Goal: Information Seeking & Learning: Find specific page/section

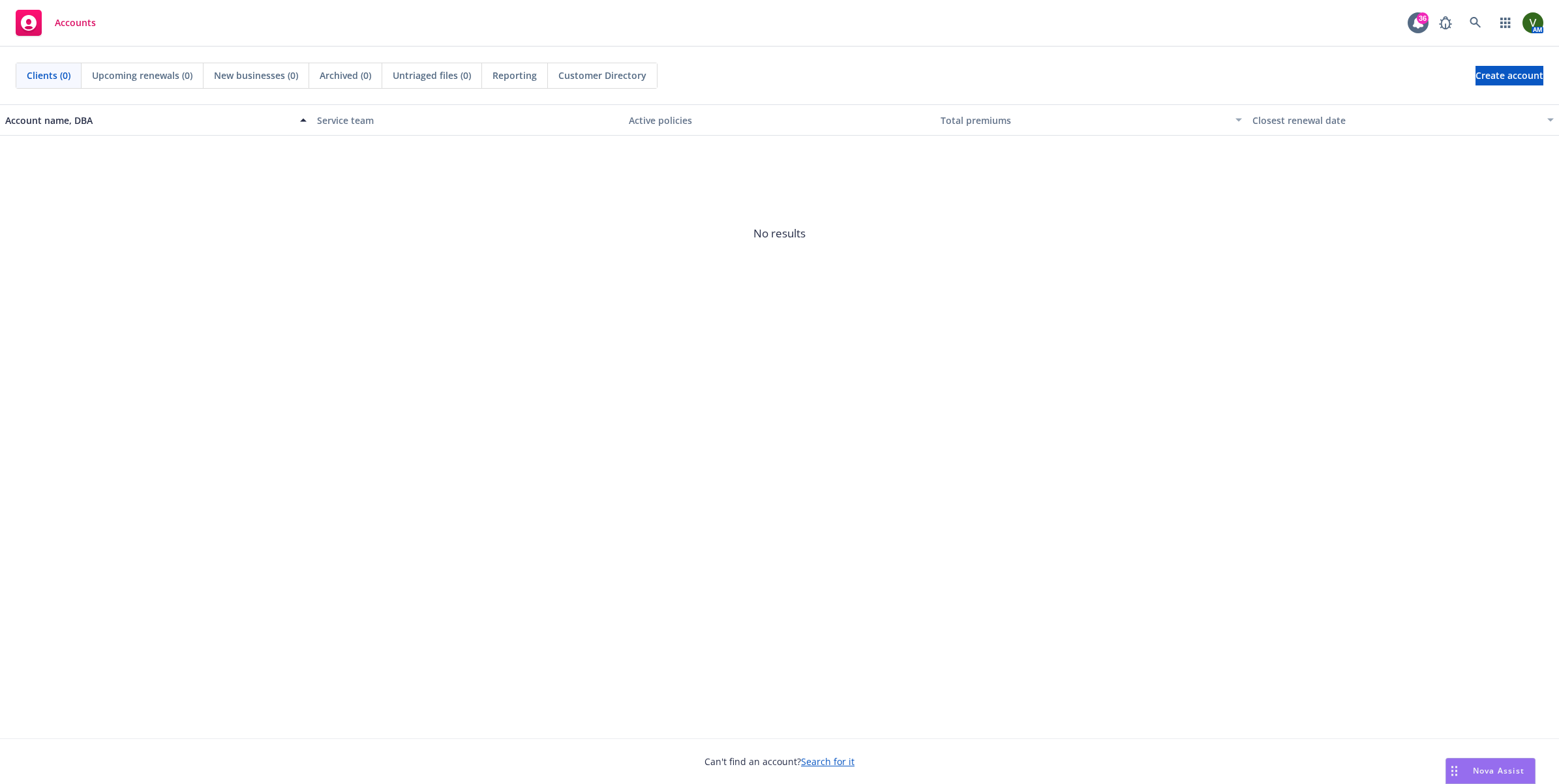
drag, startPoint x: 1356, startPoint y: 490, endPoint x: 1164, endPoint y: 490, distance: 192.0
click at [1356, 490] on div "Account name, DBA Service team Active policies Total premiums Closest renewal d…" at bounding box center [780, 421] width 1559 height 634
click at [1259, 415] on div "Account name, DBA Service team Active policies Total premiums Closest renewal d…" at bounding box center [780, 421] width 1559 height 634
click at [1465, 25] on link at bounding box center [1475, 22] width 26 height 26
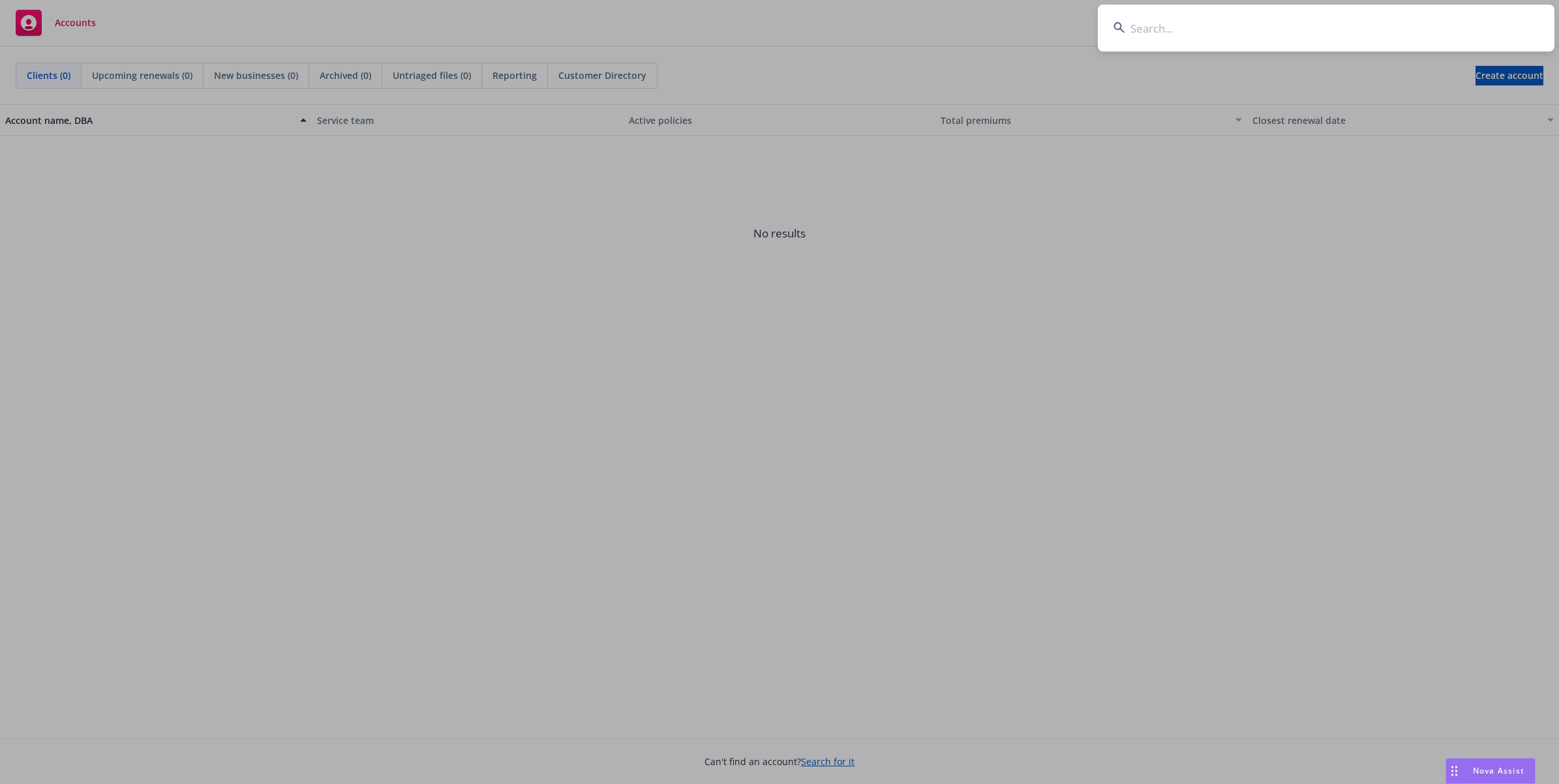
click at [1239, 31] on input at bounding box center [1326, 28] width 456 height 47
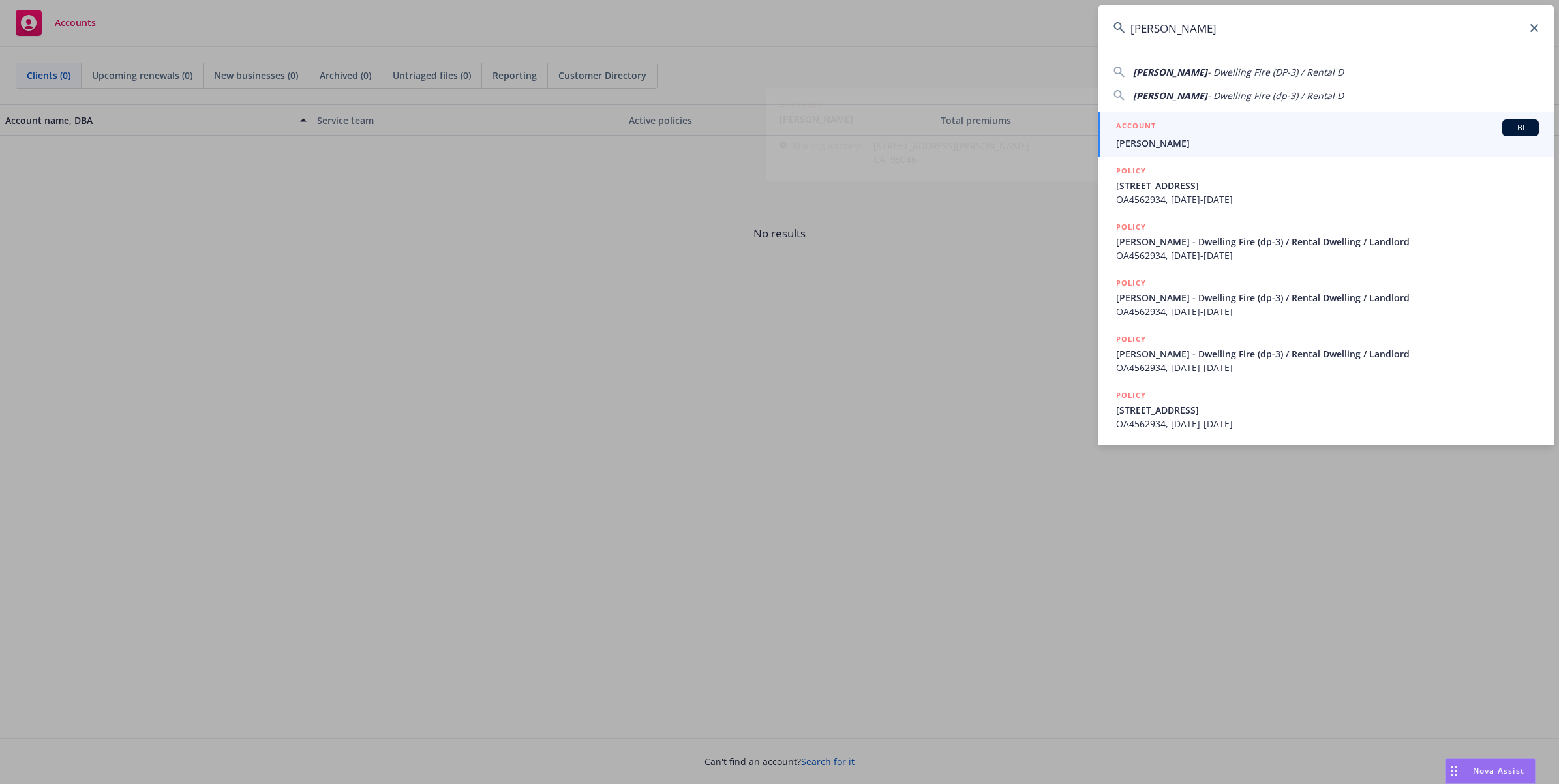
type input "Senaida Villalba"
click at [1131, 132] on h5 "ACCOUNT" at bounding box center [1136, 127] width 40 height 15
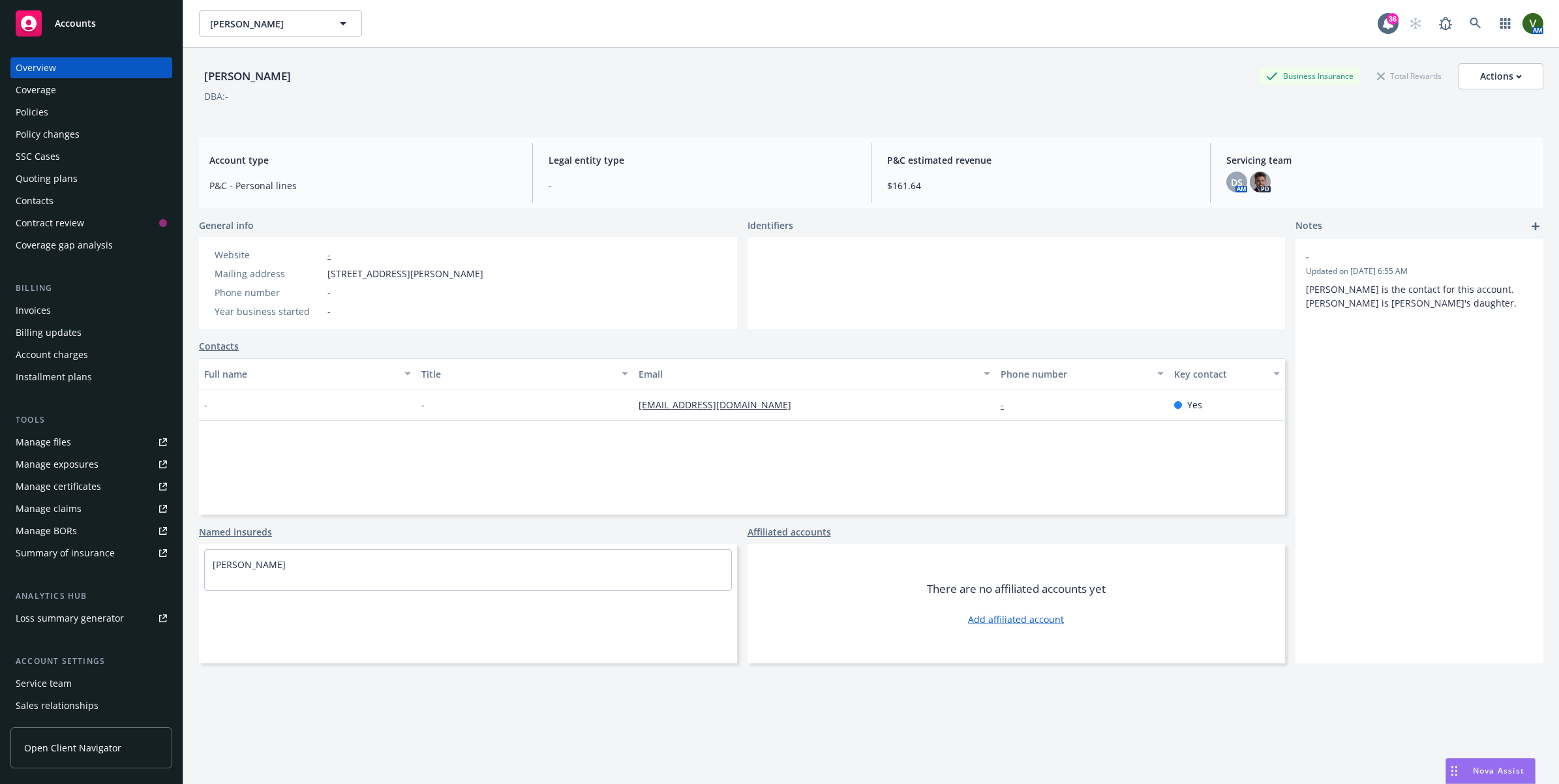
click at [50, 108] on div "Policies" at bounding box center [91, 112] width 151 height 21
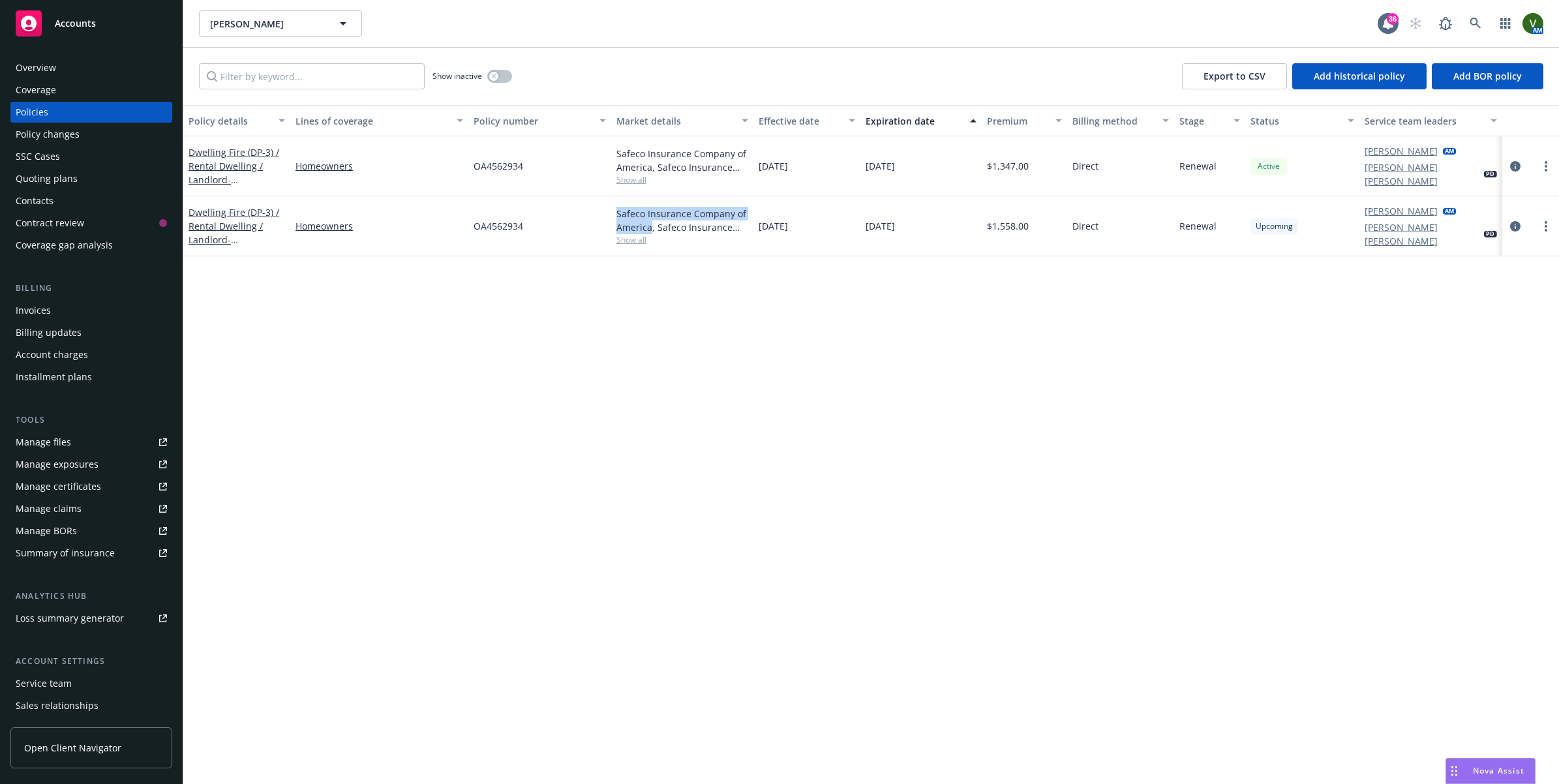
drag, startPoint x: 650, startPoint y: 224, endPoint x: 602, endPoint y: 207, distance: 50.9
click at [602, 207] on div "Dwelling Fire (DP-3) / Rental Dwelling / Landlord - 7297 Church St Gilroy, CA, …" at bounding box center [871, 226] width 1375 height 60
copy div "Safeco Insurance Company of America"
click at [1515, 224] on icon "circleInformation" at bounding box center [1514, 226] width 11 height 11
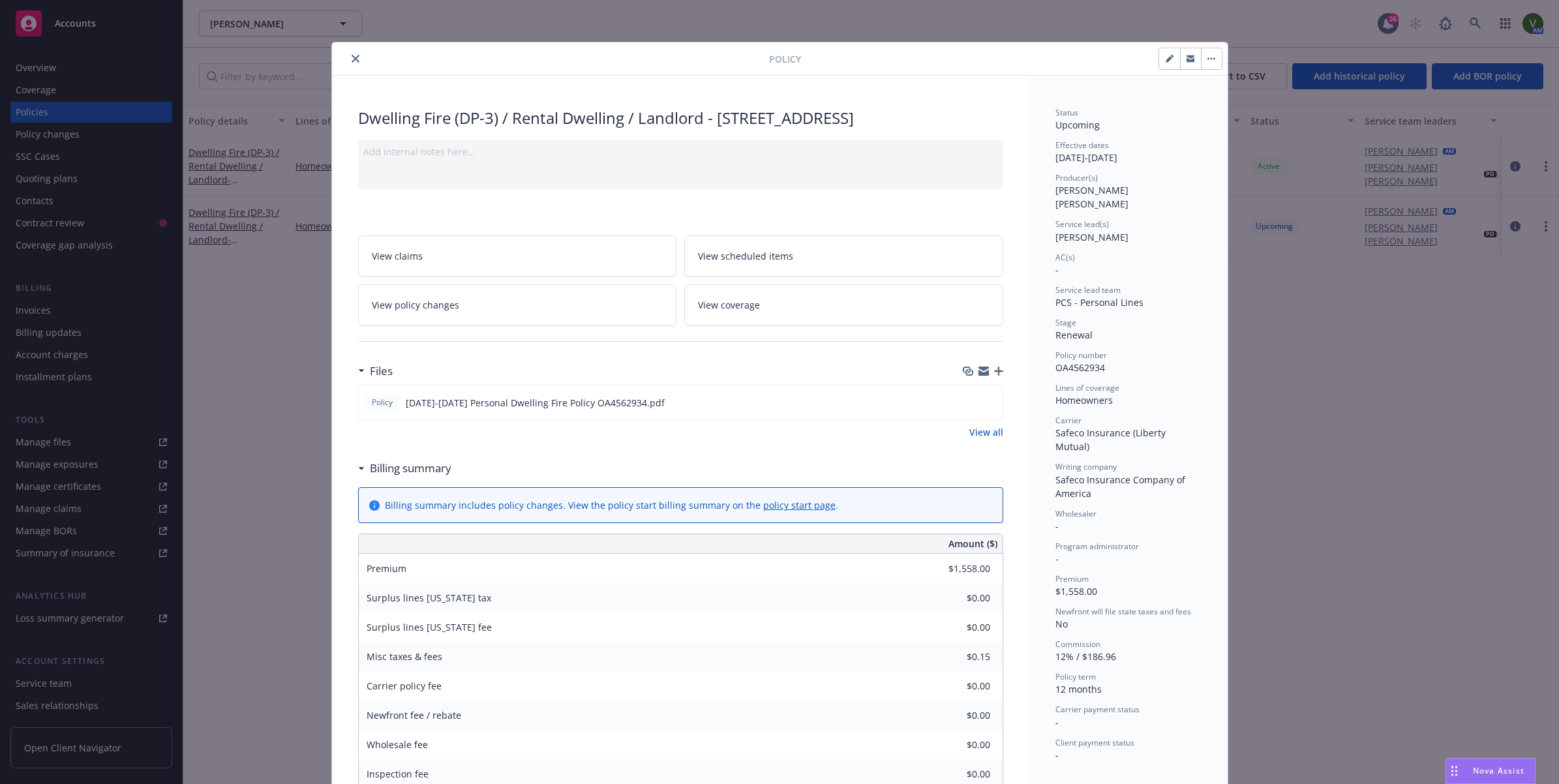
click at [742, 255] on span "View scheduled items" at bounding box center [746, 255] width 96 height 13
click at [751, 315] on link "View coverage" at bounding box center [843, 304] width 318 height 41
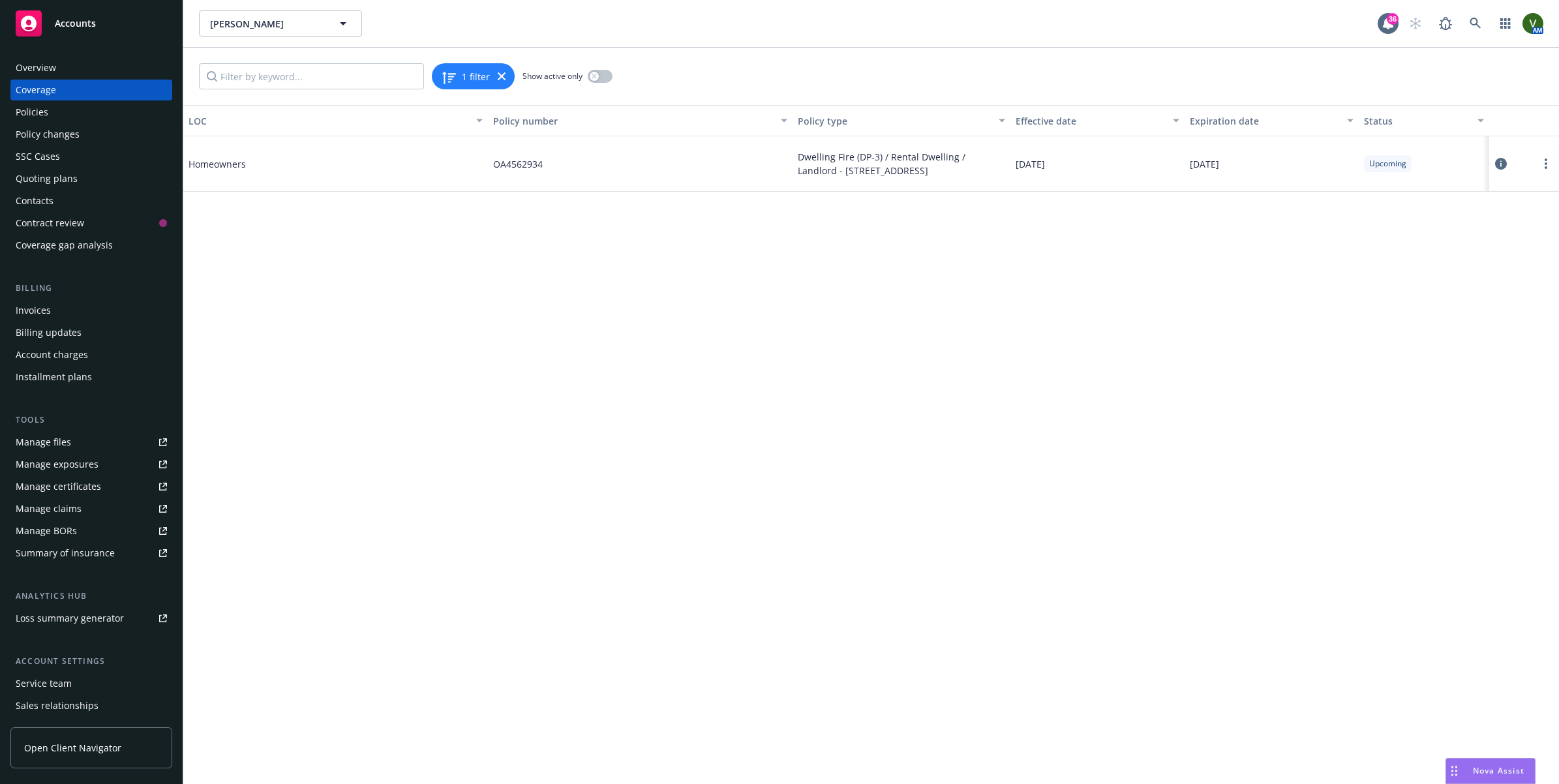
click at [1497, 158] on icon at bounding box center [1501, 163] width 11 height 11
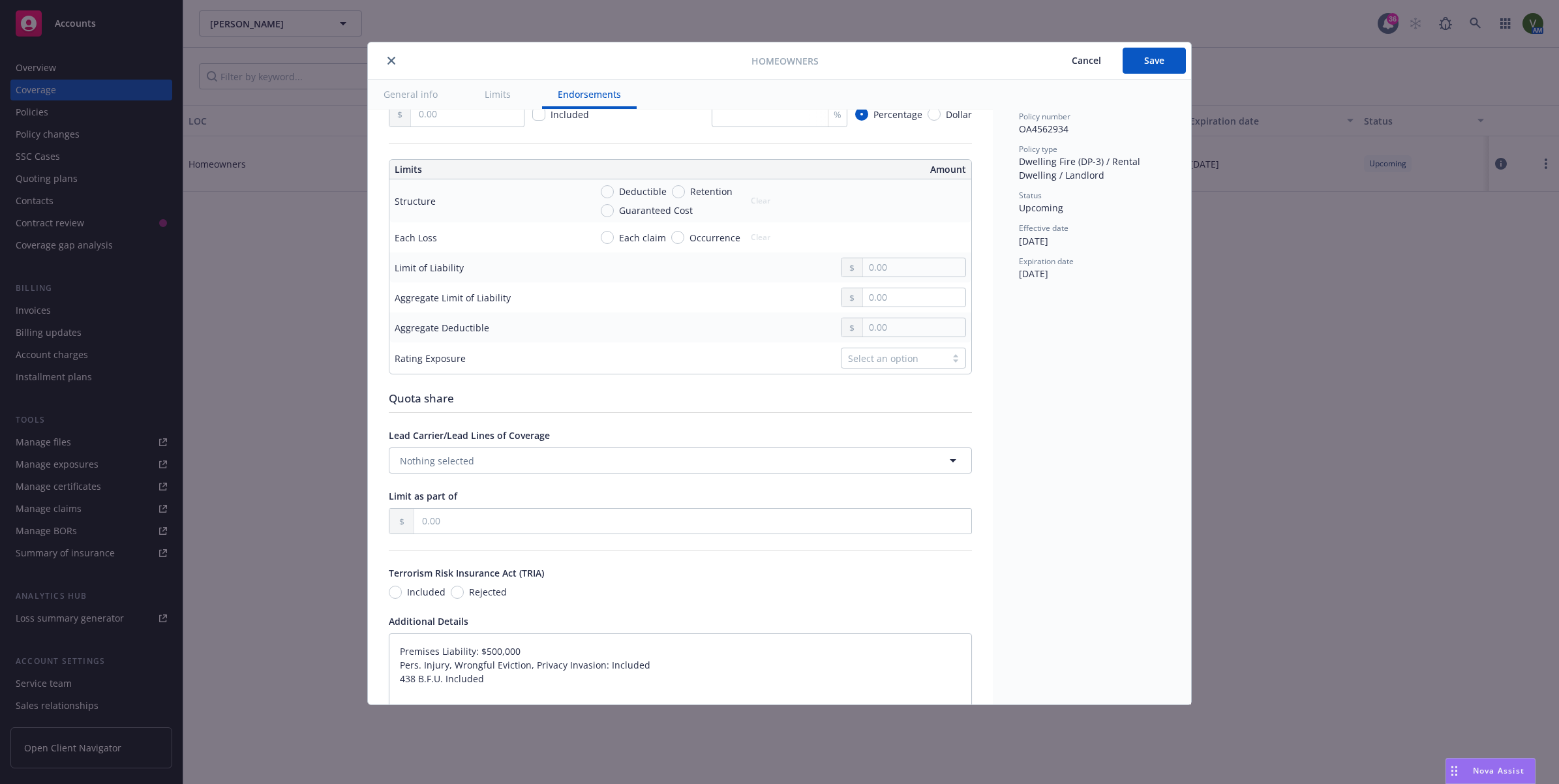
scroll to position [489, 0]
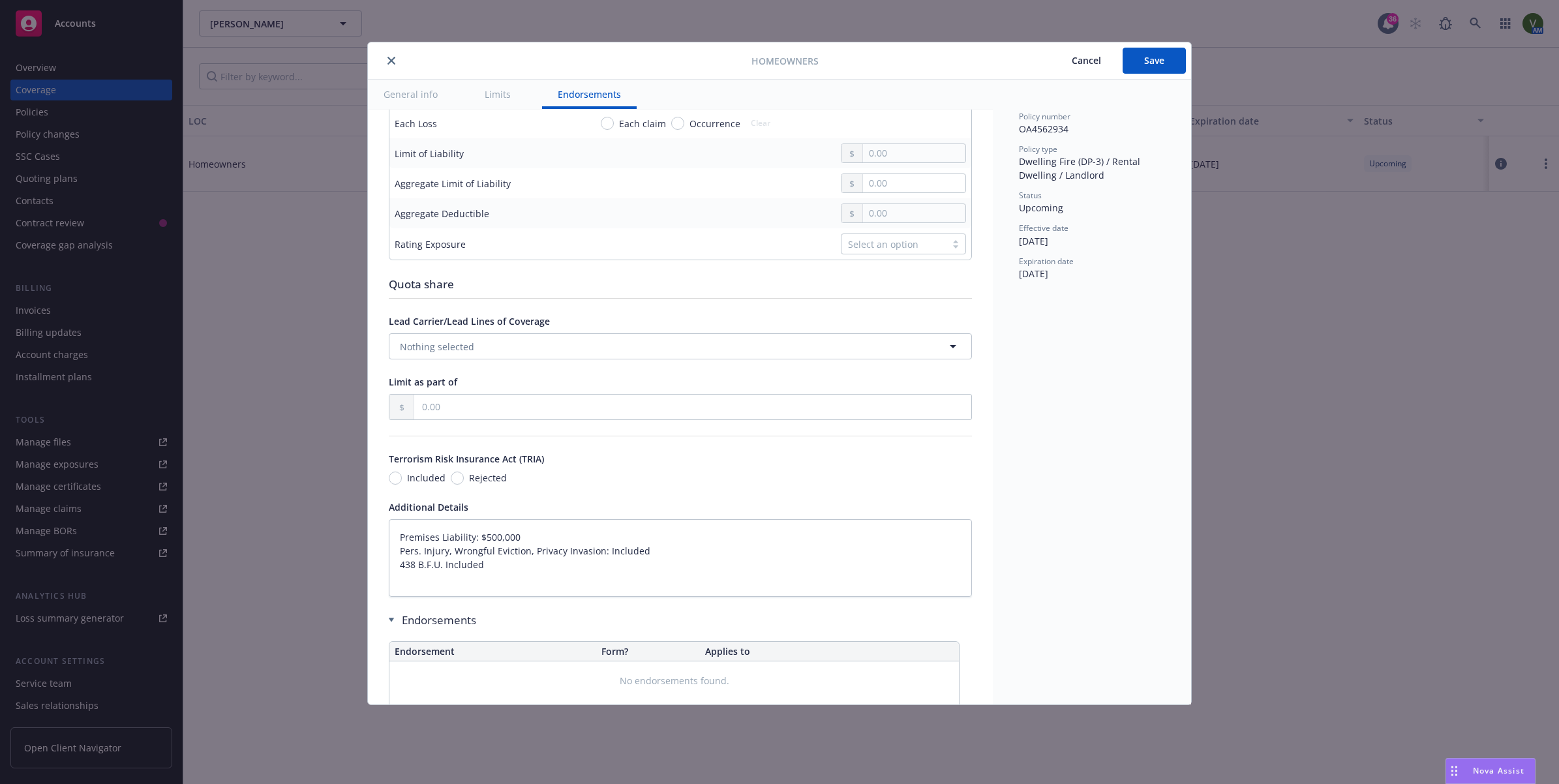
type textarea "x"
click at [387, 60] on icon "close" at bounding box center [391, 60] width 8 height 8
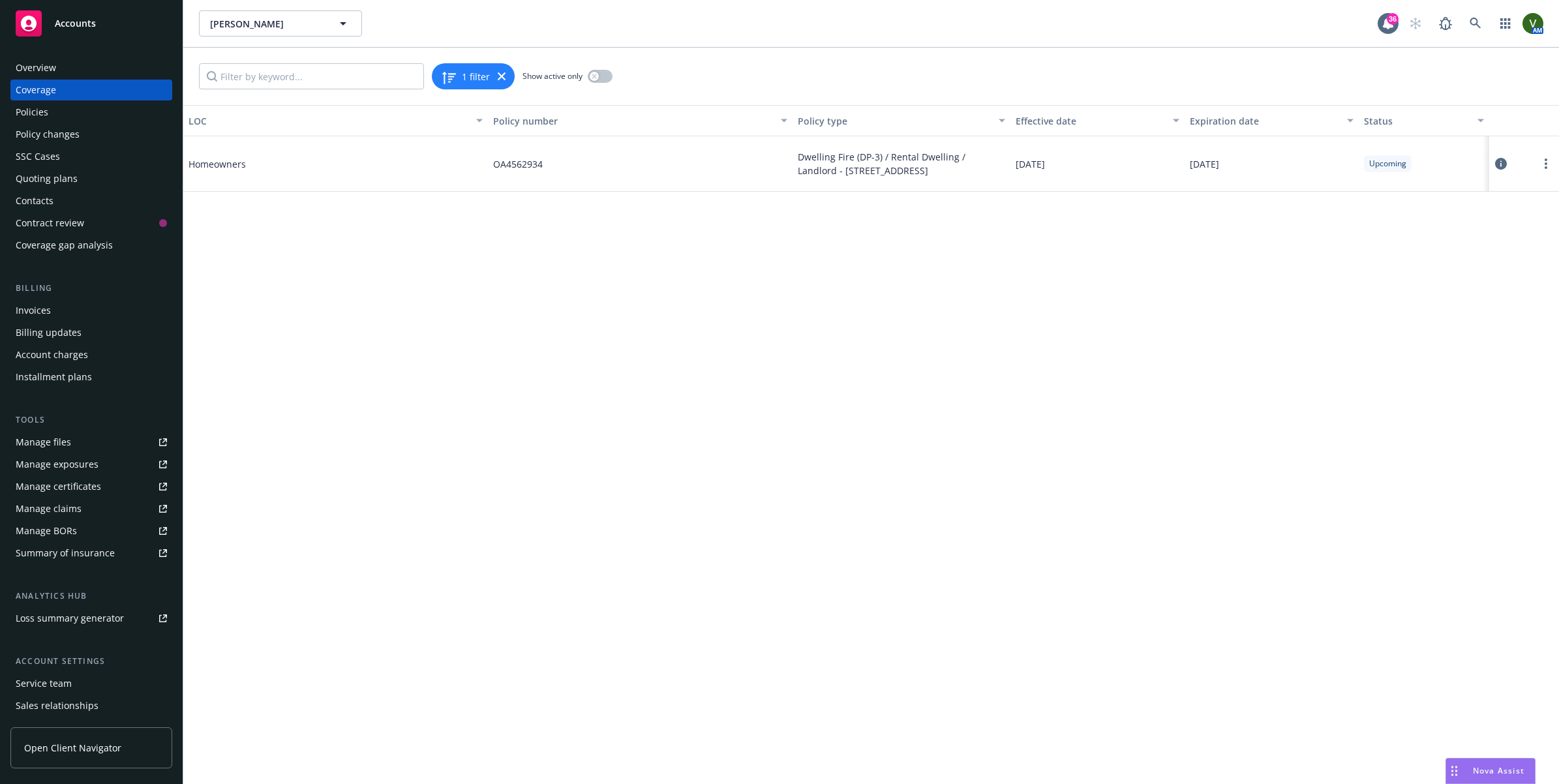
click at [60, 60] on div "Overview" at bounding box center [91, 68] width 151 height 21
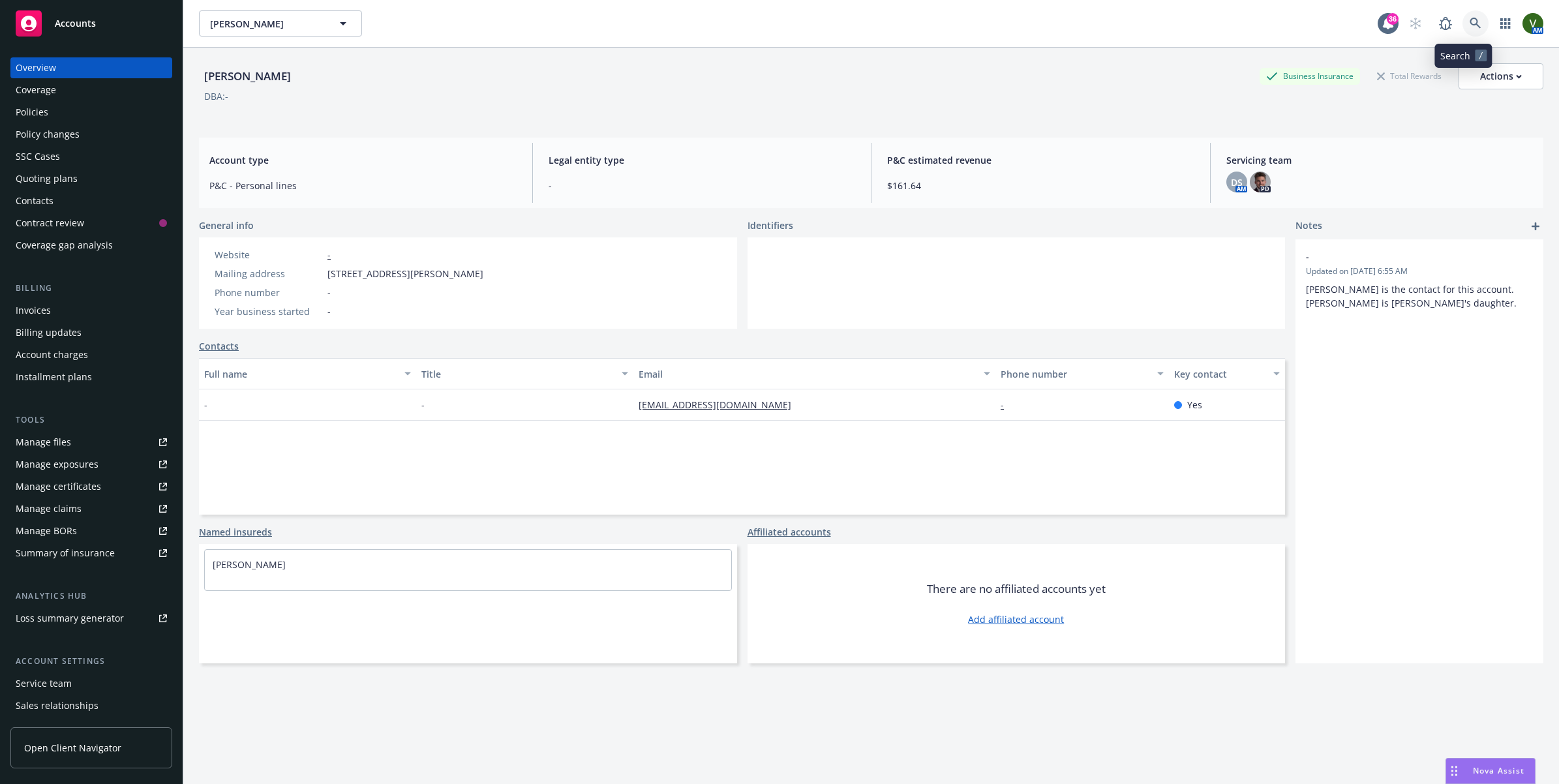
click at [1469, 26] on icon at bounding box center [1475, 23] width 11 height 11
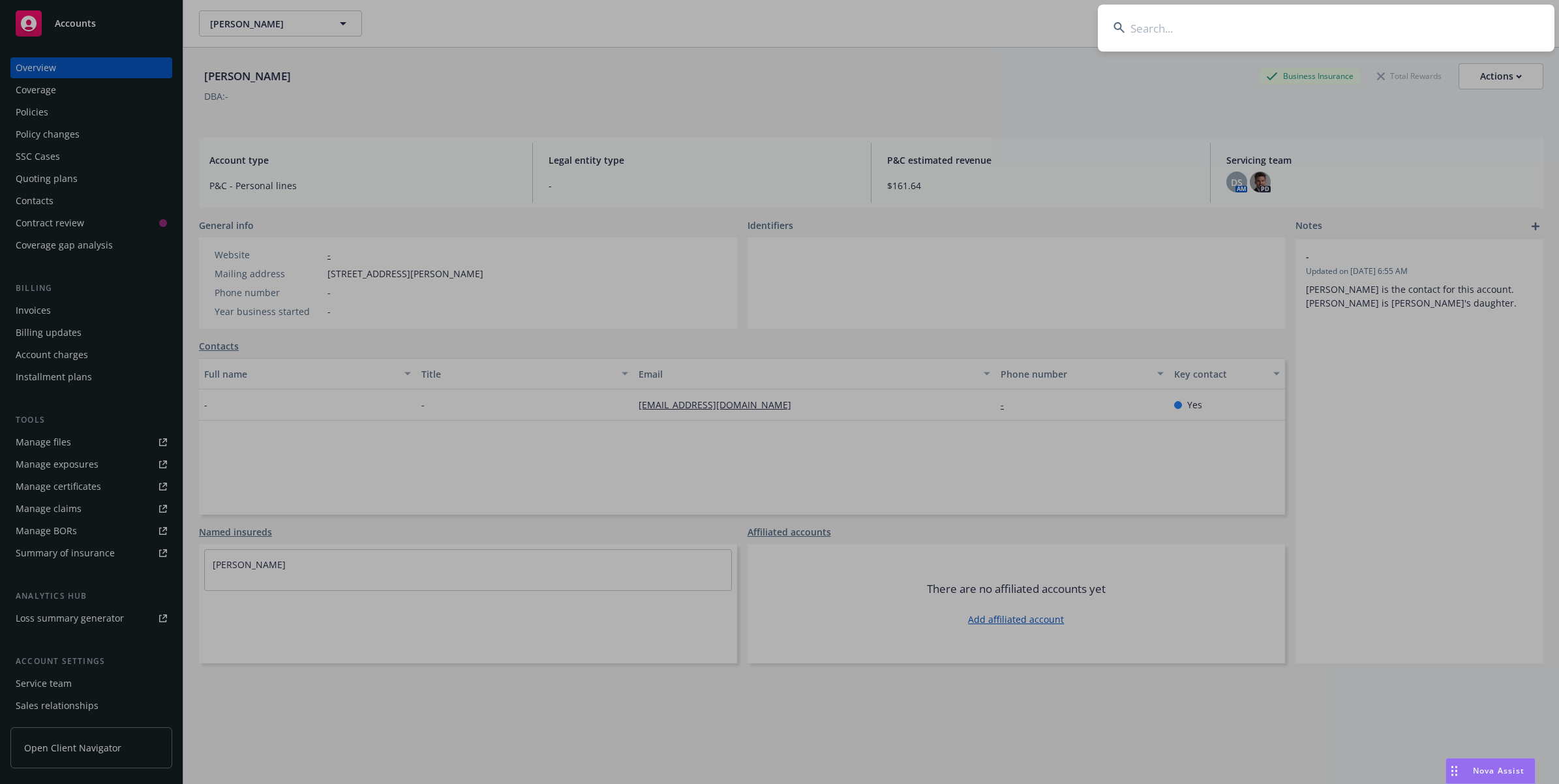
click at [1217, 36] on input at bounding box center [1326, 28] width 456 height 47
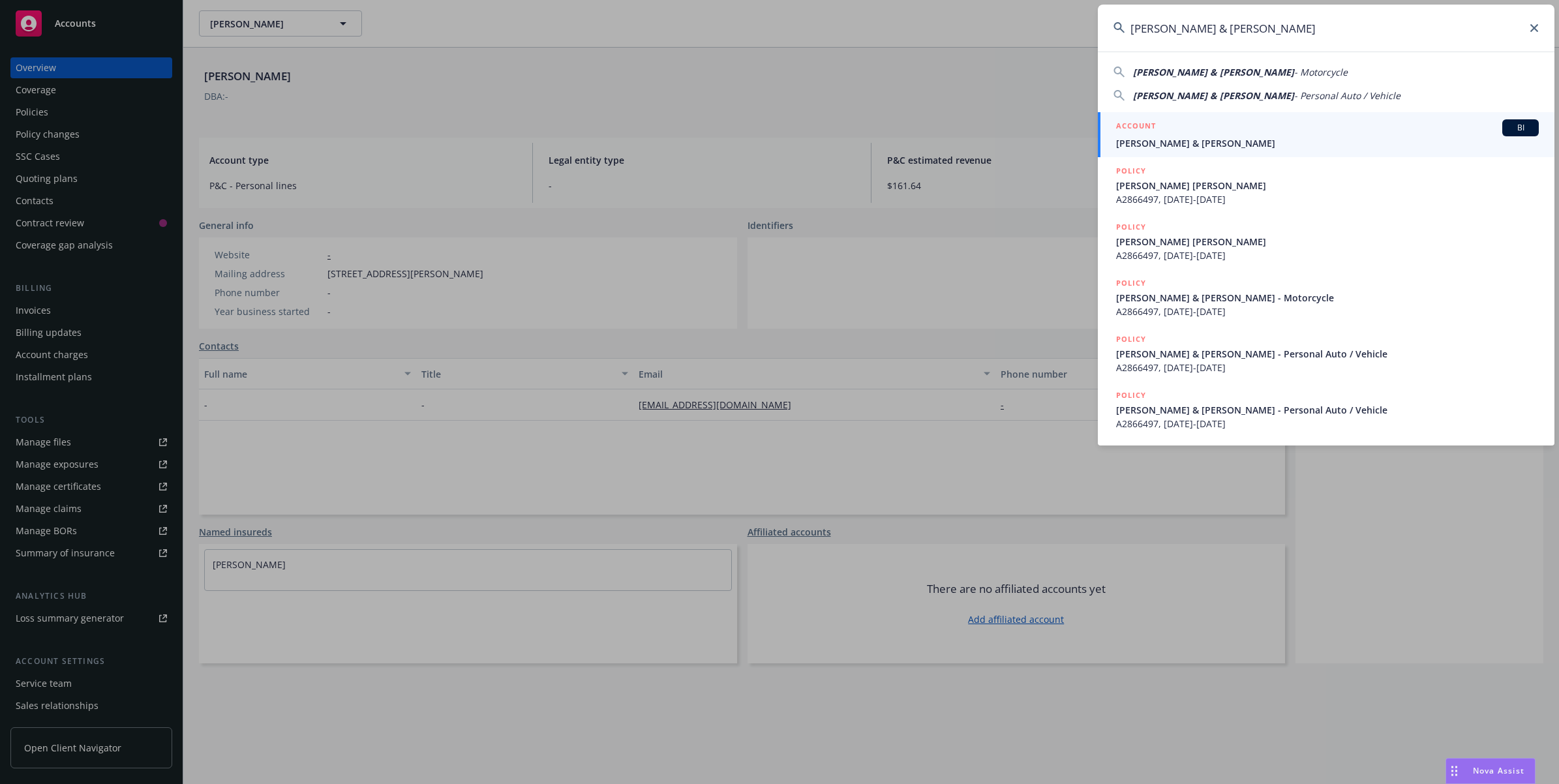
type input "Powers, Matt & Shannon"
click at [1158, 134] on div "ACCOUNT BI" at bounding box center [1328, 128] width 423 height 17
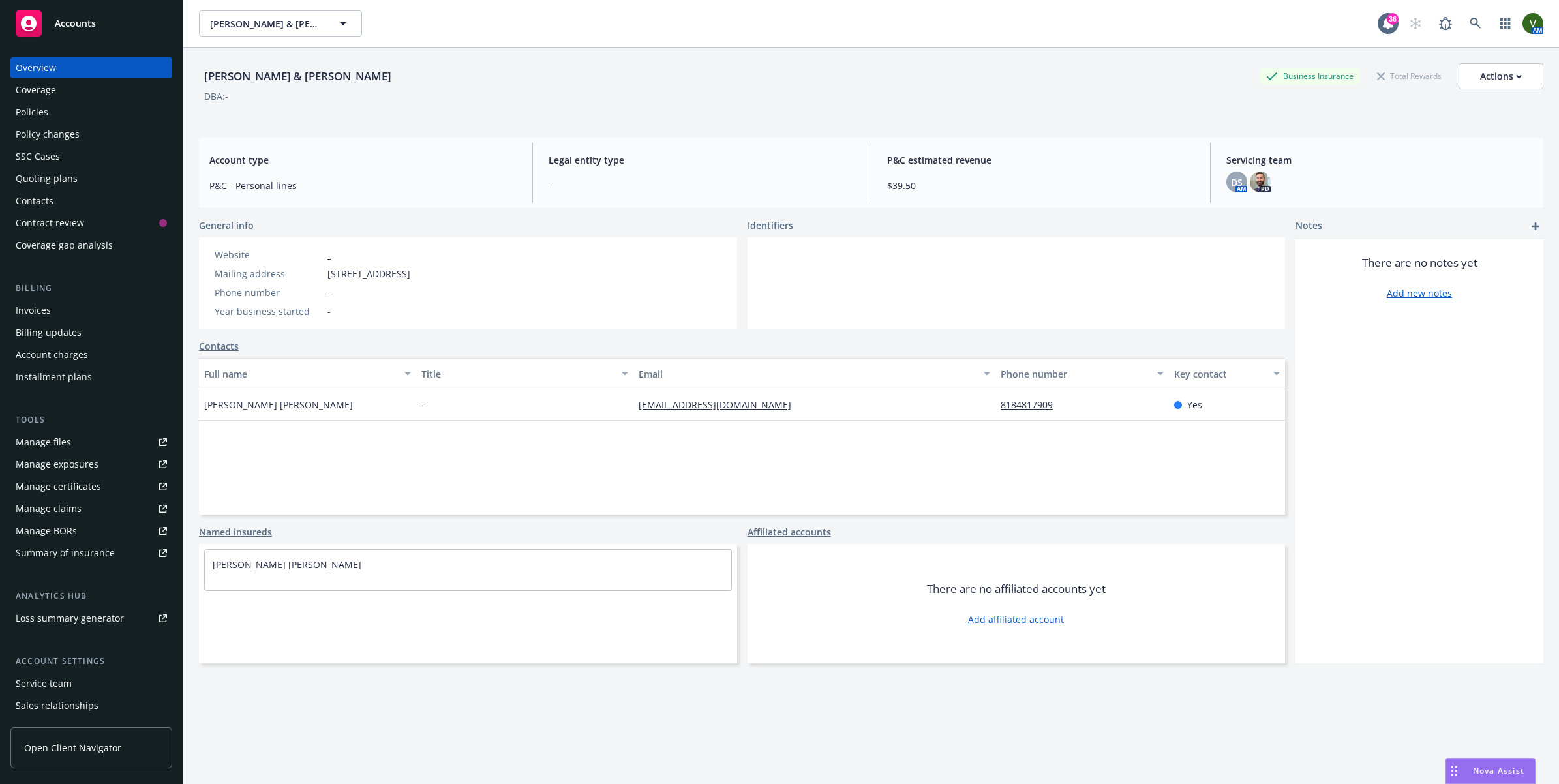
click at [1380, 467] on div "There are no notes yet Add new notes" at bounding box center [1418, 450] width 248 height 424
click at [60, 109] on div "Policies" at bounding box center [91, 112] width 151 height 21
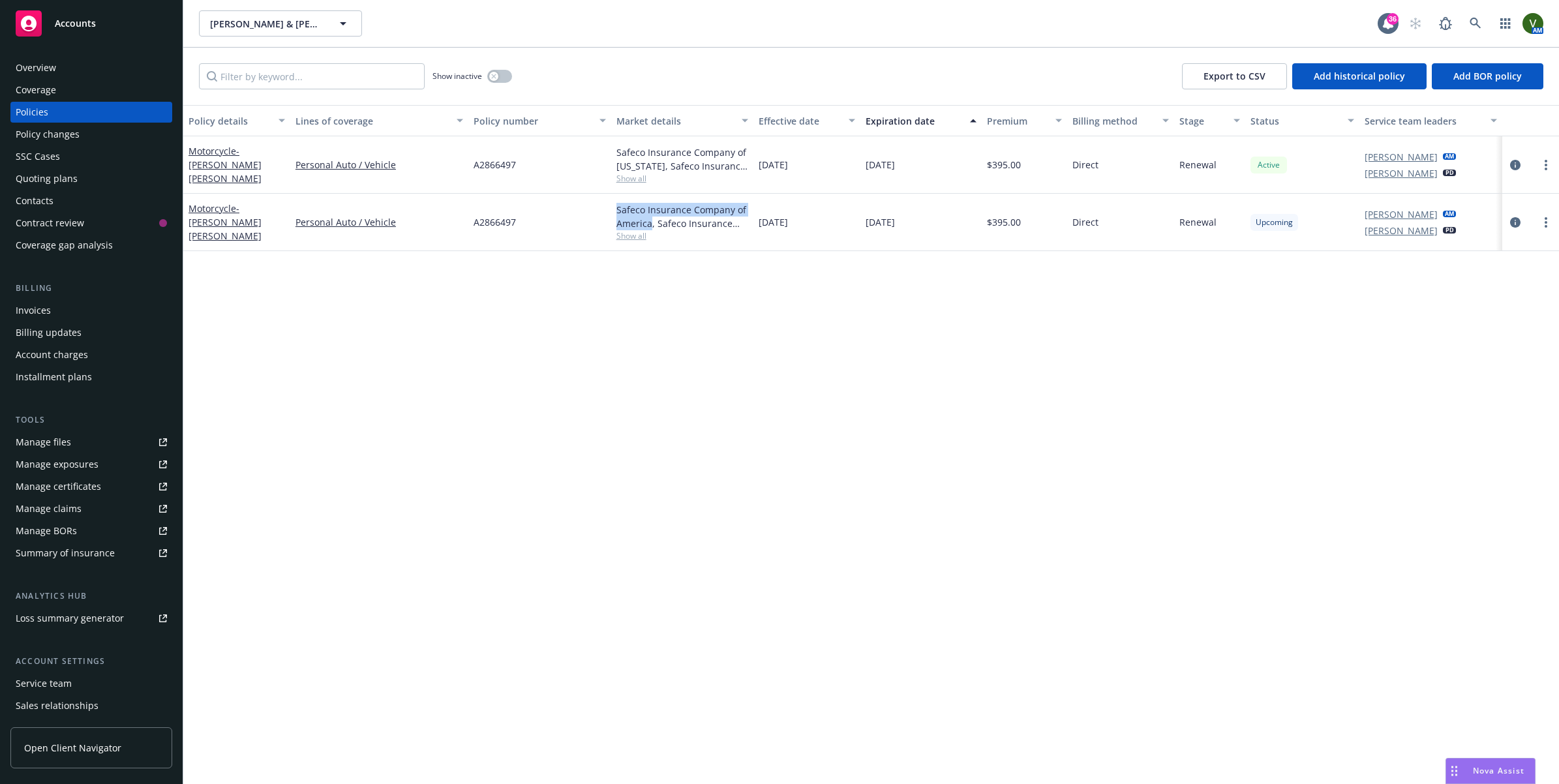
drag, startPoint x: 650, startPoint y: 223, endPoint x: 605, endPoint y: 208, distance: 47.4
click at [605, 208] on div "Motorcycle - MATT POWERS SHANNON POWERS Personal Auto / Vehicle A2866497 Safeco…" at bounding box center [871, 223] width 1375 height 57
drag, startPoint x: 605, startPoint y: 208, endPoint x: 670, endPoint y: 261, distance: 83.9
click at [670, 268] on div "Policy details Lines of coverage Policy number Market details Effective date Ex…" at bounding box center [871, 445] width 1375 height 679
drag, startPoint x: 645, startPoint y: 167, endPoint x: 589, endPoint y: 155, distance: 57.3
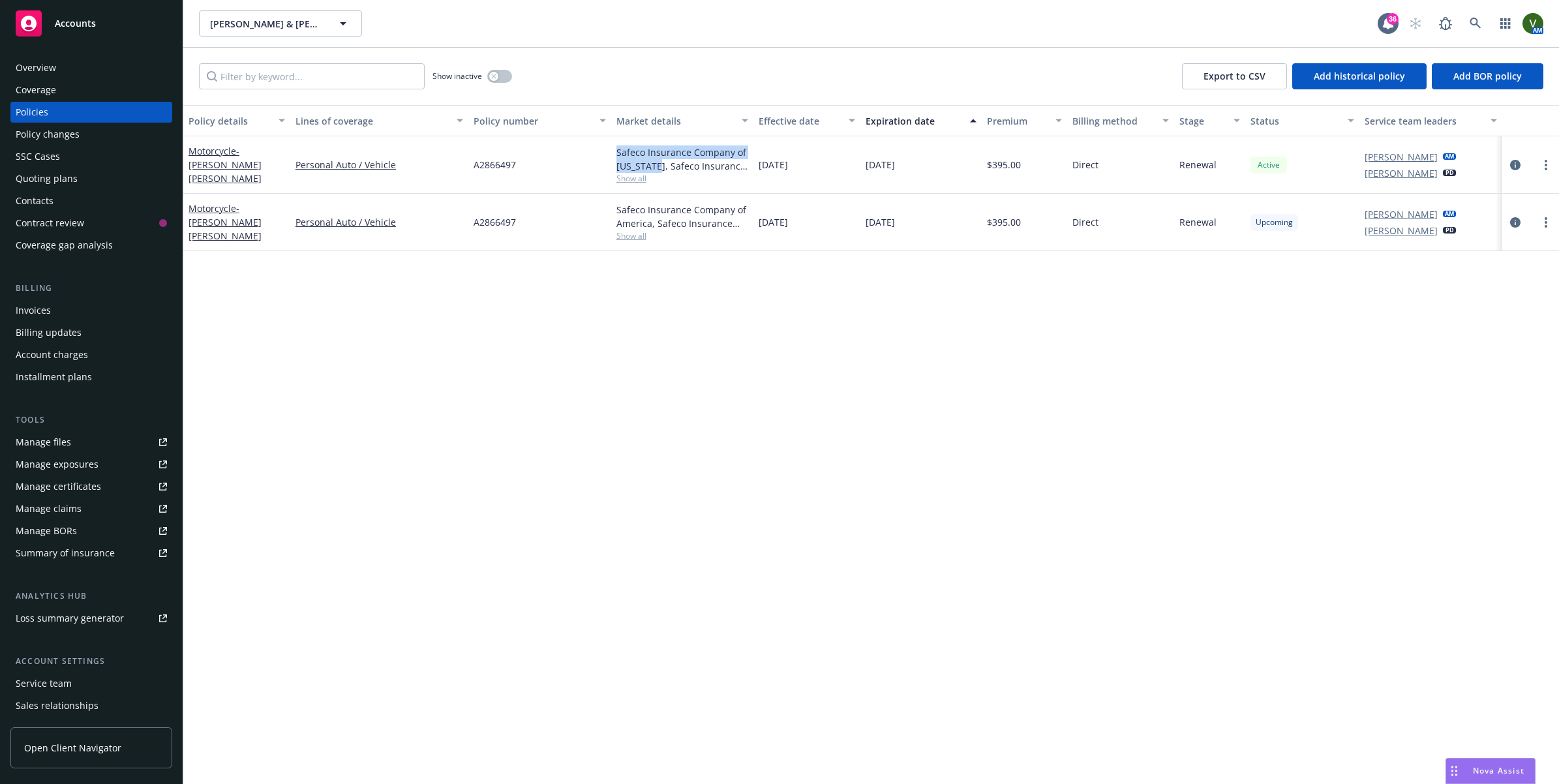
click at [589, 155] on div "Motorcycle - MATT POWERS SHANNON POWERS Personal Auto / Vehicle A2866497 Safeco…" at bounding box center [871, 165] width 1375 height 57
copy div "Safeco Insurance Company of Illinois,"
click at [1520, 224] on link "circleInformation" at bounding box center [1515, 222] width 15 height 15
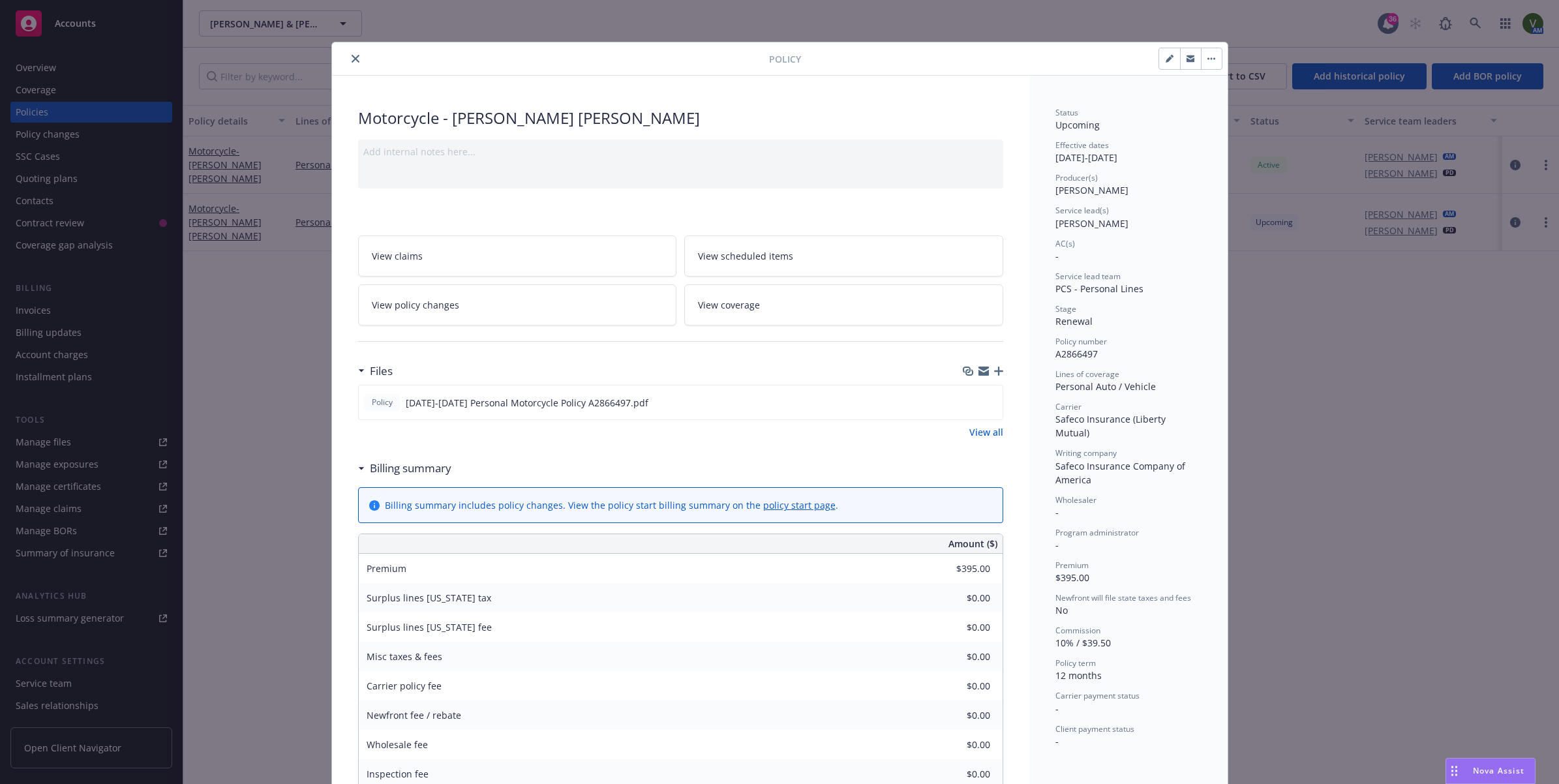
click at [718, 255] on span "View scheduled items" at bounding box center [746, 255] width 96 height 13
click at [715, 303] on span "View coverage" at bounding box center [729, 305] width 62 height 13
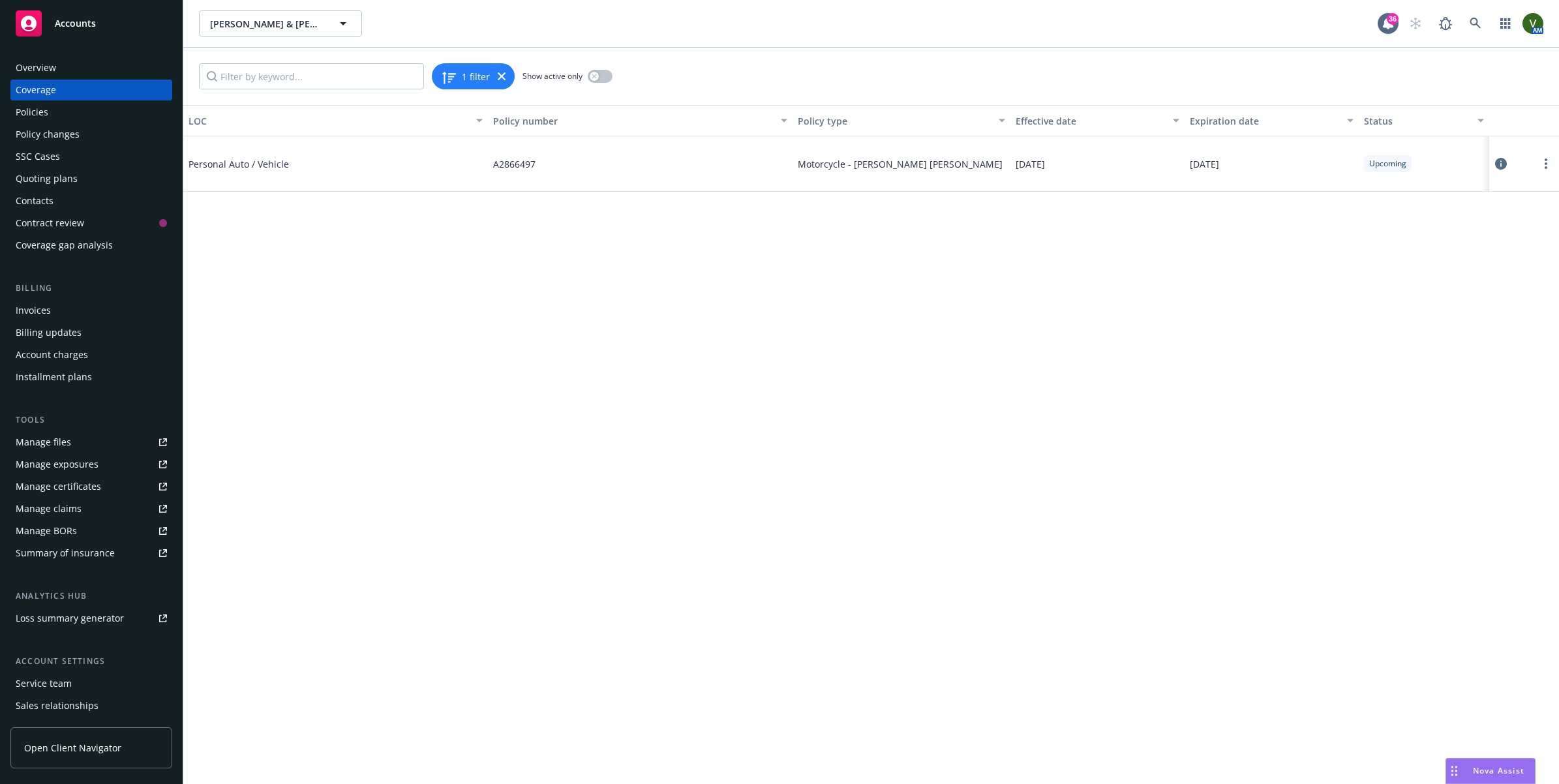
click at [1497, 163] on icon at bounding box center [1501, 163] width 11 height 11
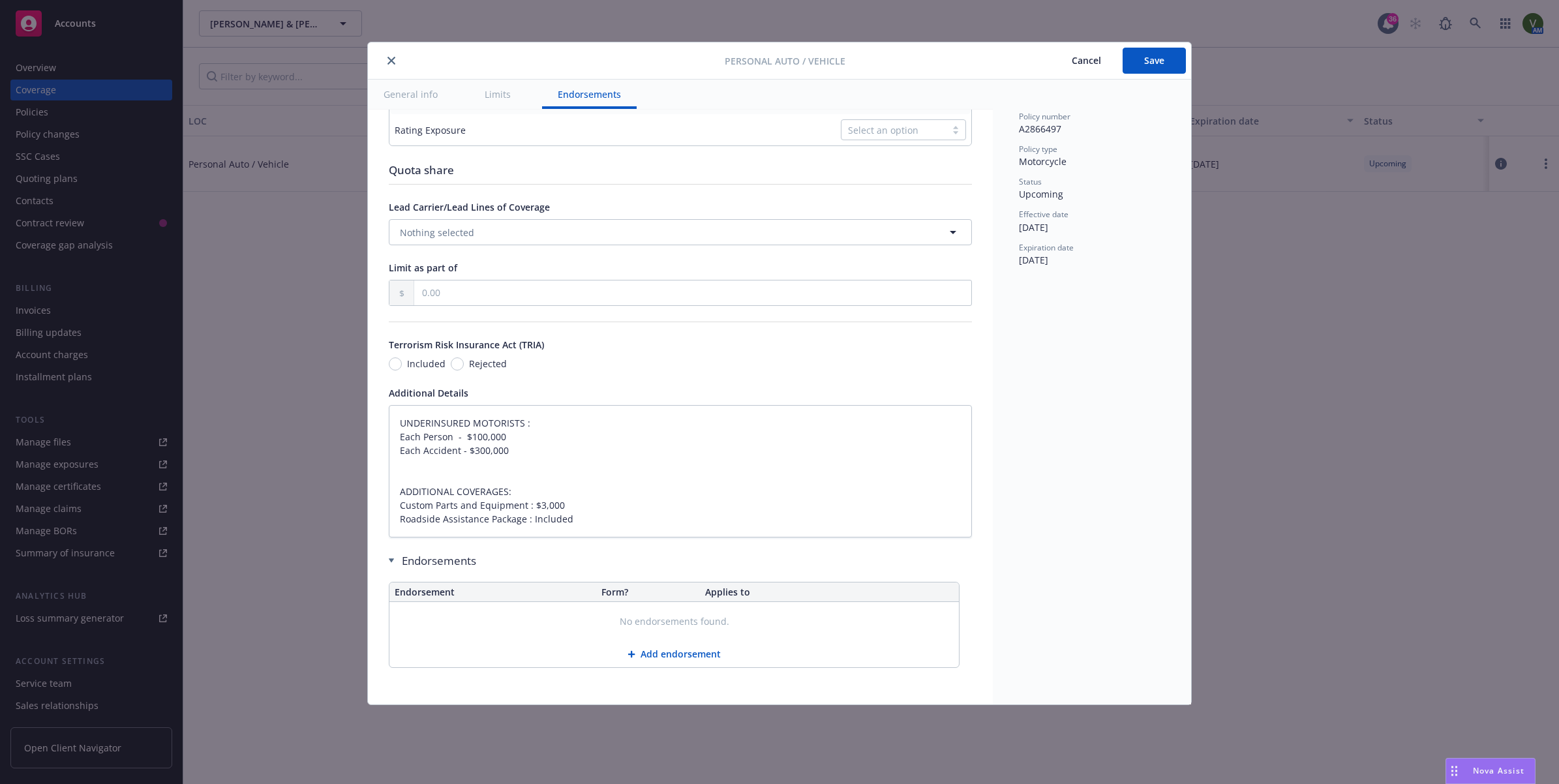
scroll to position [618, 0]
type textarea "x"
click at [396, 60] on button "close" at bounding box center [391, 60] width 15 height 15
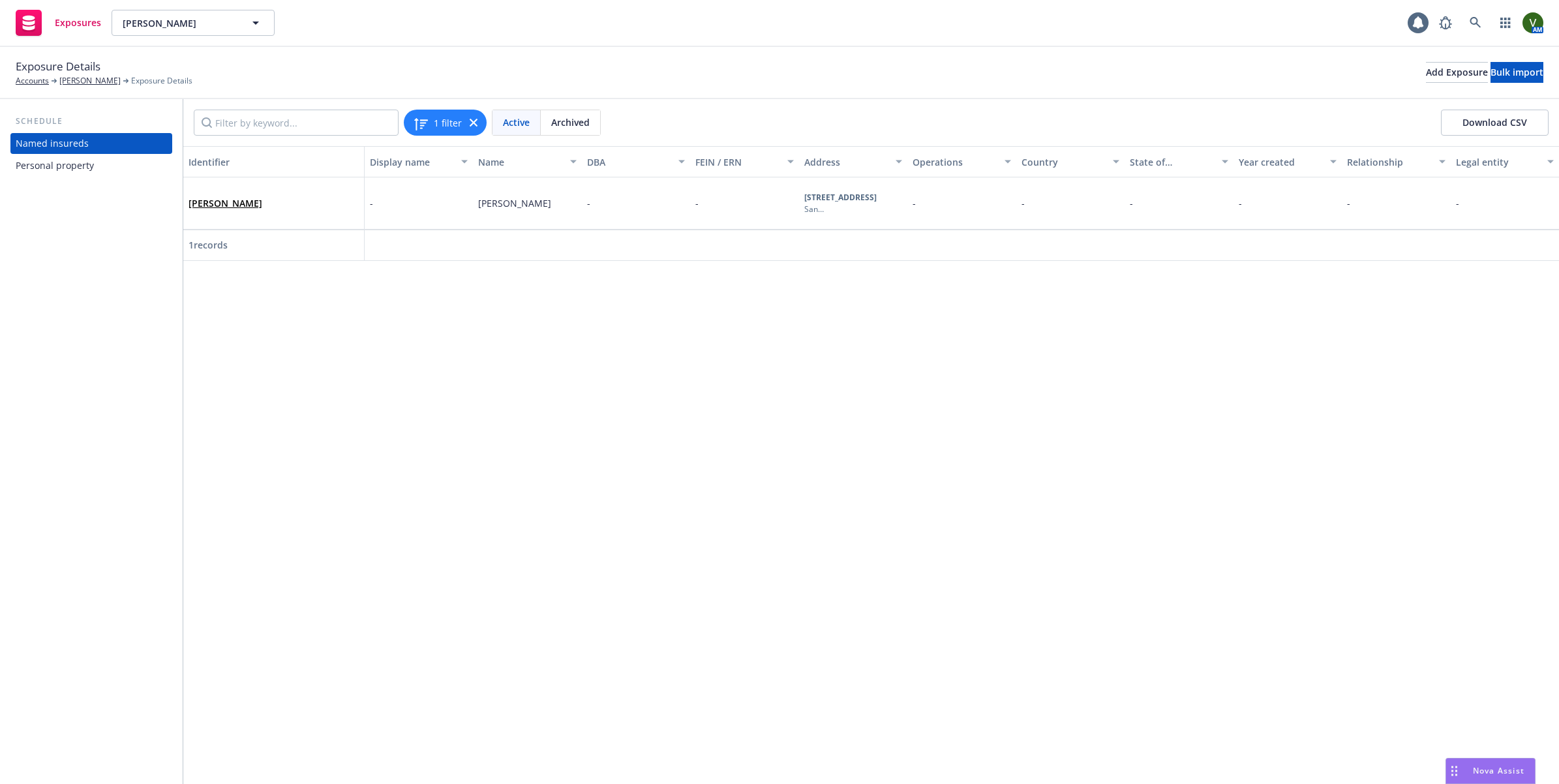
click at [55, 157] on div "Personal property" at bounding box center [55, 165] width 78 height 21
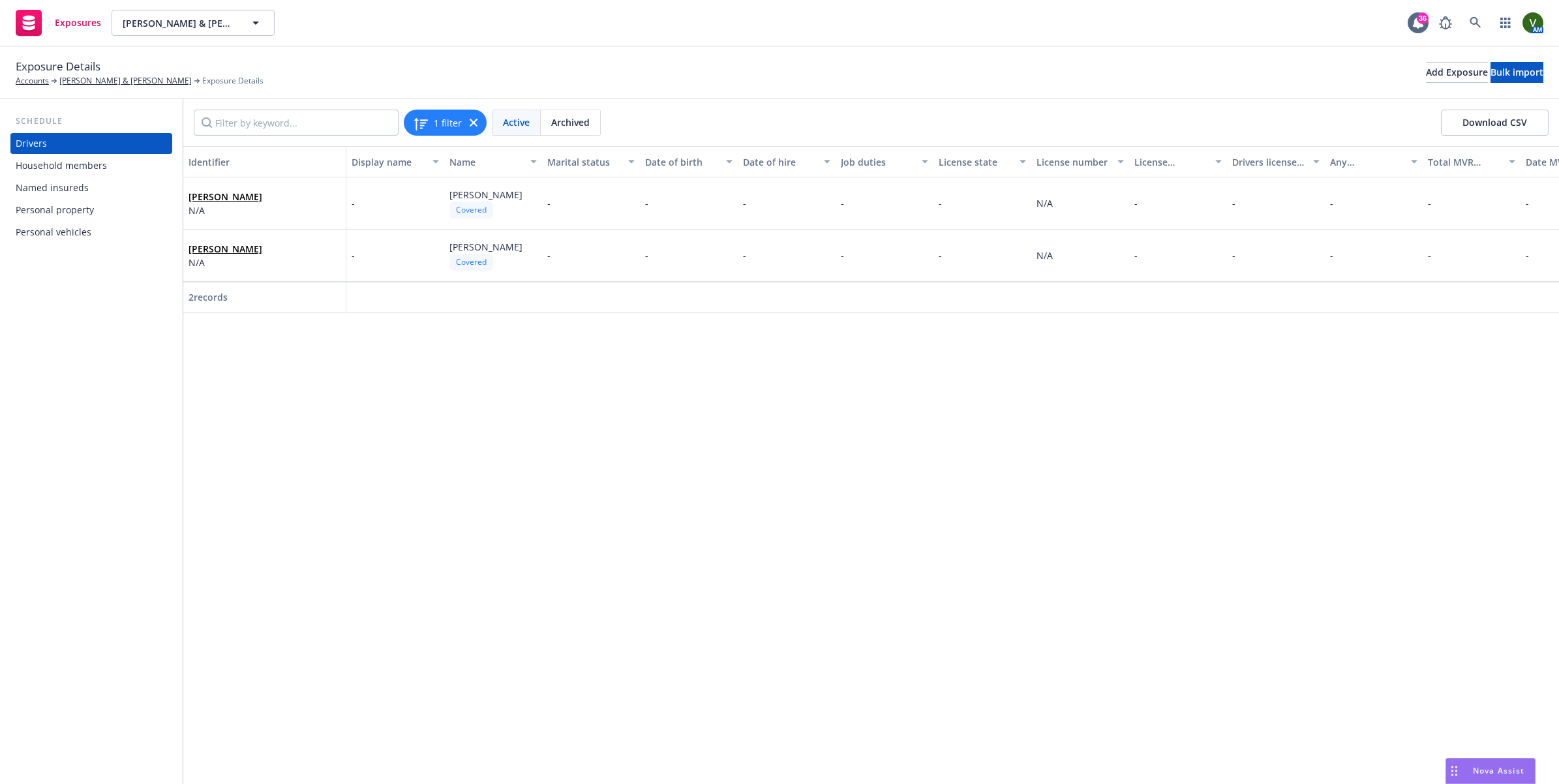
click at [76, 236] on div "Personal vehicles" at bounding box center [53, 232] width 76 height 21
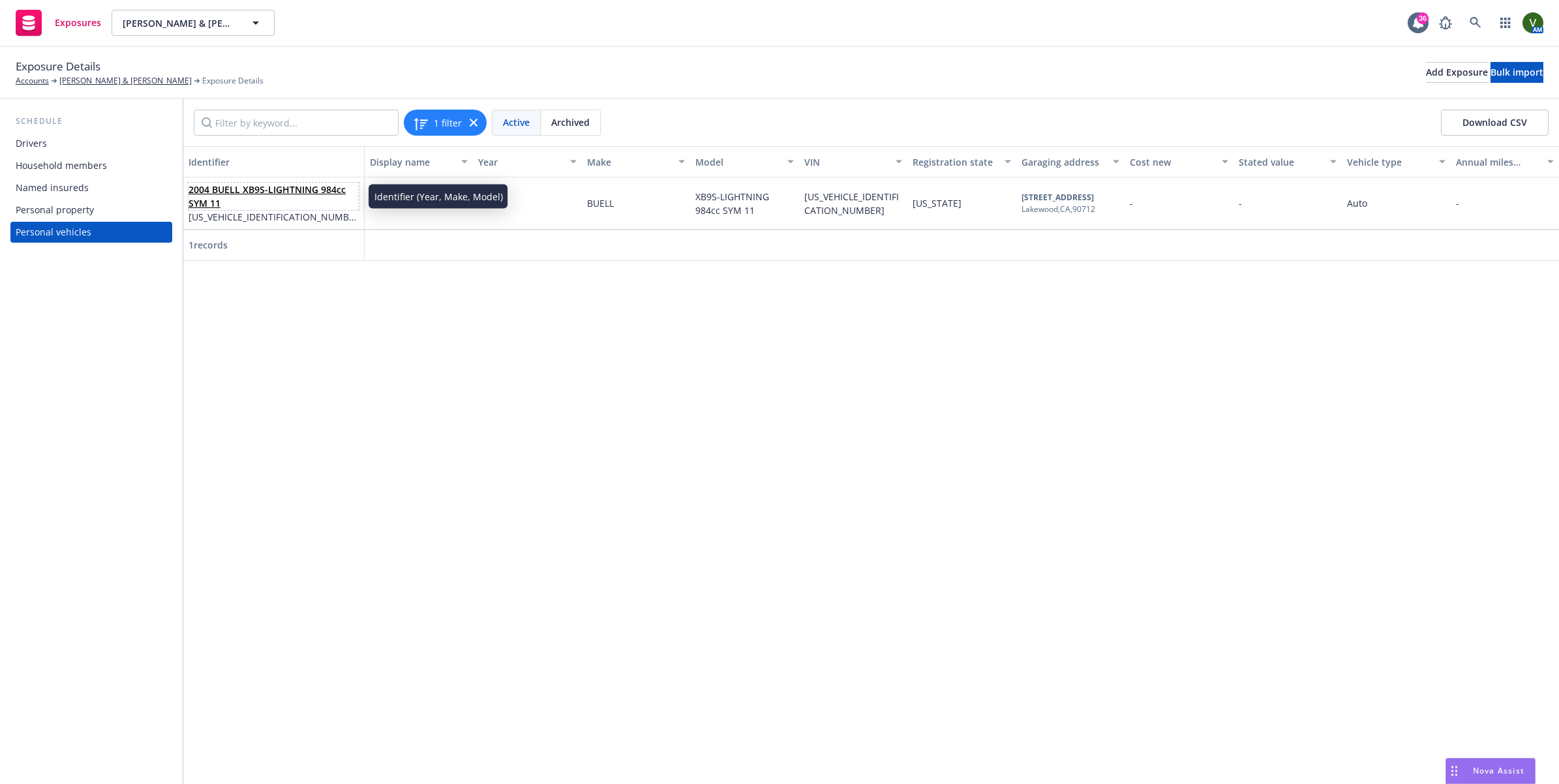
click at [268, 191] on link "2004 BUELL XB9S-LIGHTNING 984cc SYM 11" at bounding box center [267, 196] width 157 height 26
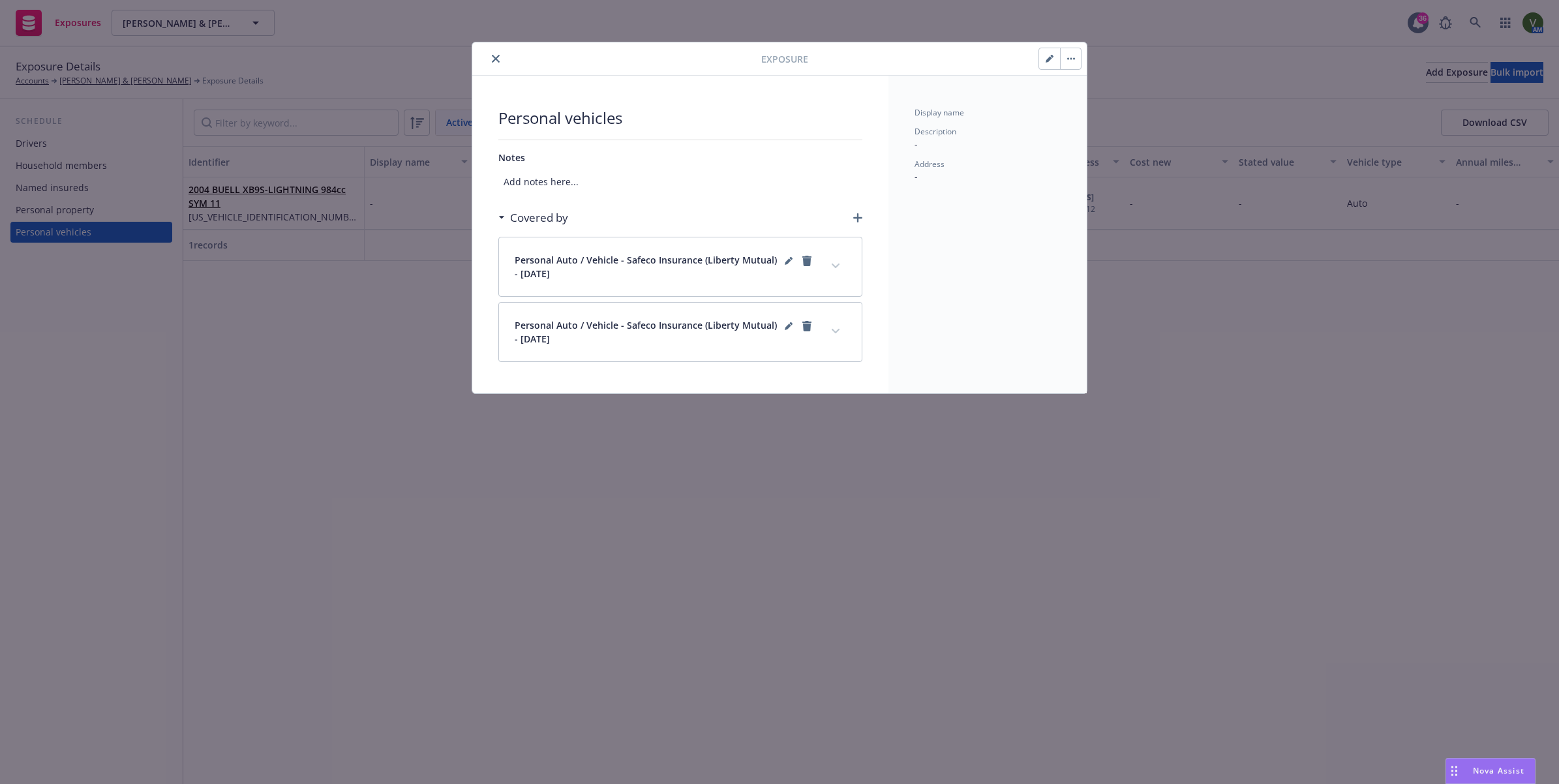
click at [1050, 63] on button "button" at bounding box center [1049, 58] width 21 height 21
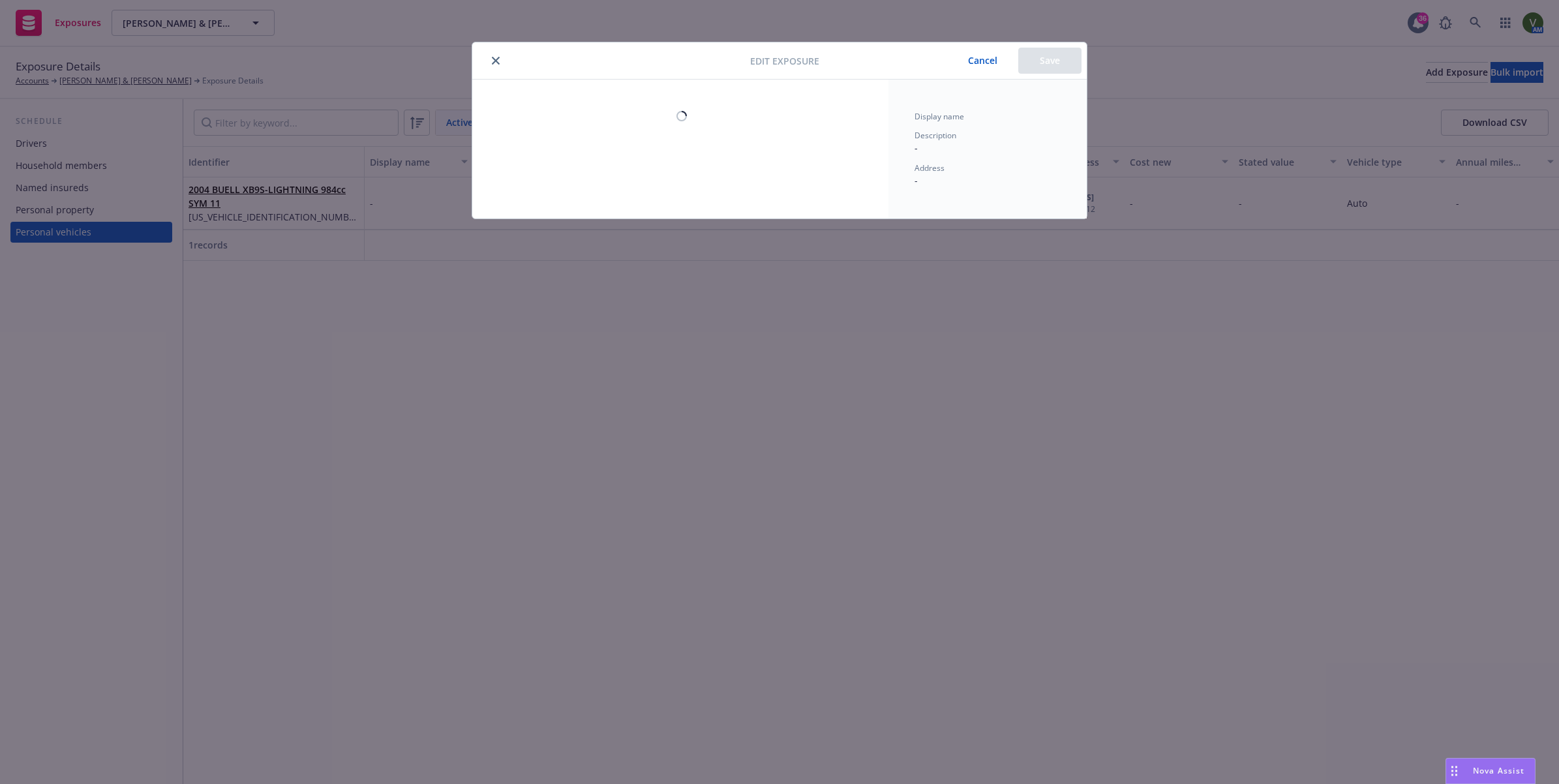
select select "CA"
select select "AUTO"
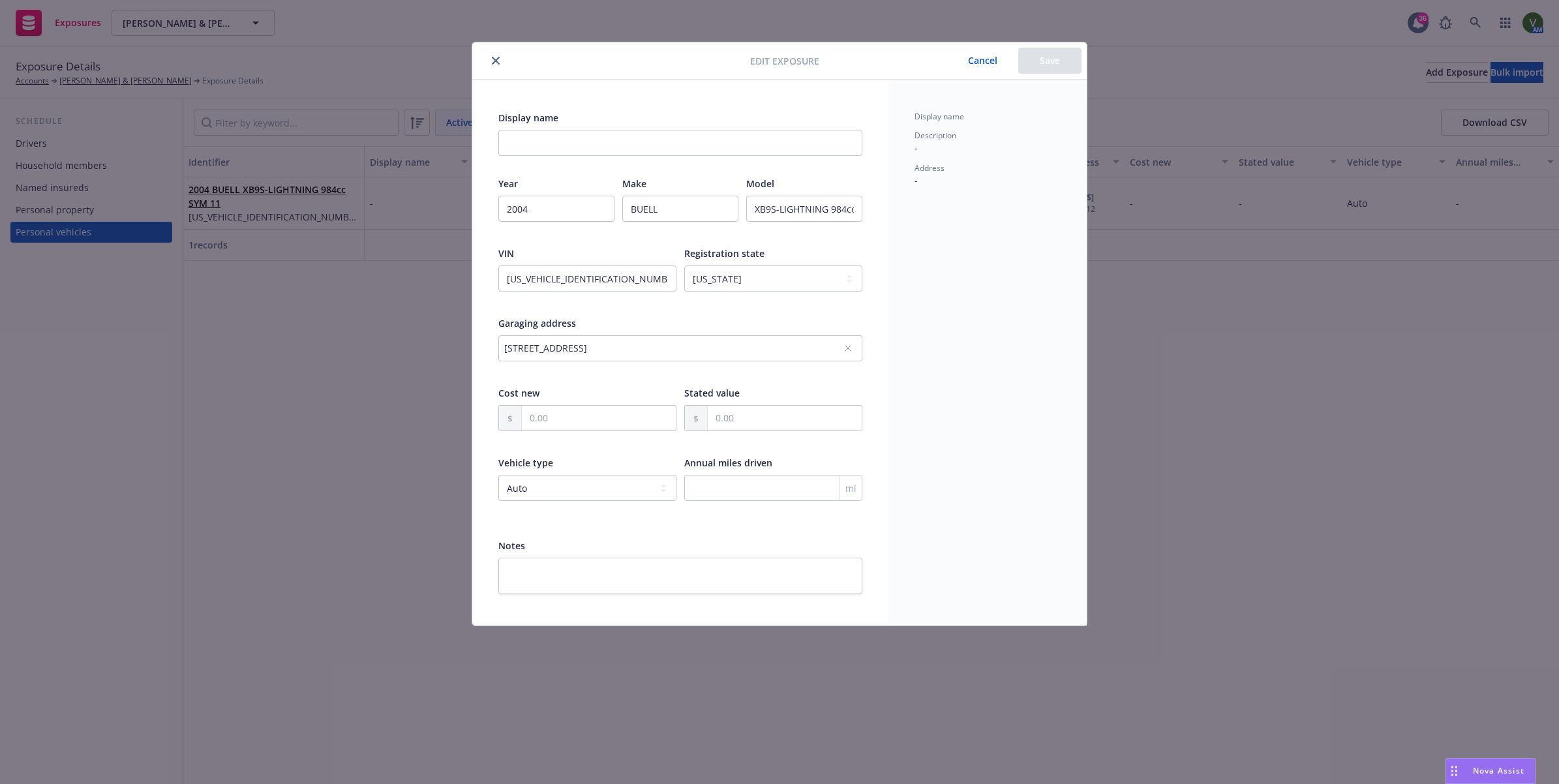
click at [494, 64] on icon "close" at bounding box center [495, 60] width 8 height 8
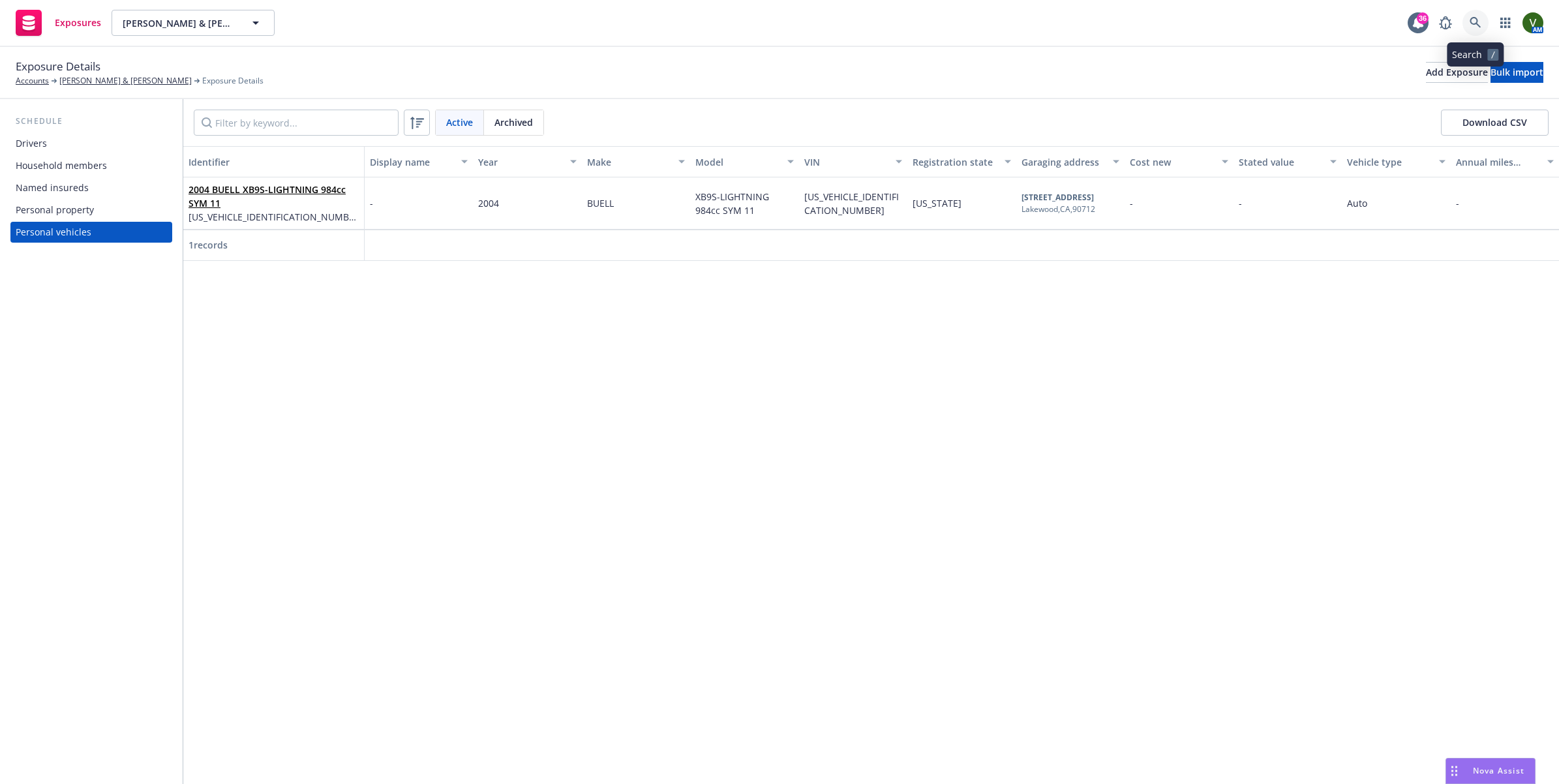
click at [1474, 17] on icon at bounding box center [1475, 23] width 11 height 11
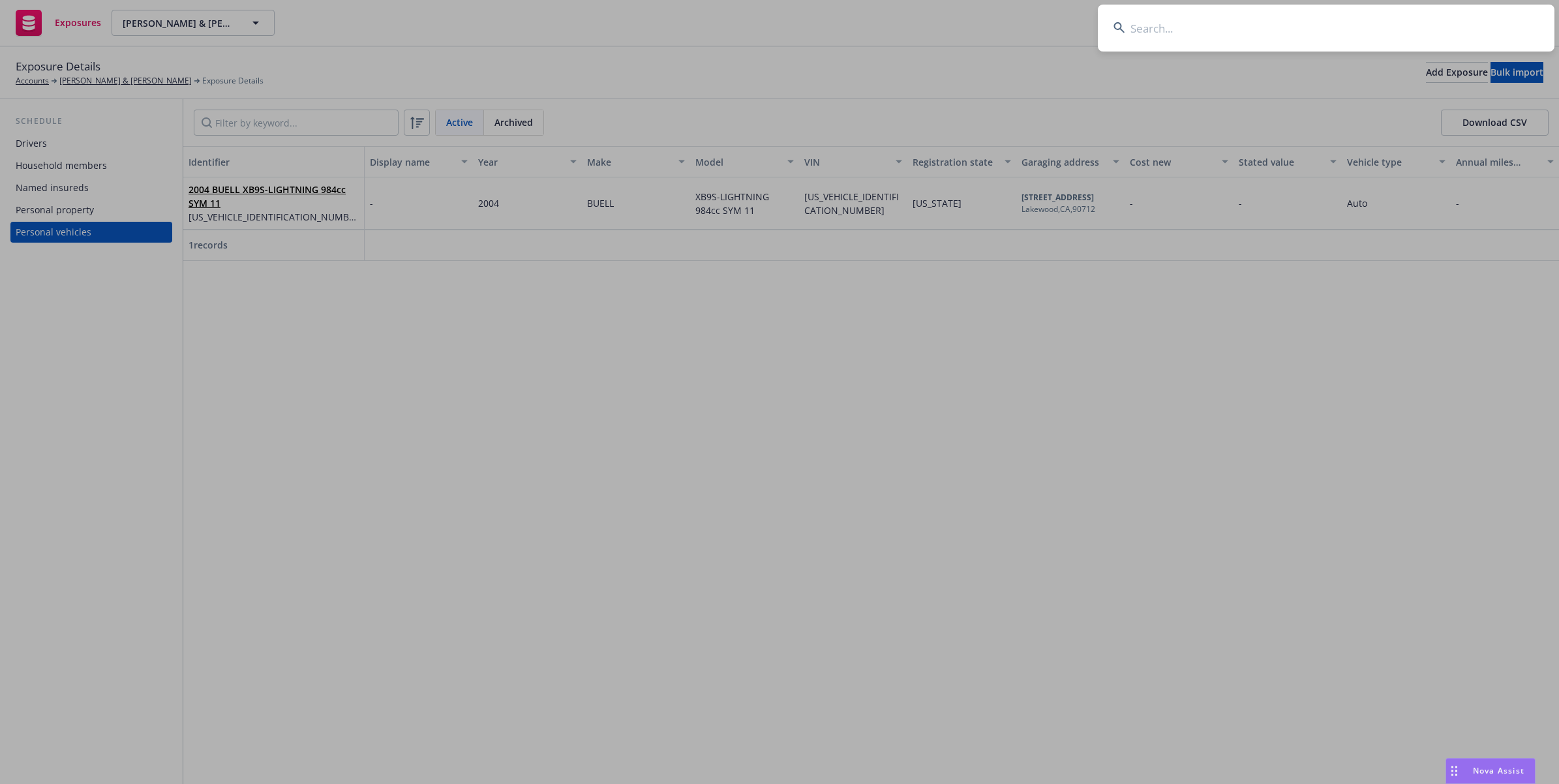
click at [1263, 16] on input at bounding box center [1326, 28] width 456 height 47
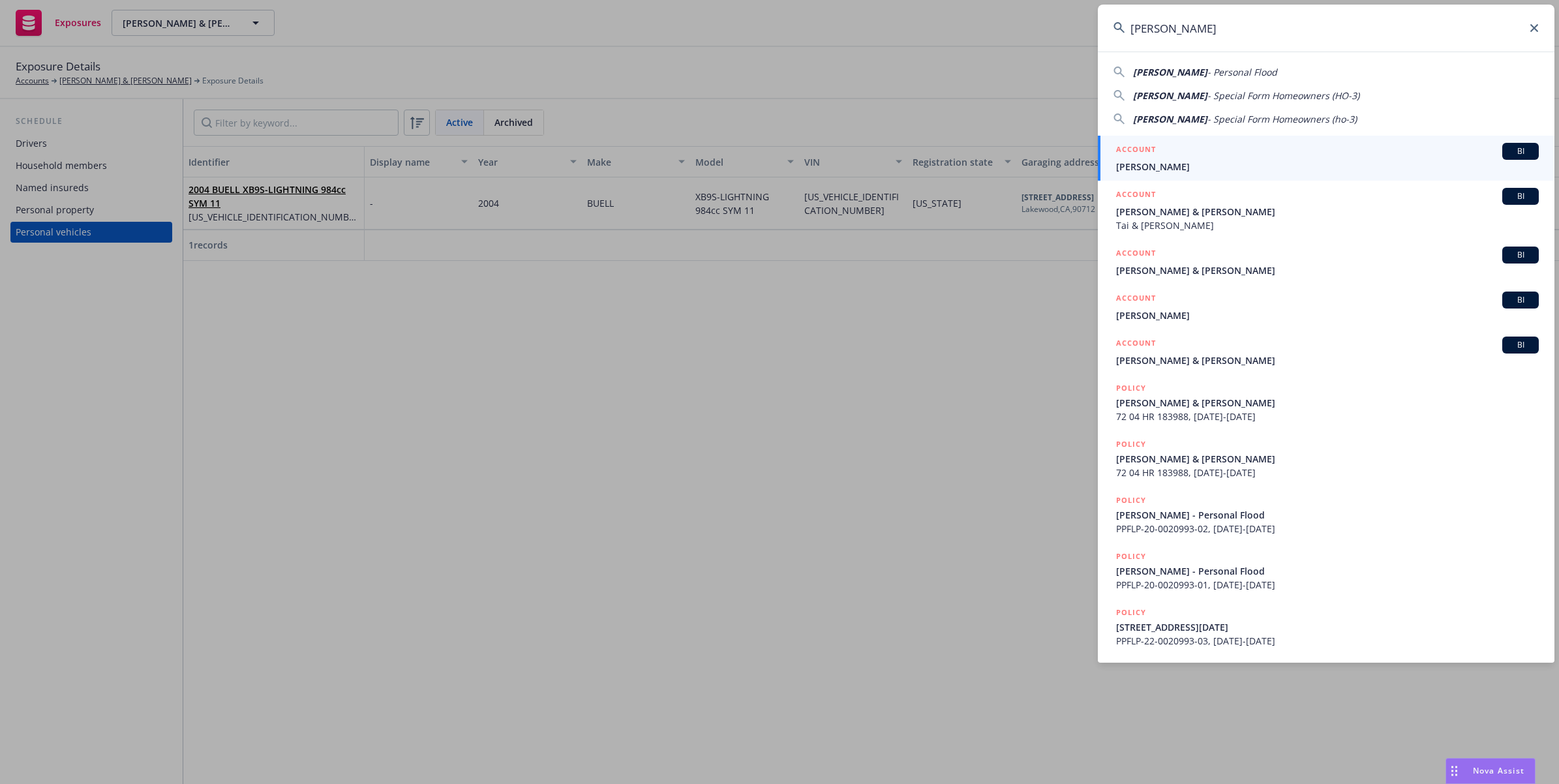
type input "[PERSON_NAME]"
click at [1154, 170] on span "[PERSON_NAME]" at bounding box center [1328, 166] width 423 height 13
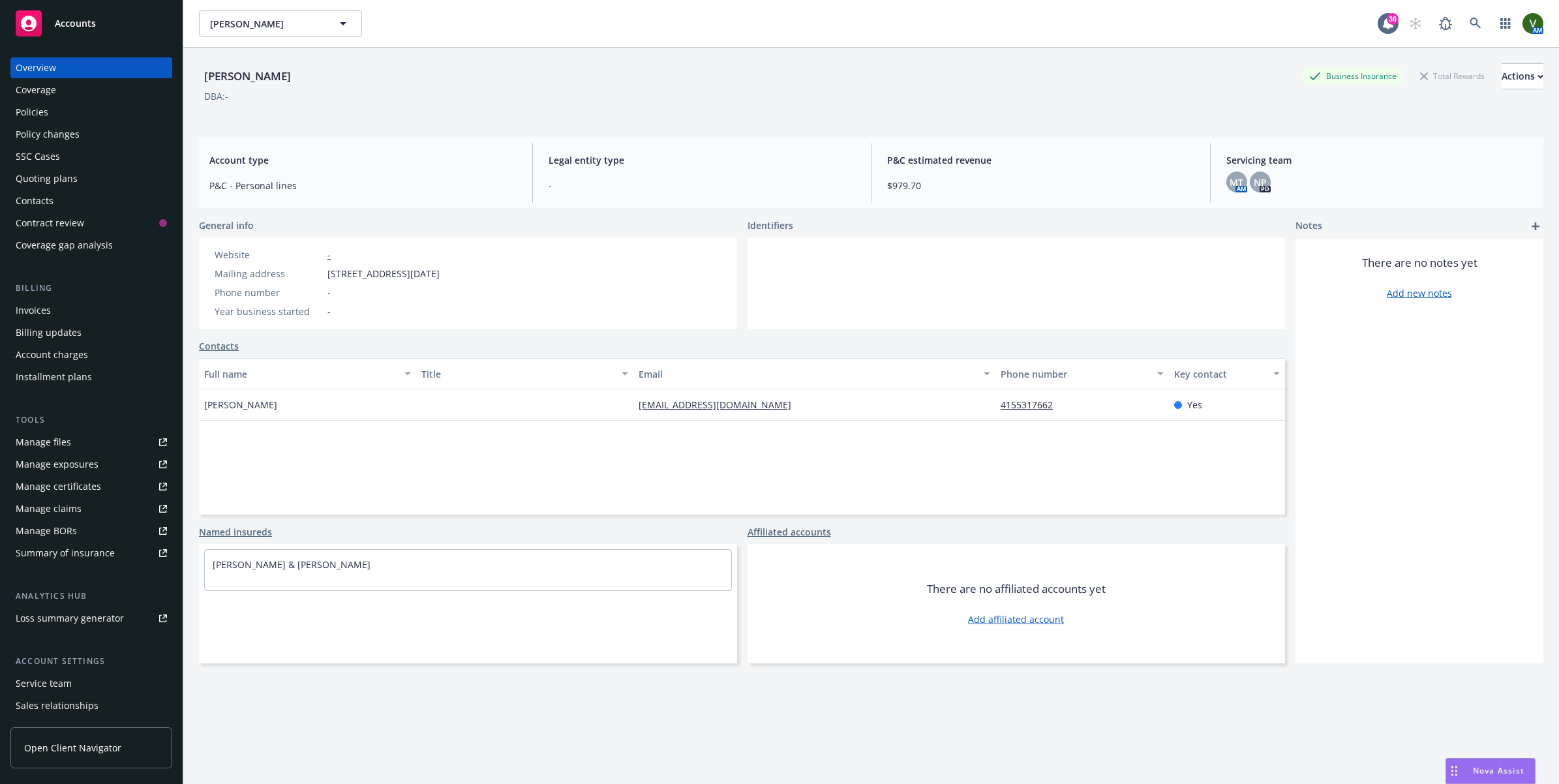
click at [1350, 532] on div "There are no notes yet Add new notes" at bounding box center [1418, 450] width 248 height 424
click at [1231, 535] on div "Affiliated accounts" at bounding box center [1016, 532] width 538 height 13
drag, startPoint x: 1198, startPoint y: 562, endPoint x: 1115, endPoint y: 504, distance: 101.3
click at [1198, 562] on div "There are no affiliated accounts yet Add affiliated account" at bounding box center [1016, 603] width 538 height 120
click at [47, 111] on div "Policies" at bounding box center [32, 112] width 33 height 21
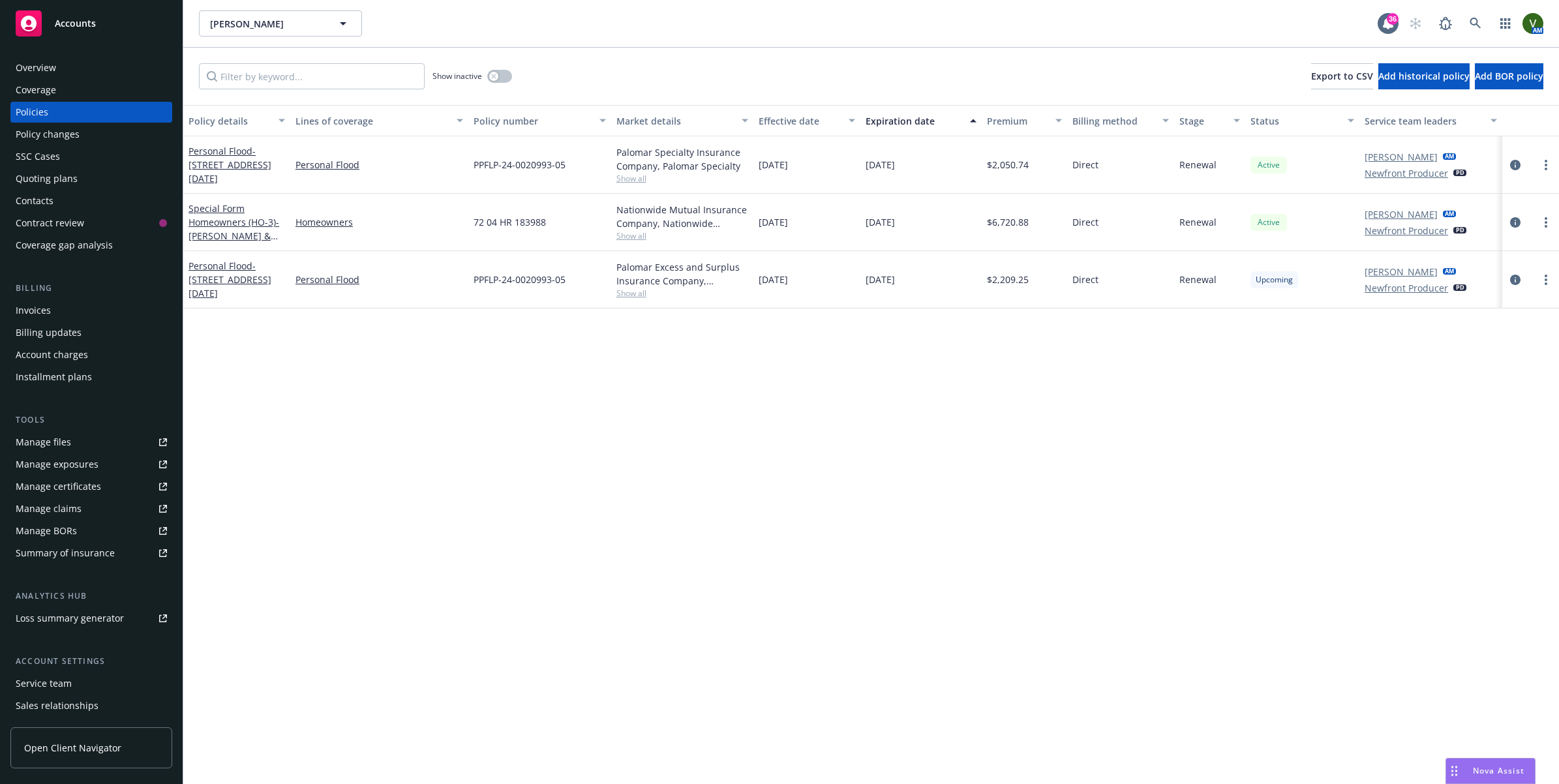
click at [1530, 282] on div at bounding box center [1530, 279] width 46 height 15
click at [1509, 281] on icon "circleInformation" at bounding box center [1514, 279] width 11 height 11
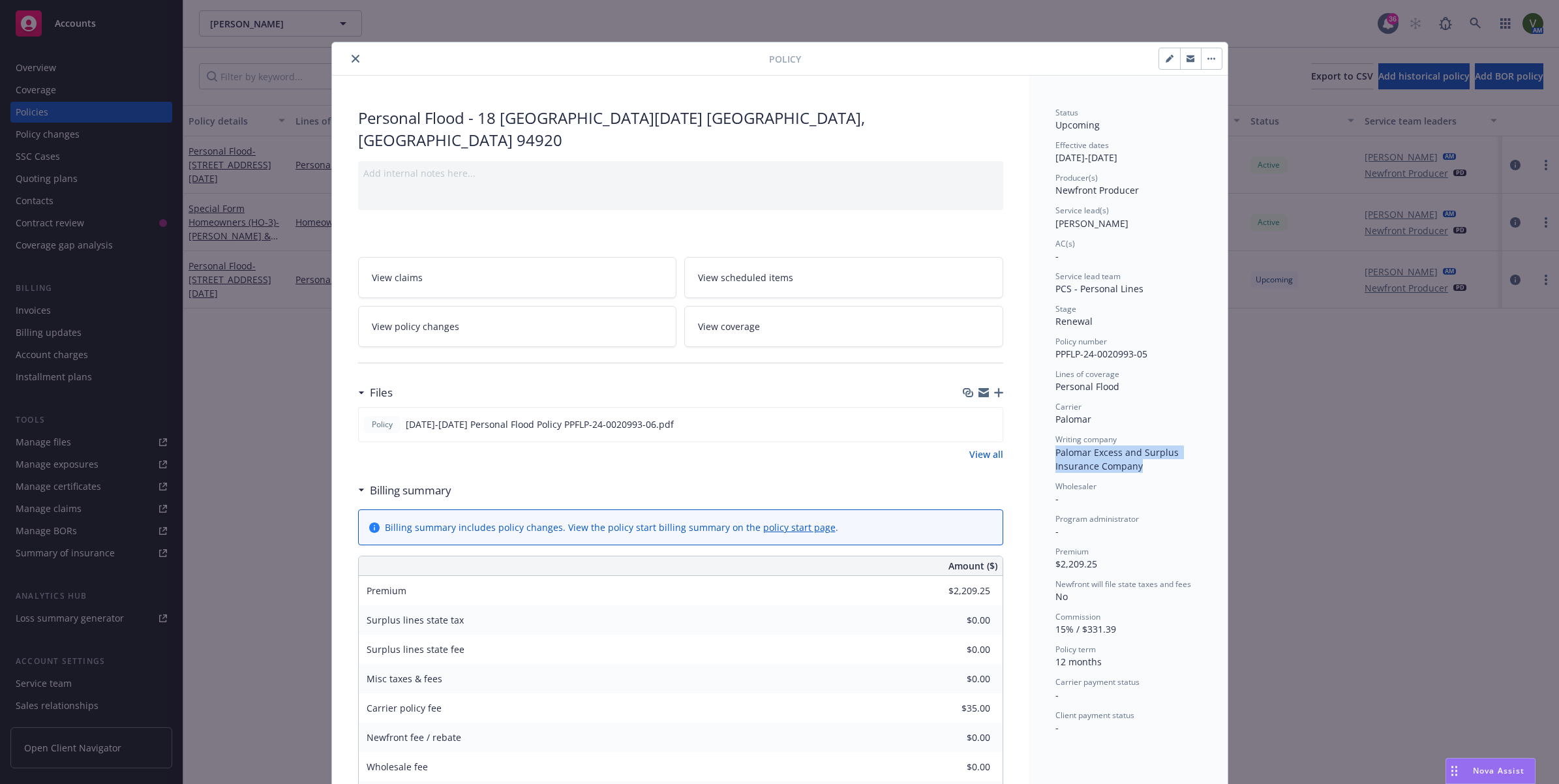
drag, startPoint x: 1110, startPoint y: 468, endPoint x: 1043, endPoint y: 449, distance: 69.6
click at [1043, 449] on div "Status Upcoming Effective dates 08/16/2025 - 08/16/2026 Producer(s) Newfront Pr…" at bounding box center [1128, 644] width 198 height 1138
copy span "Palomar Excess and Surplus Insurance Company"
click at [747, 268] on link "View scheduled items" at bounding box center [843, 277] width 318 height 41
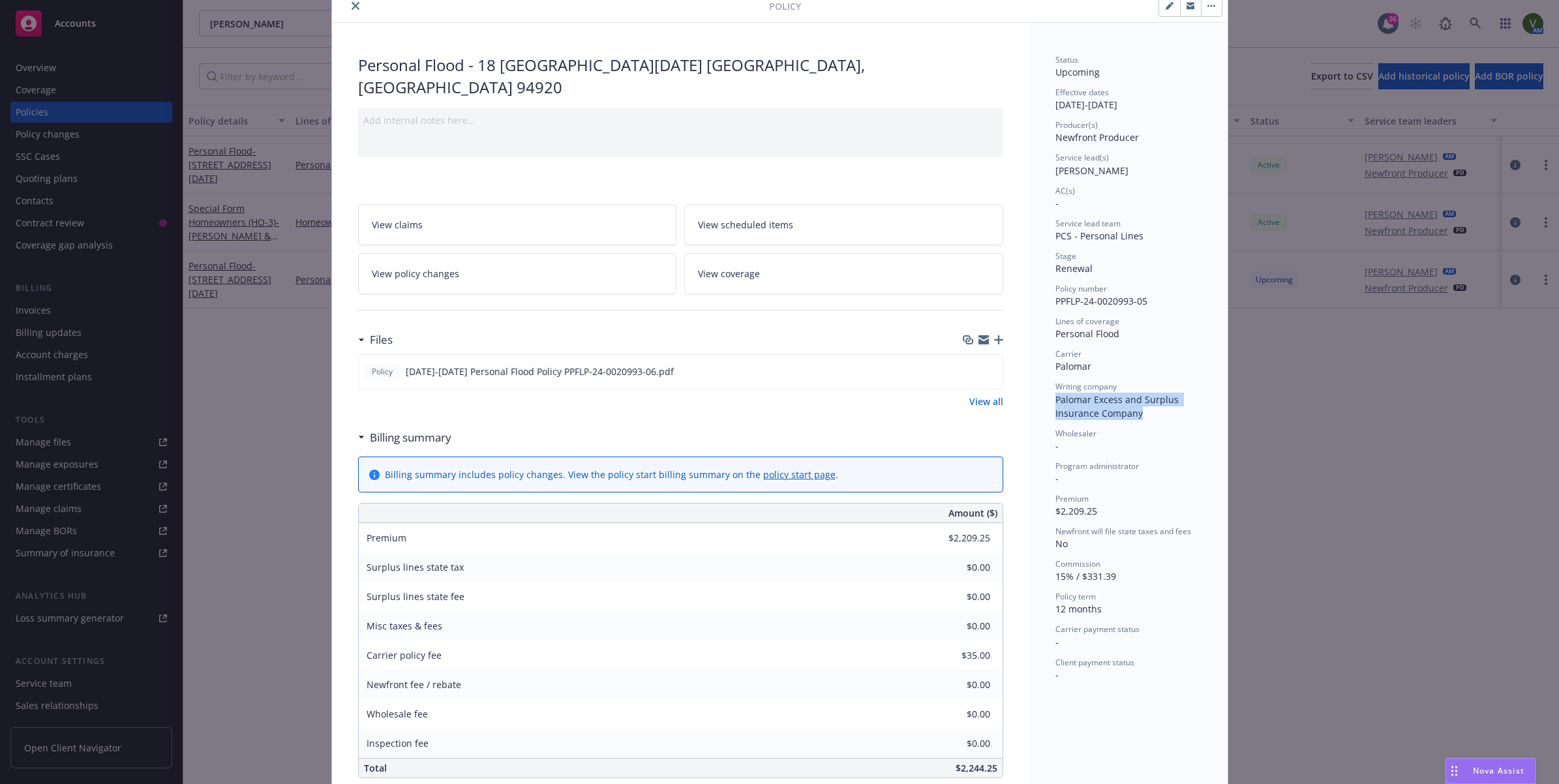
scroll to position [81, 0]
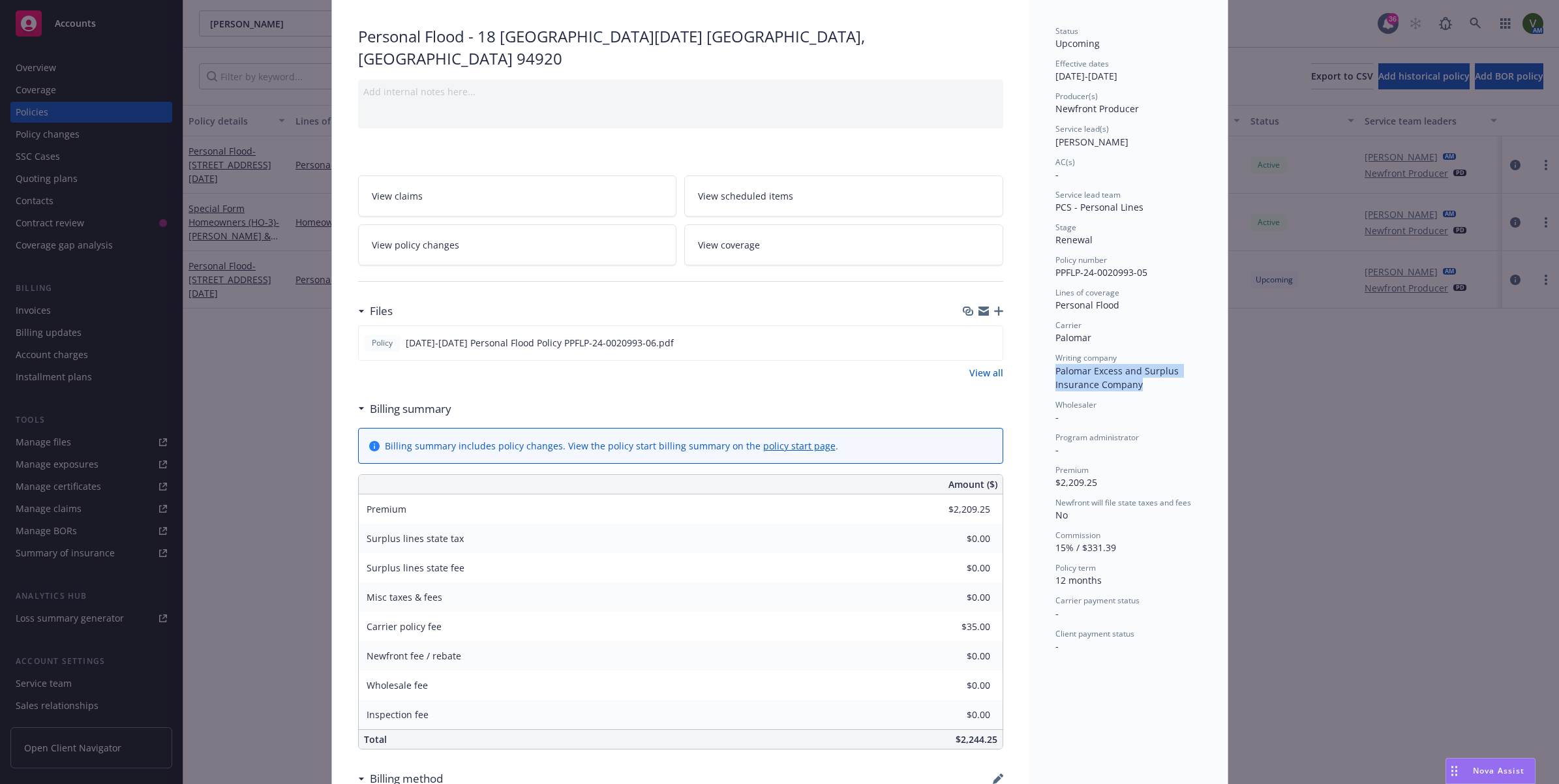
click at [754, 225] on link "View coverage" at bounding box center [843, 245] width 318 height 41
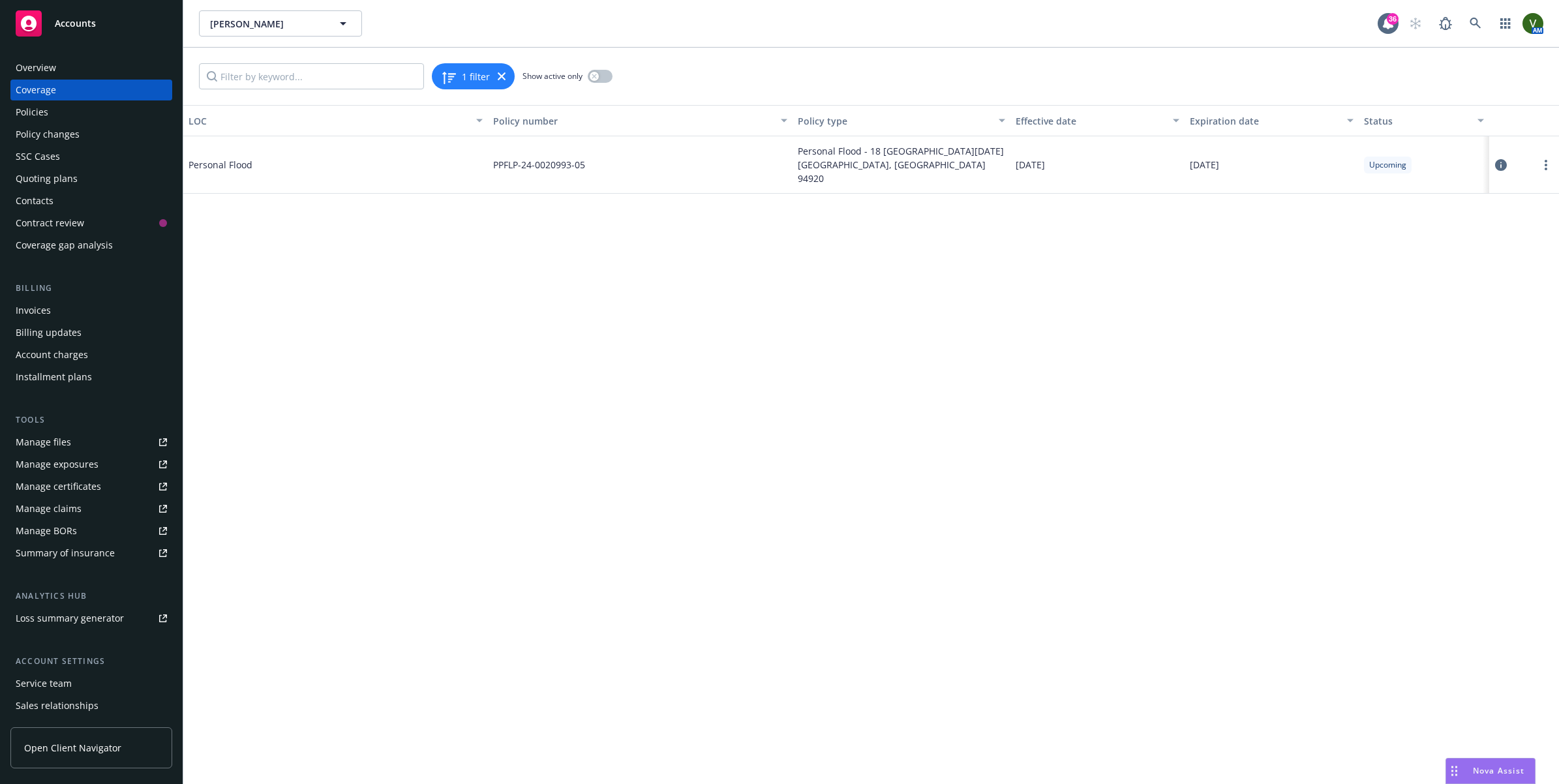
click at [1492, 165] on div at bounding box center [1524, 165] width 70 height 57
click at [1495, 166] on icon at bounding box center [1501, 164] width 11 height 11
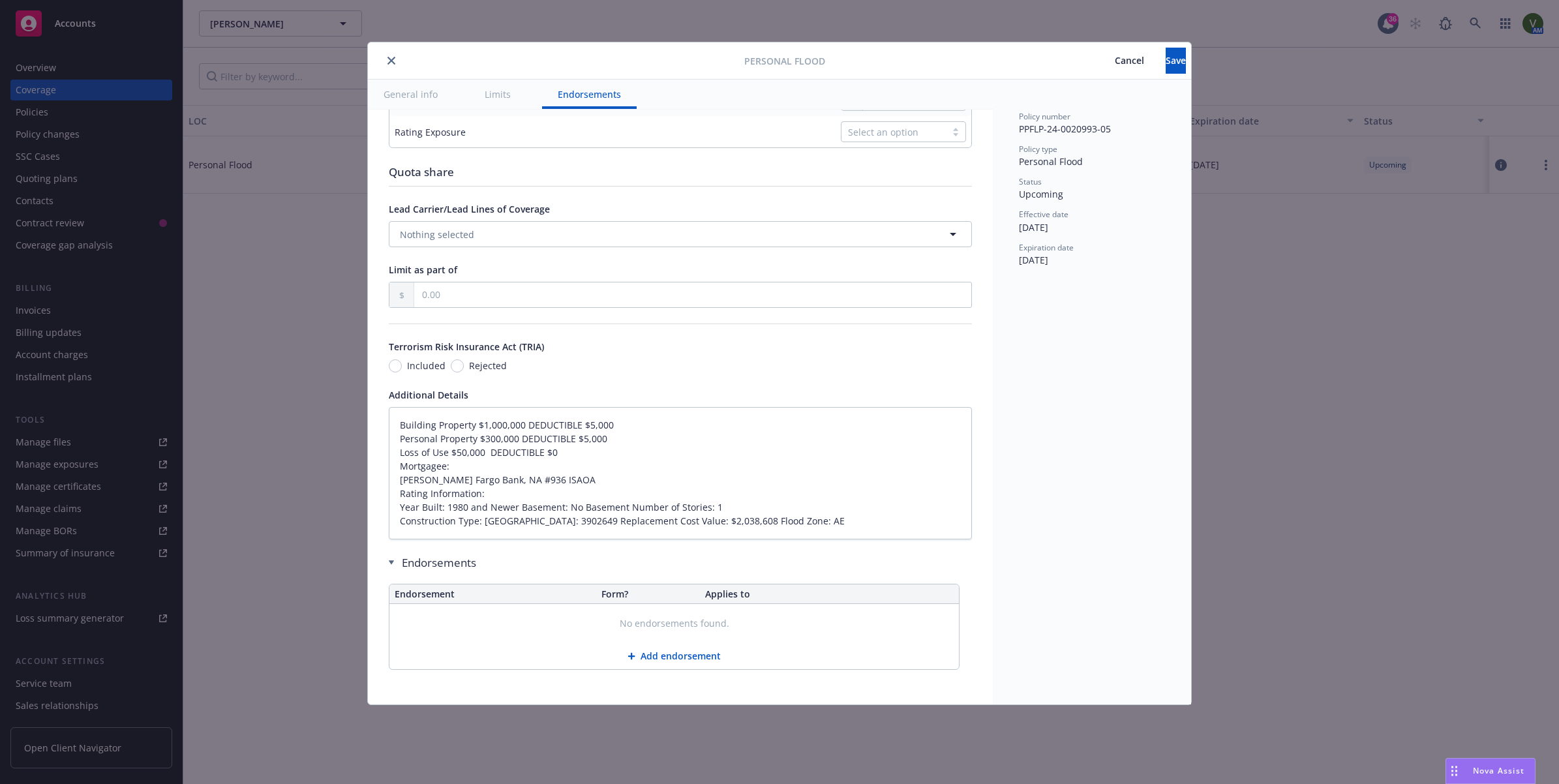
scroll to position [618, 0]
drag, startPoint x: 523, startPoint y: 421, endPoint x: 396, endPoint y: 424, distance: 127.0
click at [396, 424] on textarea "Building Property $1,000,000 DEDUCTIBLE $5,000 Personal Property $300,000 DEDUC…" at bounding box center [680, 470] width 583 height 132
drag, startPoint x: 517, startPoint y: 437, endPoint x: 399, endPoint y: 437, distance: 118.0
click at [399, 437] on textarea "Building Property $1,000,000 DEDUCTIBLE $5,000 Personal Property $300,000 DEDUC…" at bounding box center [680, 470] width 583 height 132
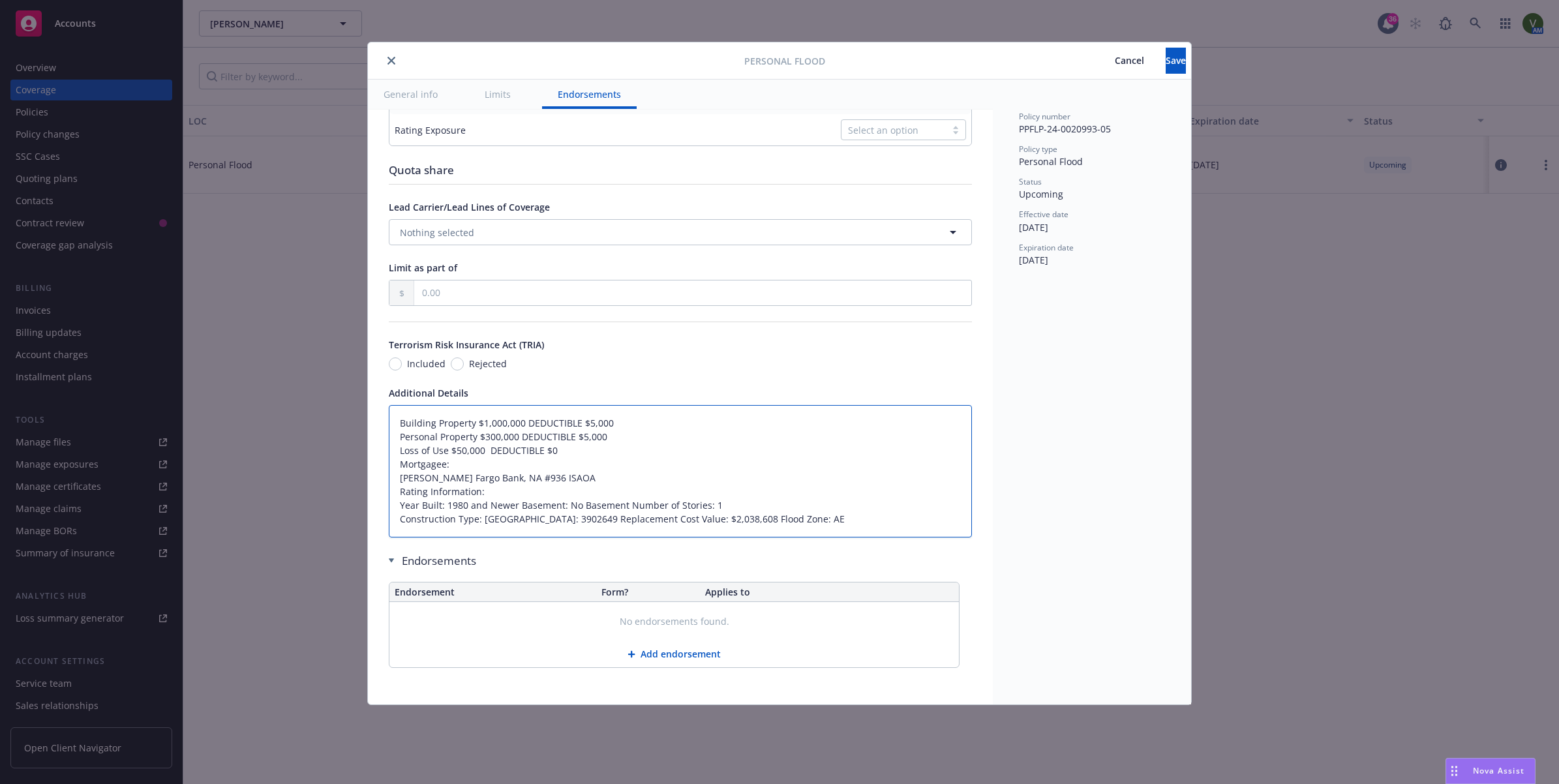
drag, startPoint x: 620, startPoint y: 520, endPoint x: 772, endPoint y: 515, distance: 152.1
click at [772, 515] on textarea "Building Property $1,000,000 DEDUCTIBLE $5,000 Personal Property $300,000 DEDUC…" at bounding box center [680, 470] width 583 height 132
type textarea "x"
drag, startPoint x: 393, startPoint y: 57, endPoint x: 343, endPoint y: 57, distance: 50.0
click at [393, 57] on icon "close" at bounding box center [391, 60] width 8 height 8
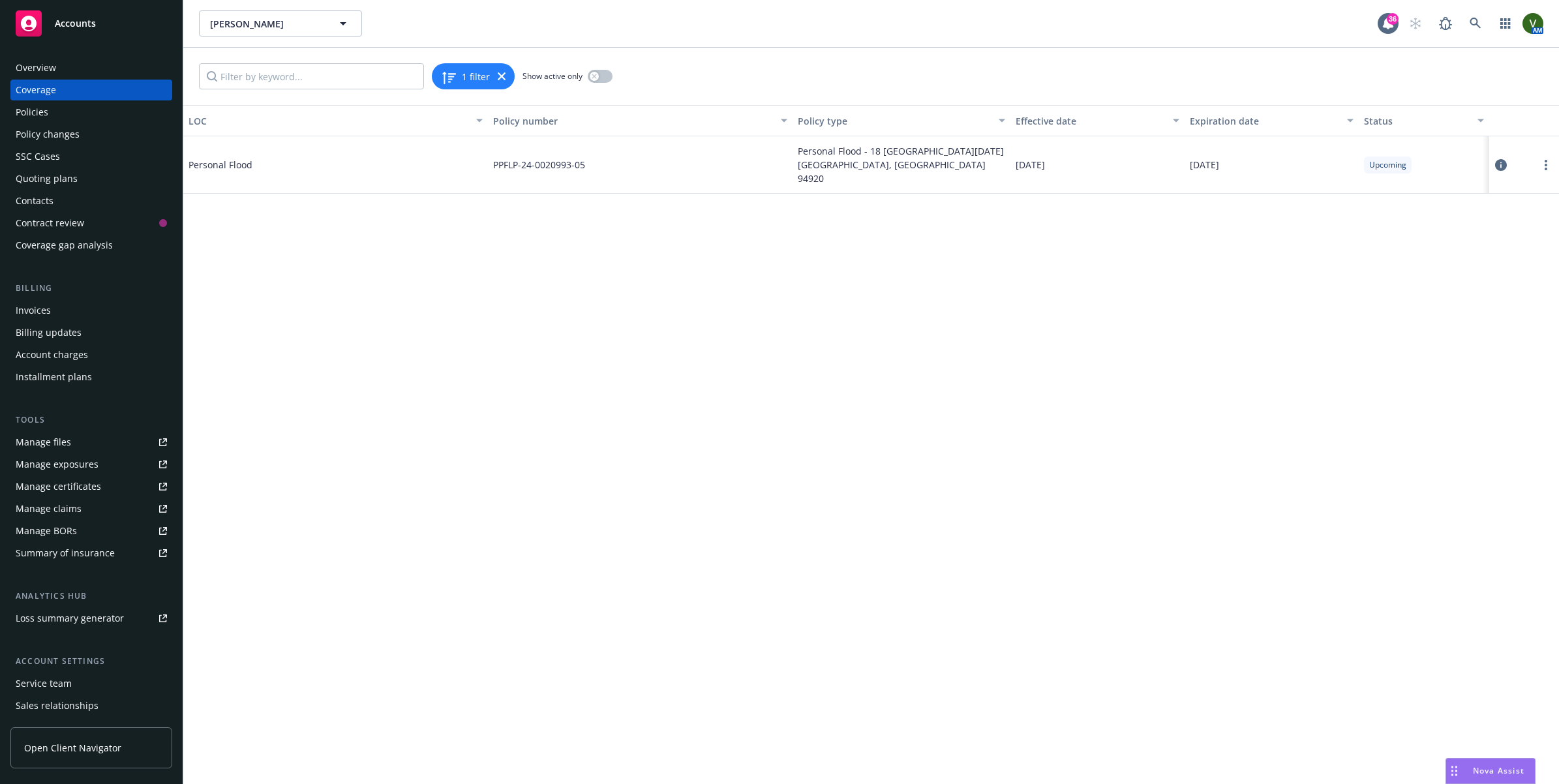
click at [39, 69] on div "Overview" at bounding box center [35, 68] width 40 height 21
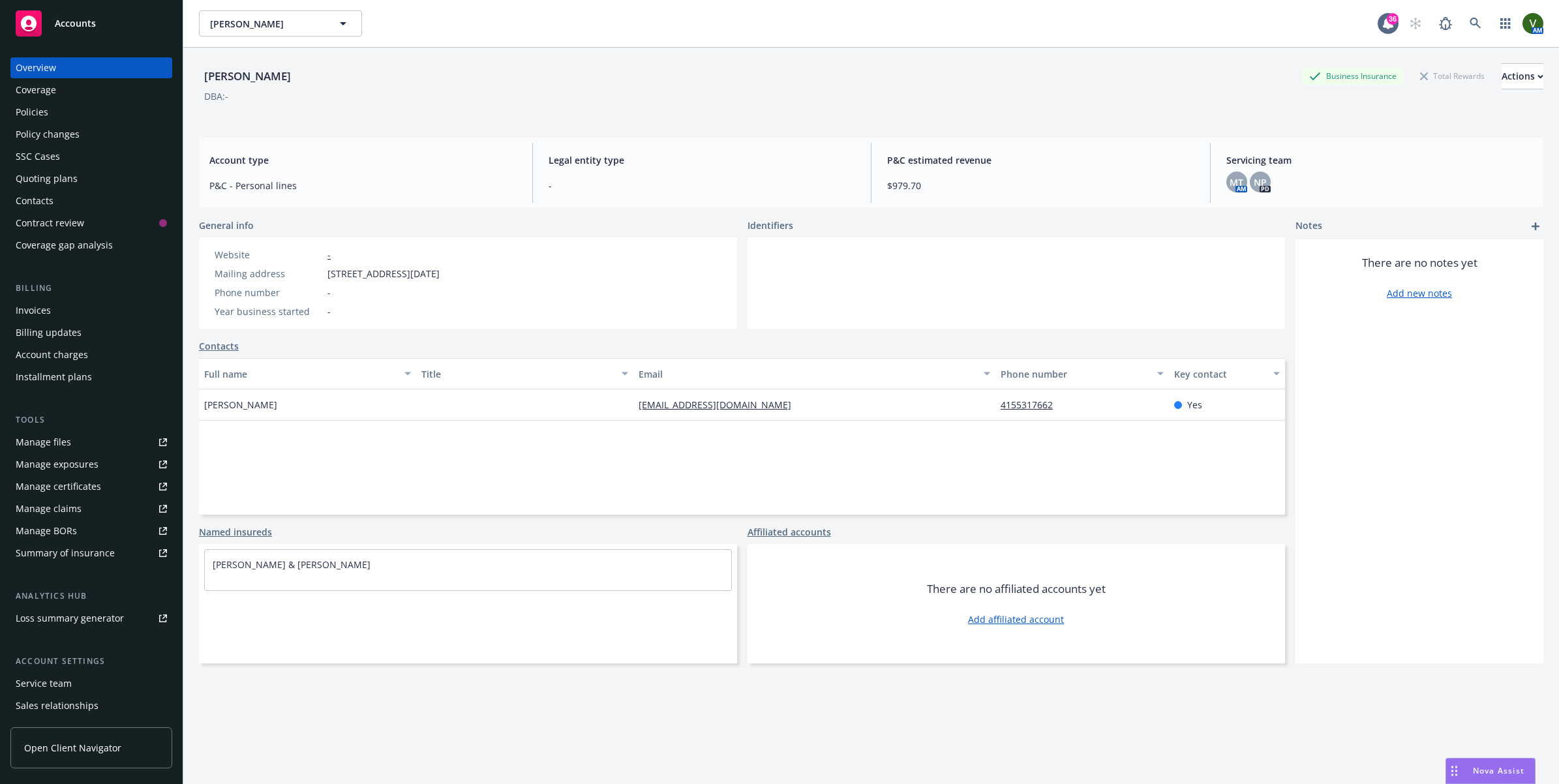
click at [33, 108] on div "Policies" at bounding box center [32, 112] width 33 height 21
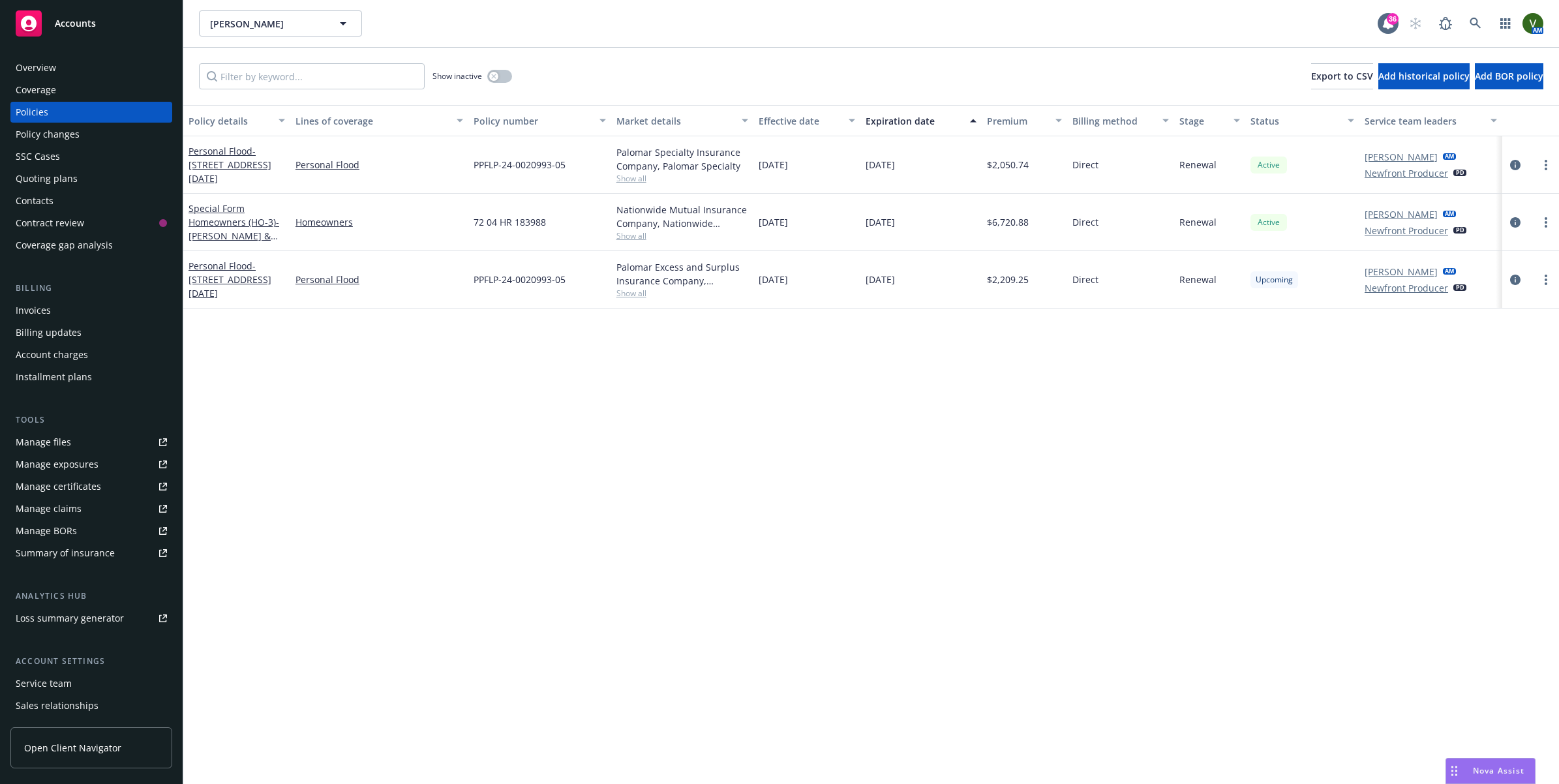
click at [41, 67] on div "Overview" at bounding box center [35, 68] width 40 height 21
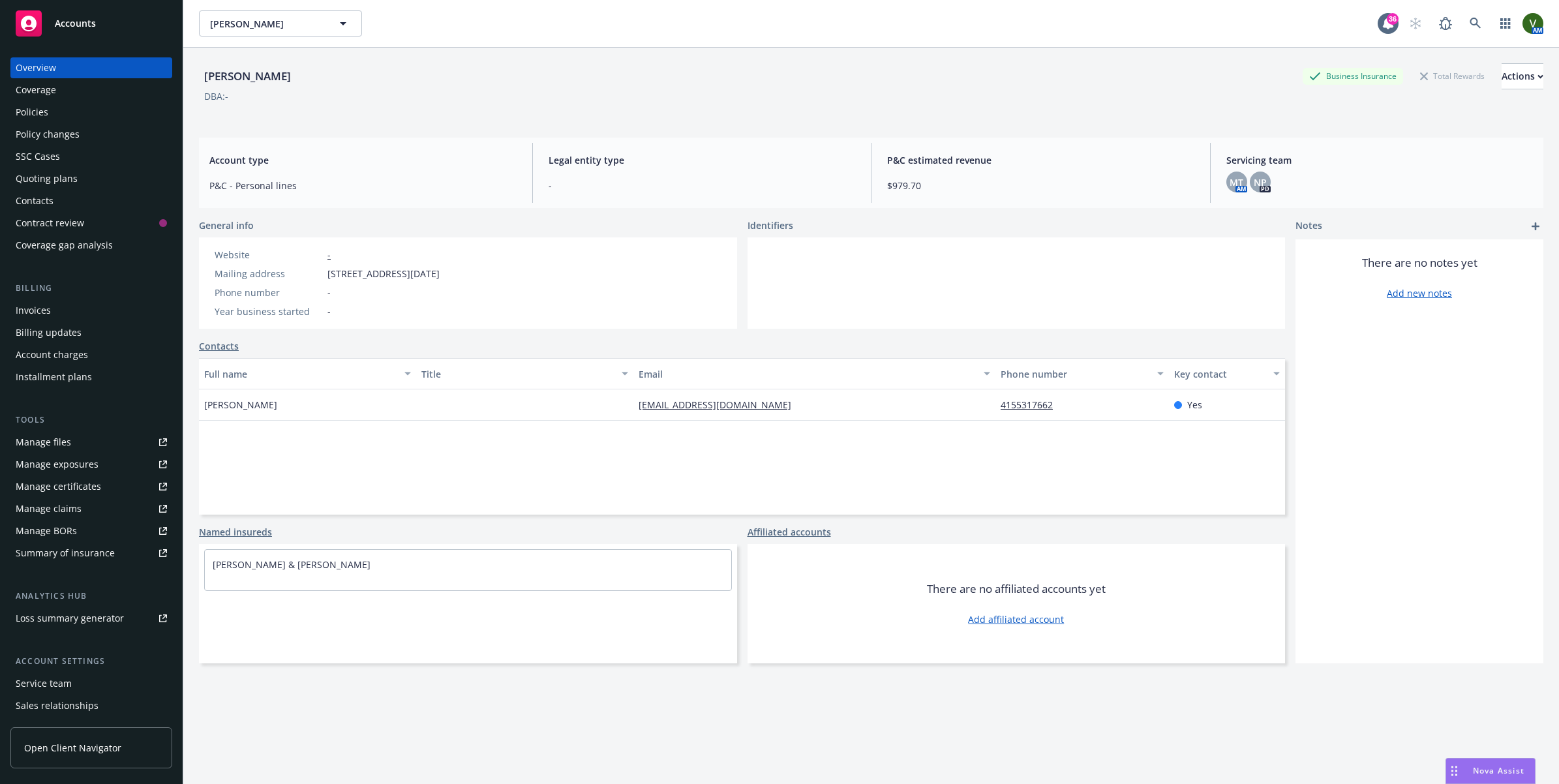
click at [24, 105] on div "Policies" at bounding box center [32, 112] width 33 height 21
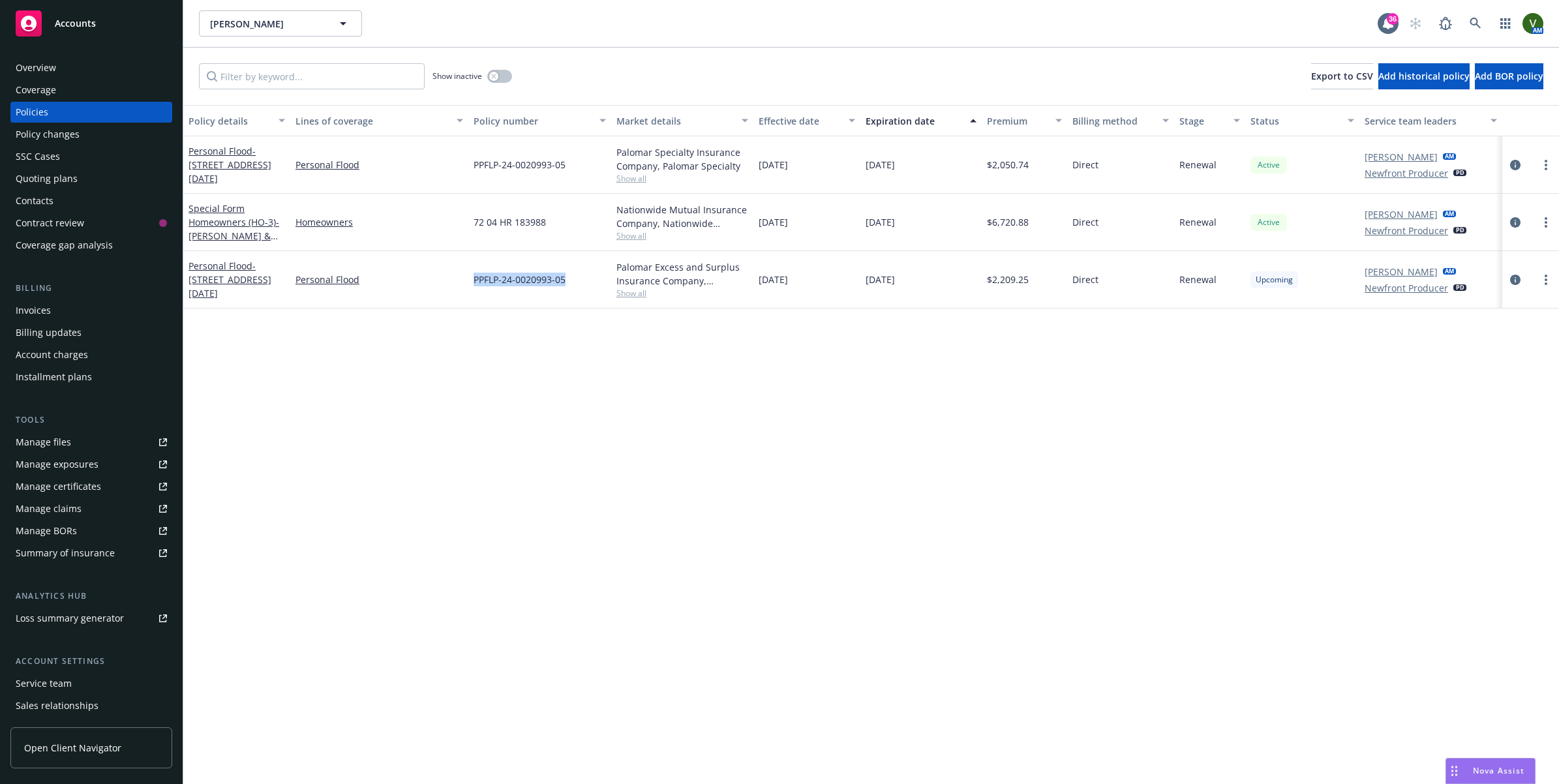
drag, startPoint x: 572, startPoint y: 282, endPoint x: 469, endPoint y: 284, distance: 103.0
click at [469, 284] on div "PPFLP-24-0020993-05" at bounding box center [539, 280] width 143 height 57
copy span "PPFLP-24-0020993-05"
click at [1514, 281] on icon "circleInformation" at bounding box center [1514, 279] width 11 height 11
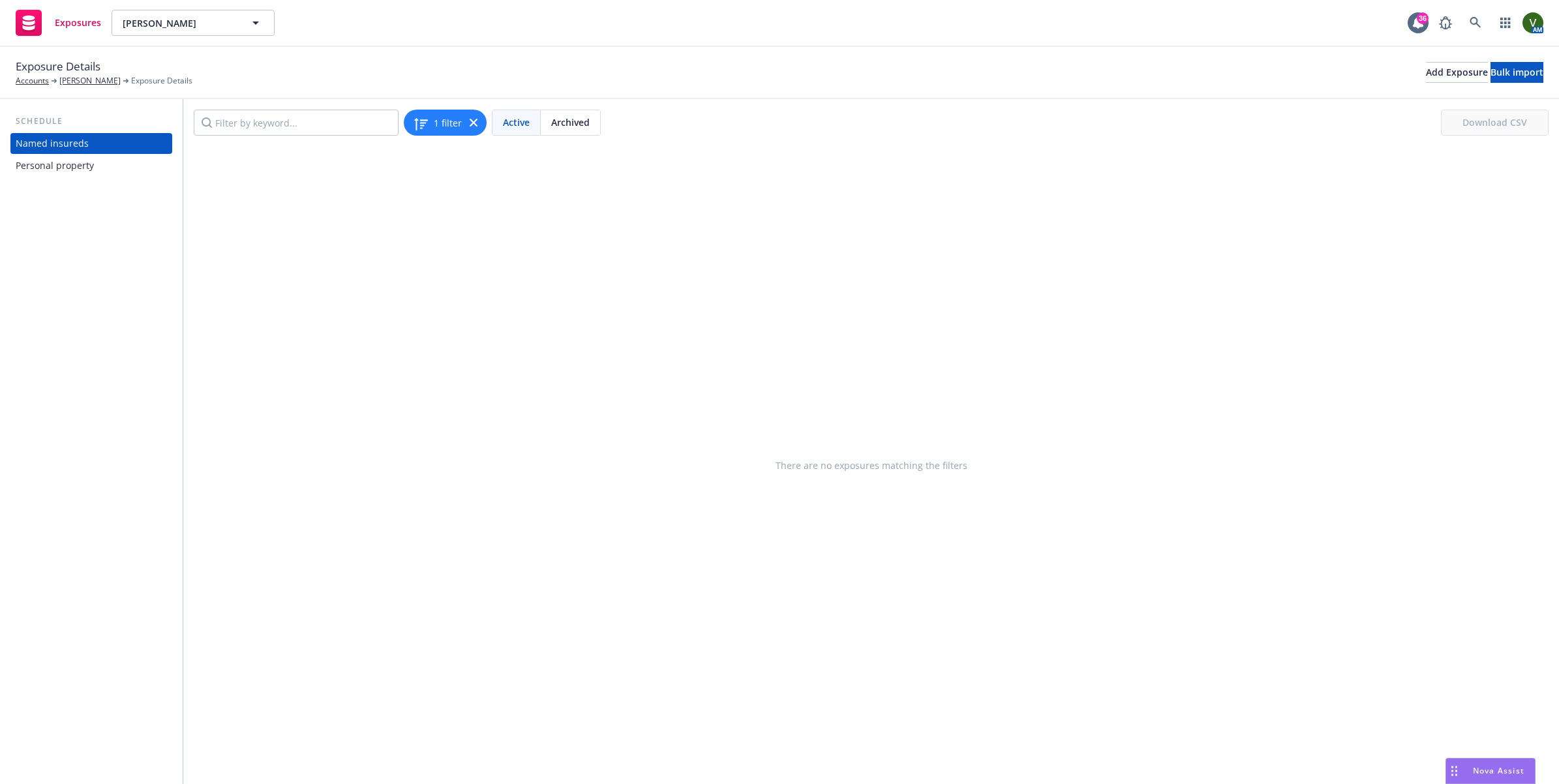
click at [44, 168] on div "Personal property" at bounding box center [55, 165] width 78 height 21
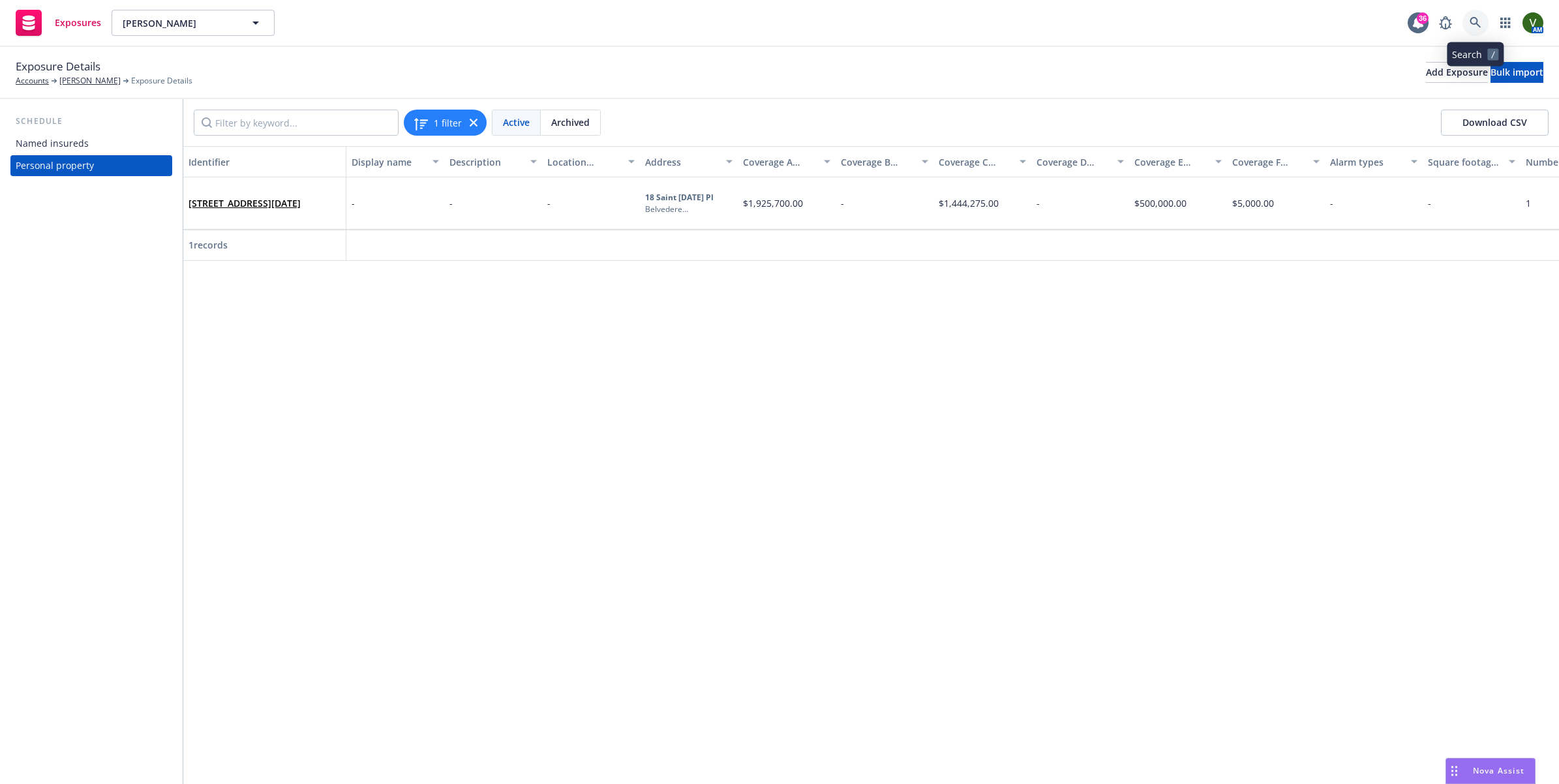
click at [1481, 23] on icon at bounding box center [1475, 23] width 11 height 11
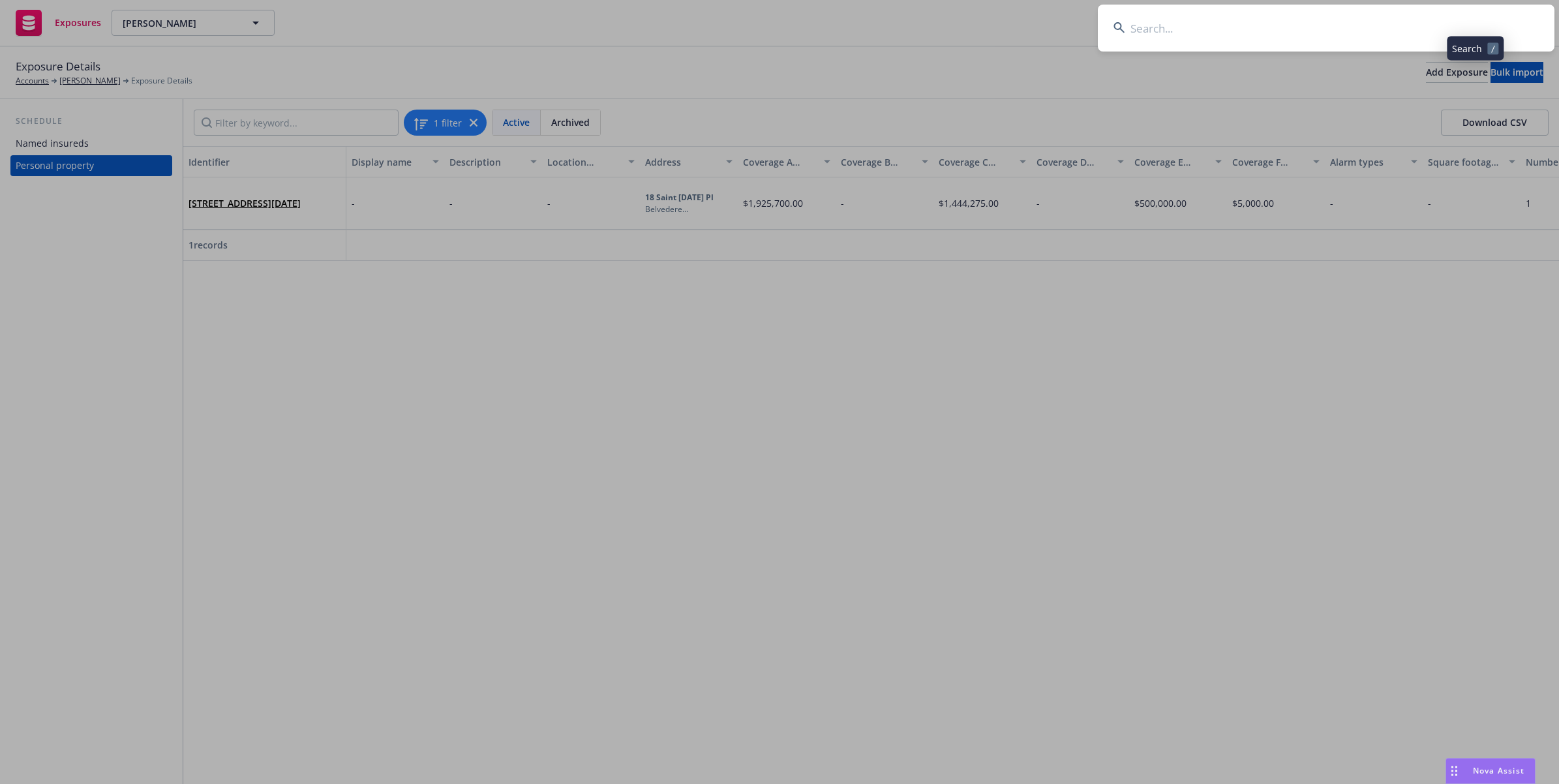
click at [1348, 26] on input at bounding box center [1326, 28] width 456 height 47
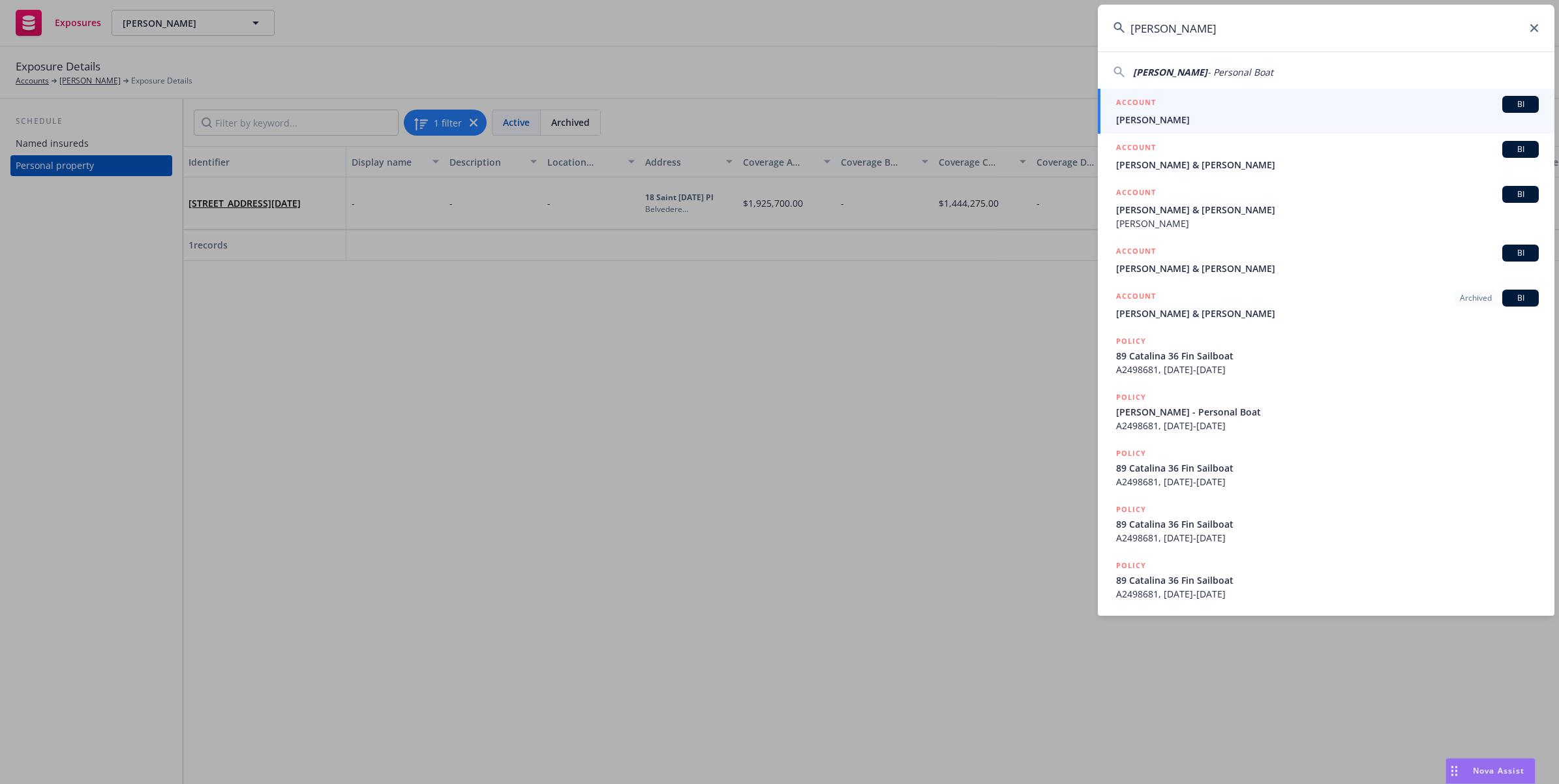
type input "[PERSON_NAME]"
click at [1204, 116] on span "[PERSON_NAME]" at bounding box center [1328, 120] width 423 height 13
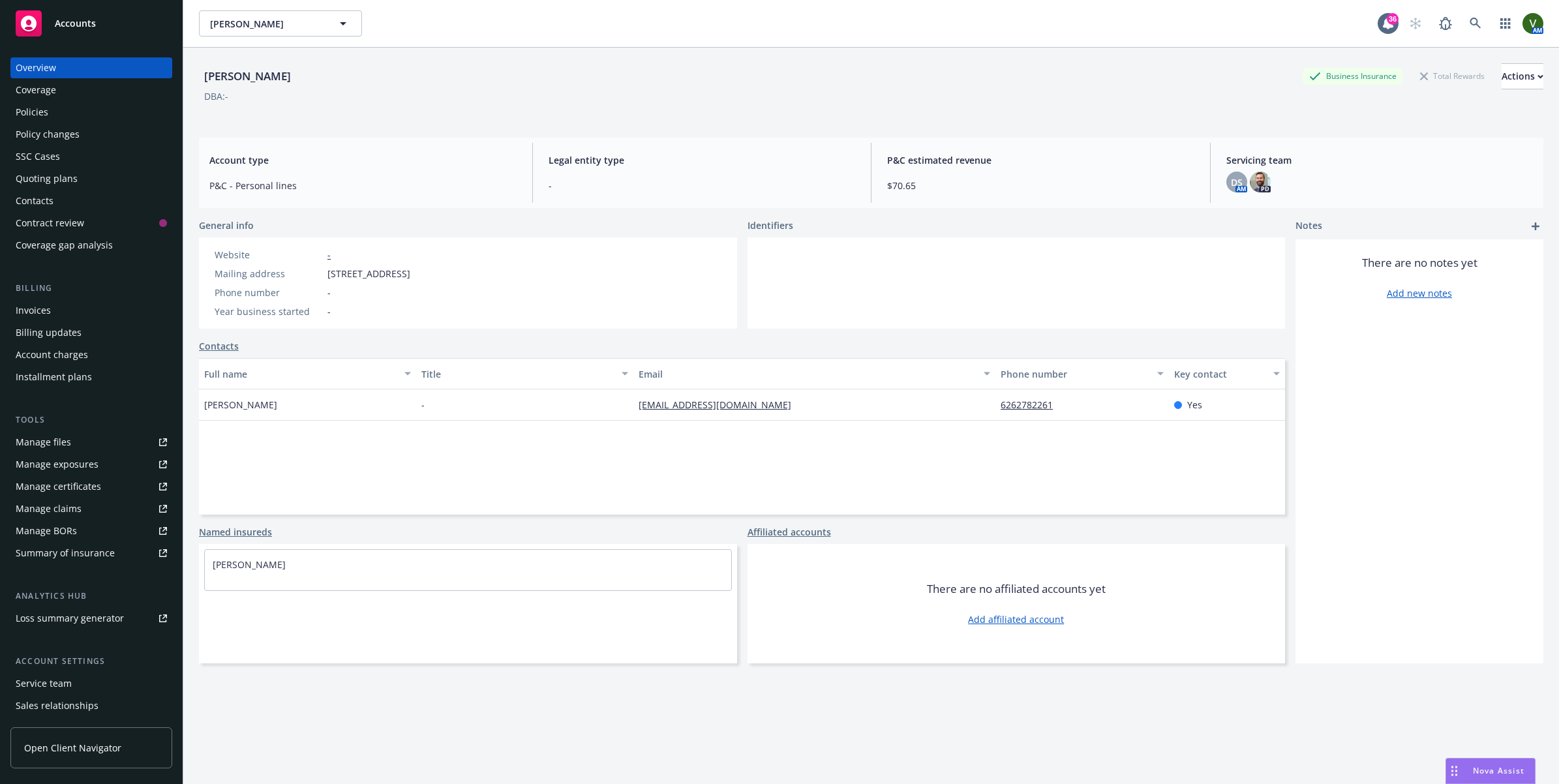
click at [36, 112] on div "Policies" at bounding box center [32, 112] width 33 height 21
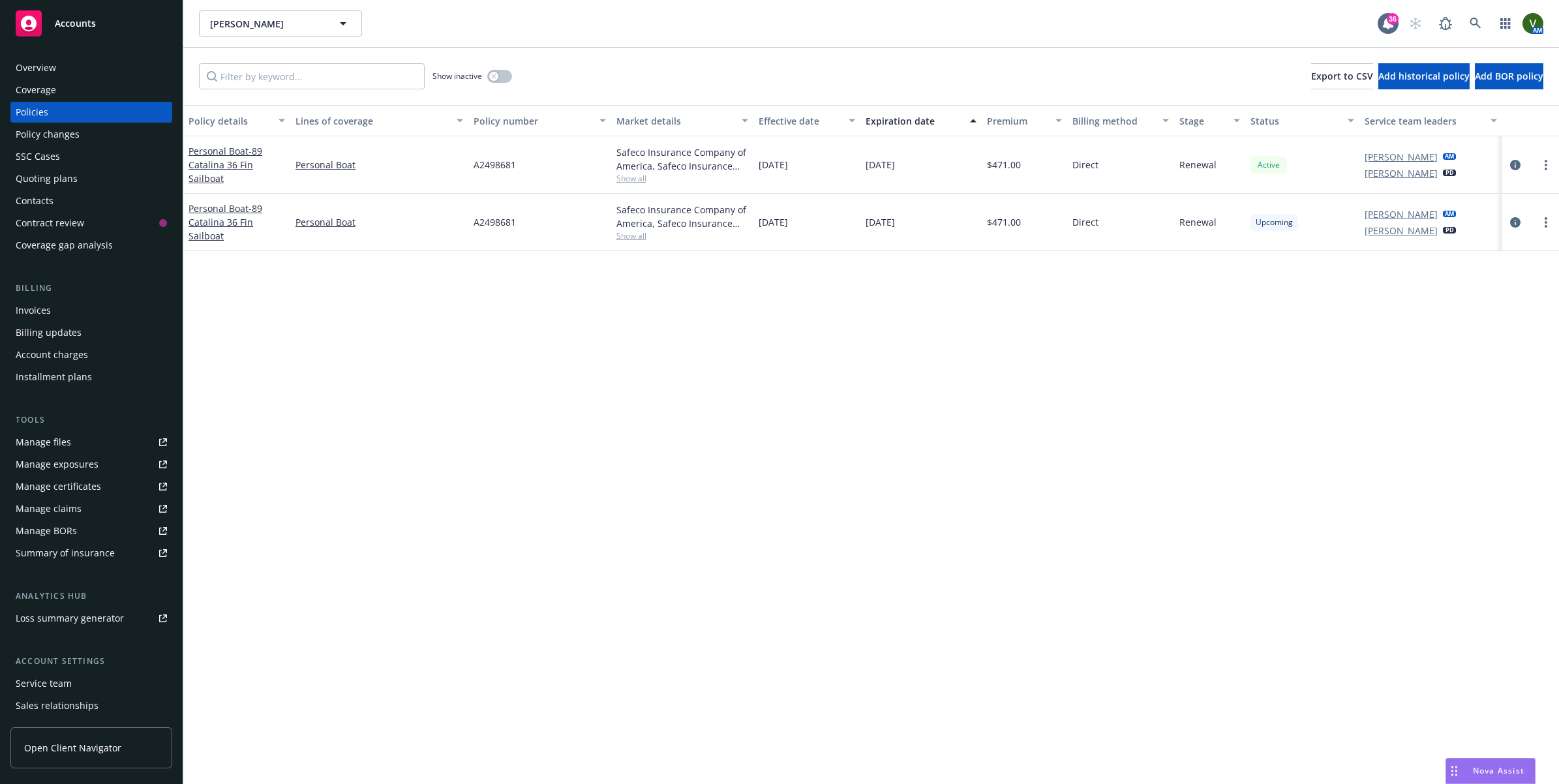
click at [37, 67] on div "Overview" at bounding box center [35, 68] width 40 height 21
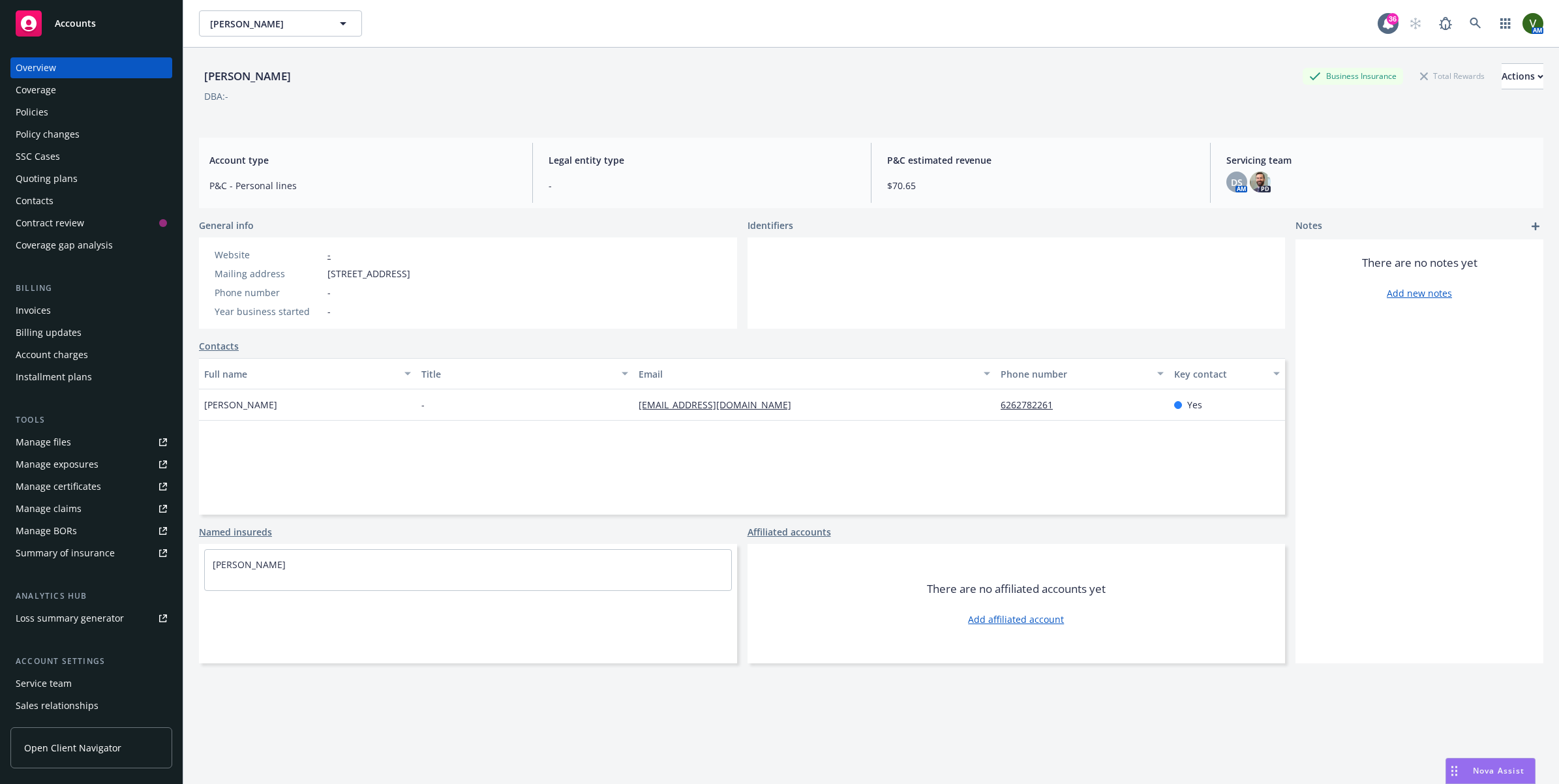
drag, startPoint x: 562, startPoint y: 271, endPoint x: 311, endPoint y: 275, distance: 251.0
click at [311, 275] on div "Website - Mailing address [STREET_ADDRESS] Phone number - Year business started…" at bounding box center [312, 282] width 227 height 91
copy div "[STREET_ADDRESS]"
click at [405, 289] on div "Phone number -" at bounding box center [312, 293] width 206 height 13
click at [40, 111] on div "Policies" at bounding box center [32, 112] width 33 height 21
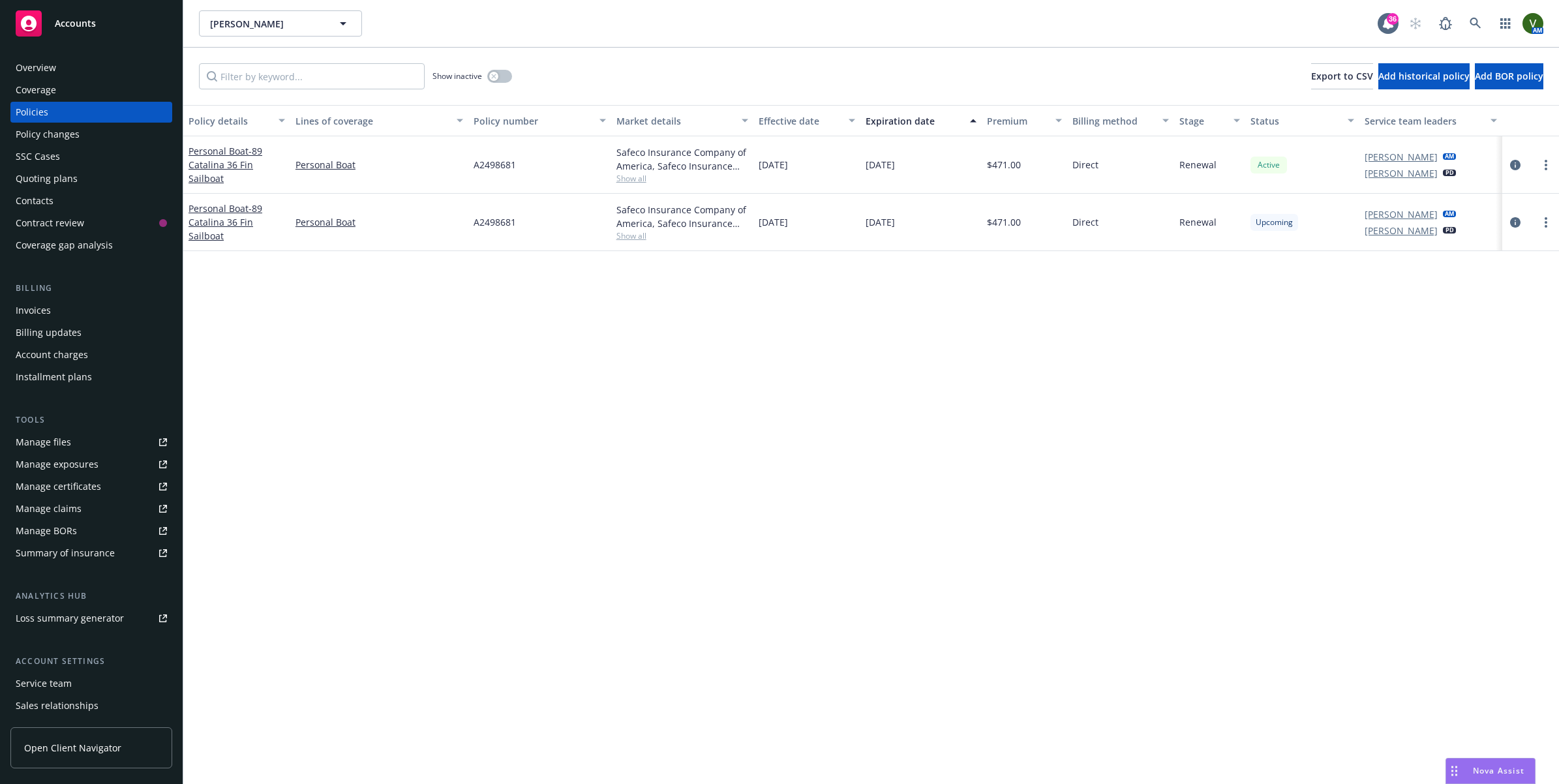
drag, startPoint x: 1511, startPoint y: 218, endPoint x: 1484, endPoint y: 241, distance: 35.5
click at [1513, 219] on icon "circleInformation" at bounding box center [1514, 222] width 11 height 11
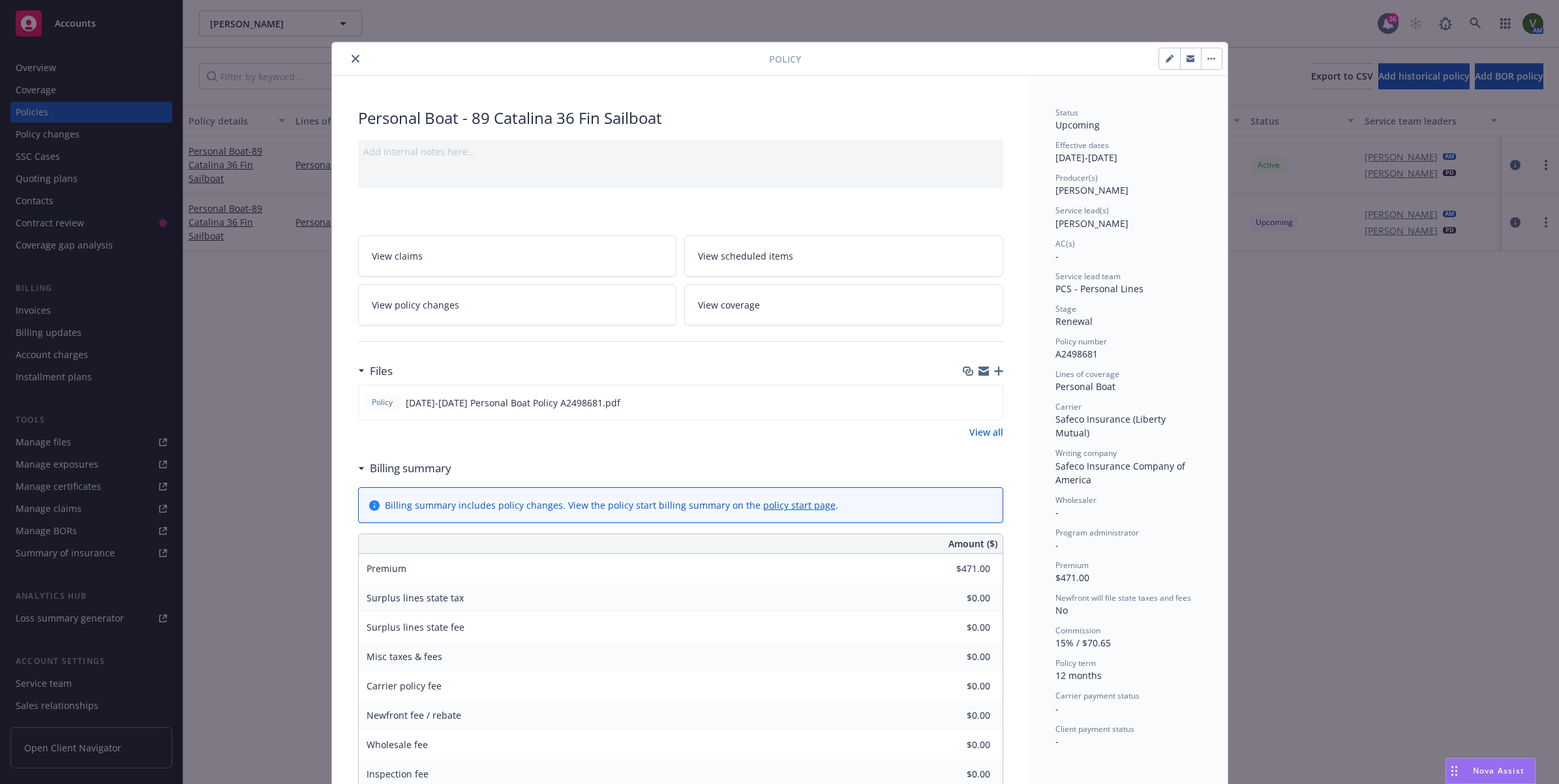
click at [729, 259] on span "View scheduled items" at bounding box center [746, 255] width 96 height 13
drag, startPoint x: 763, startPoint y: 315, endPoint x: 701, endPoint y: 275, distance: 73.8
click at [763, 315] on link "View coverage" at bounding box center [843, 304] width 318 height 41
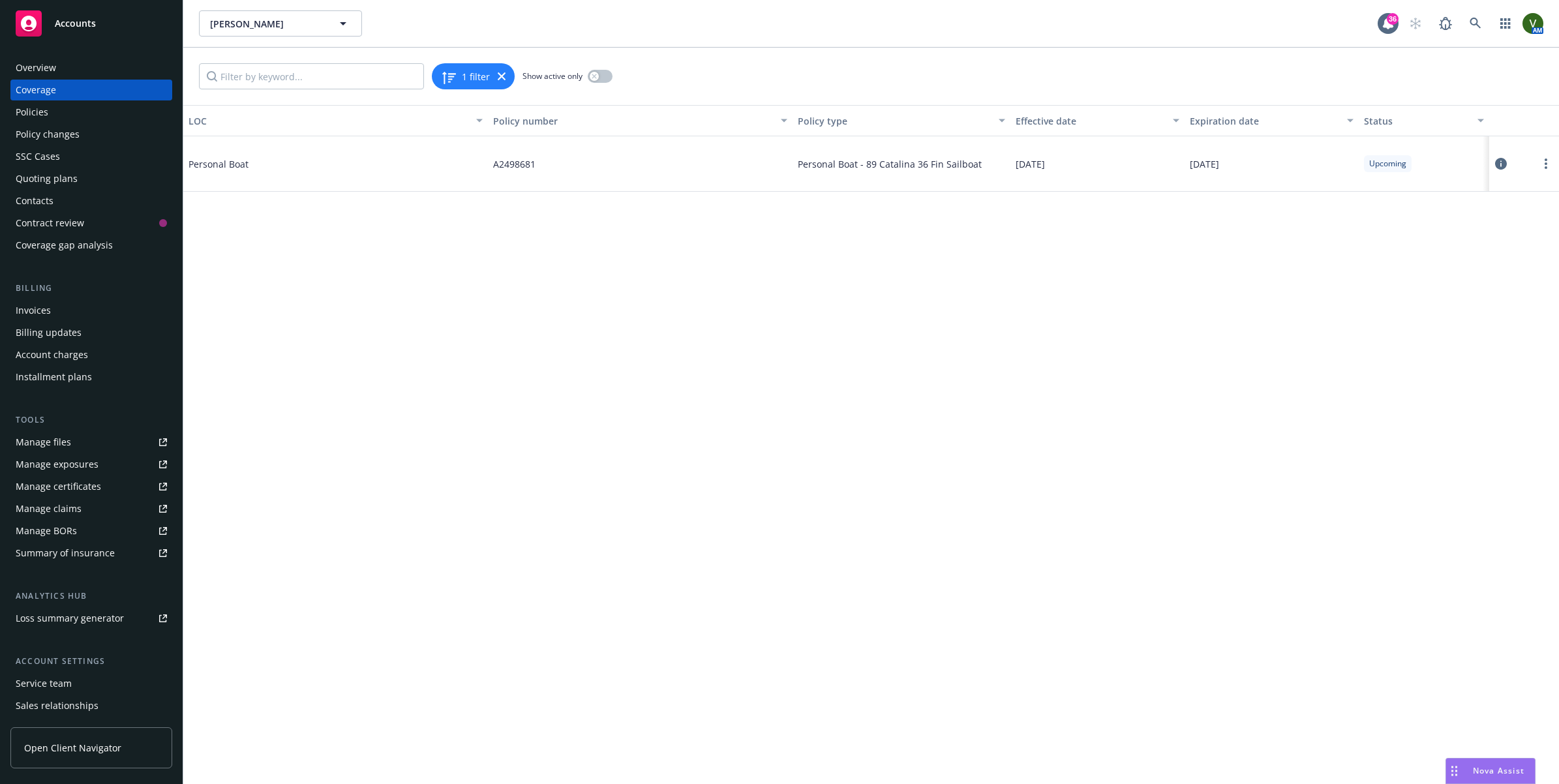
click at [1501, 163] on icon at bounding box center [1501, 163] width 11 height 11
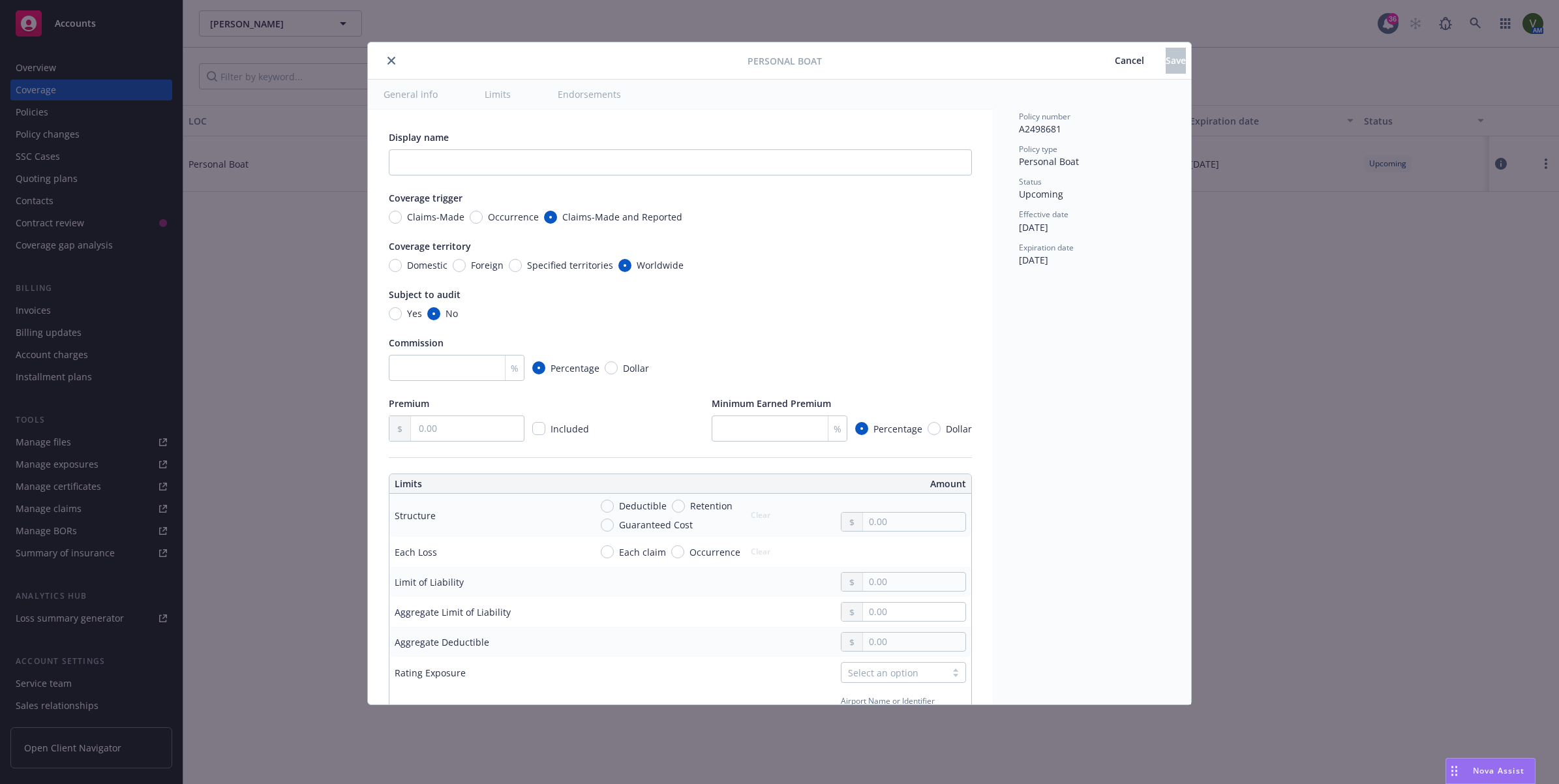
type textarea "x"
radio input "true"
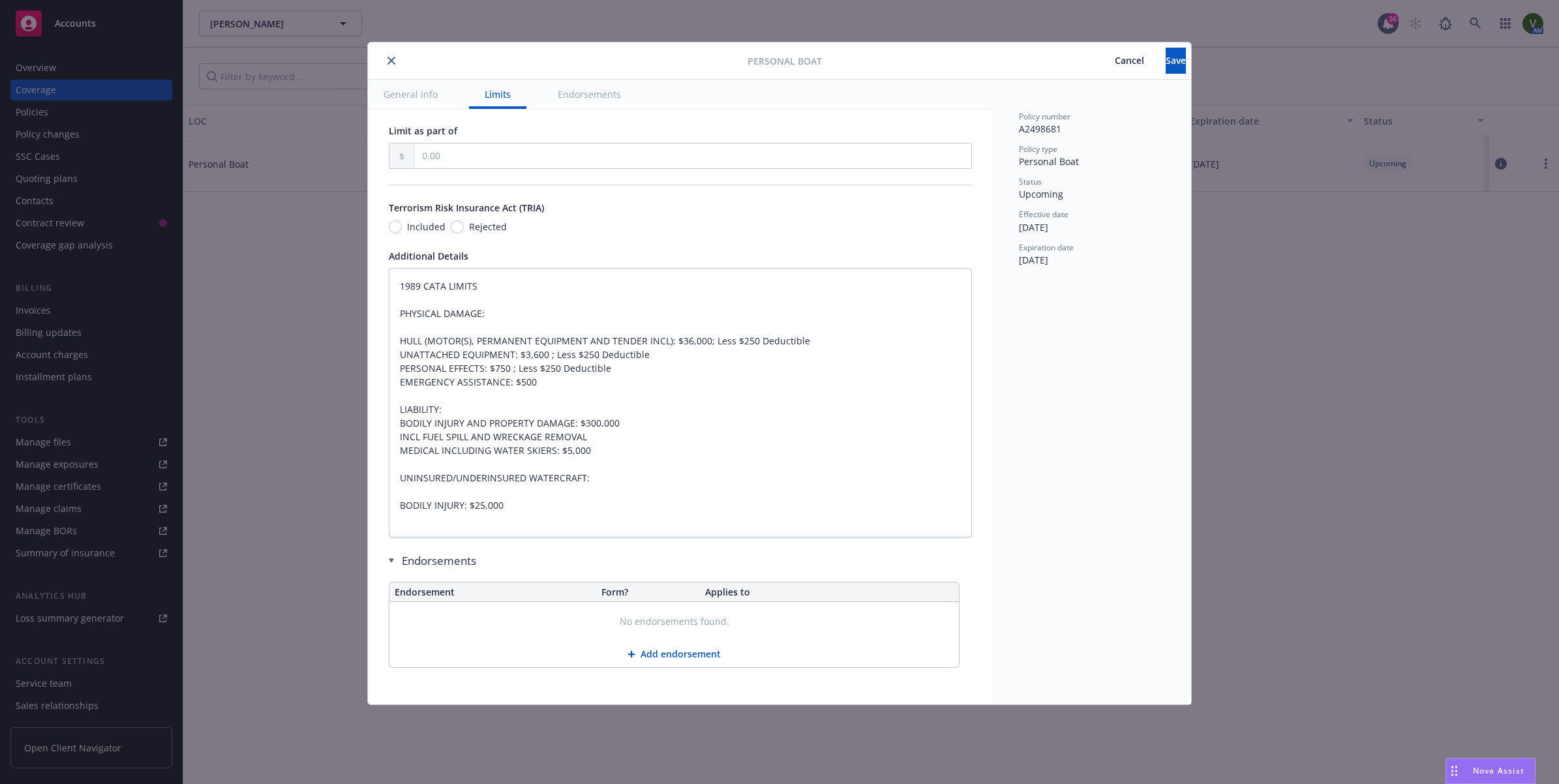
scroll to position [755, 0]
click at [392, 60] on icon "close" at bounding box center [391, 60] width 8 height 8
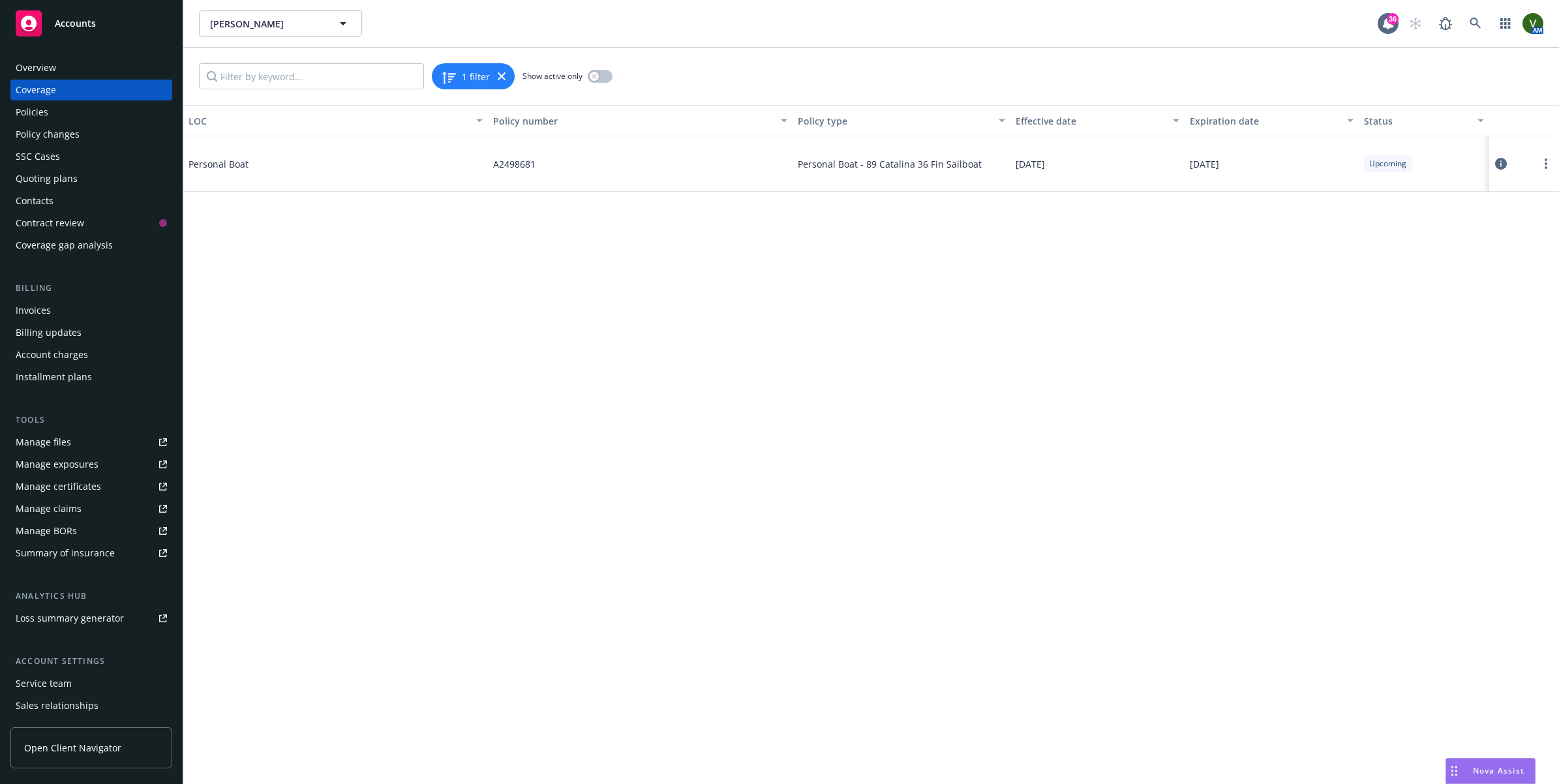
click at [1499, 165] on icon at bounding box center [1501, 163] width 11 height 11
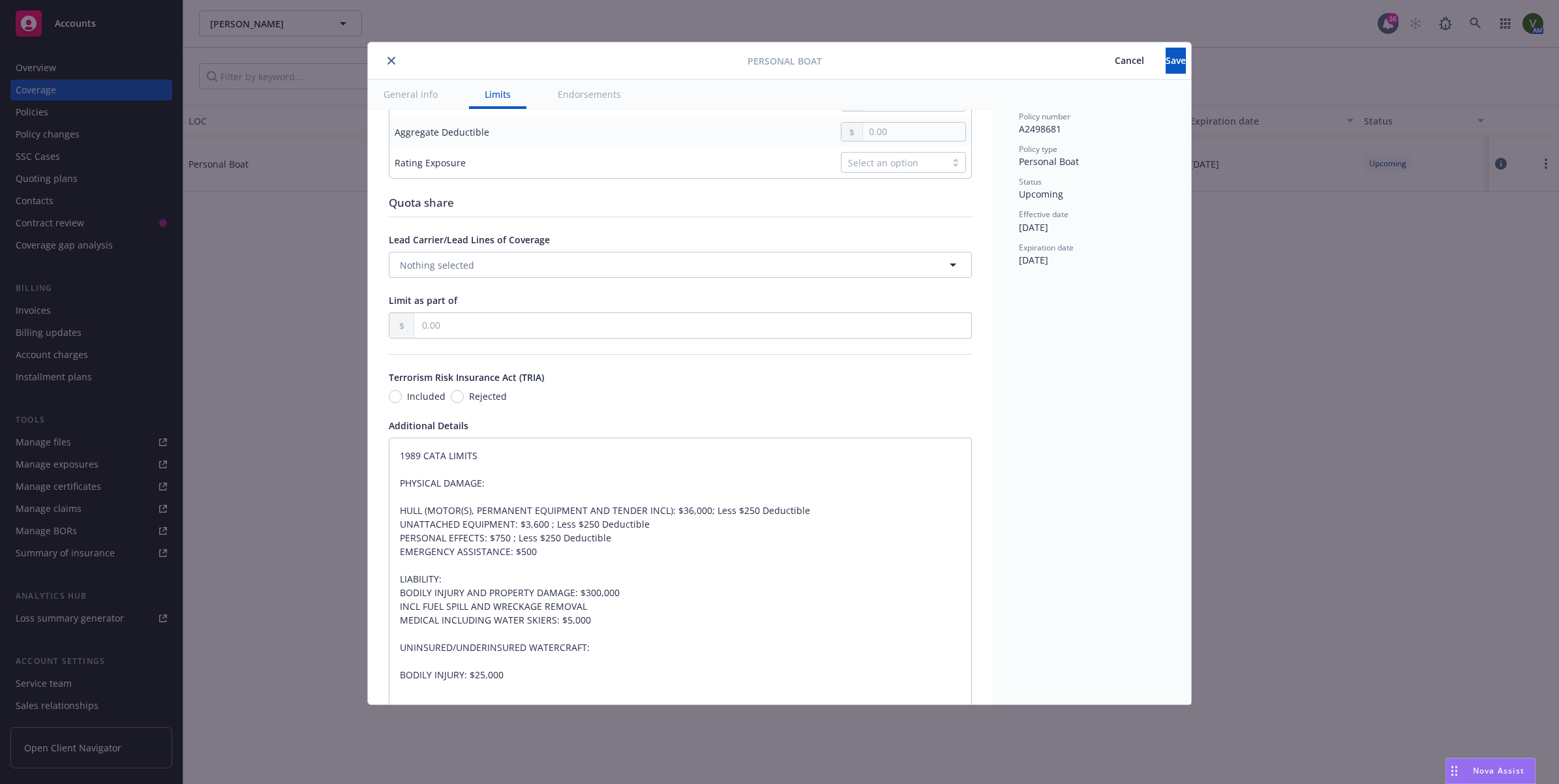
scroll to position [733, 0]
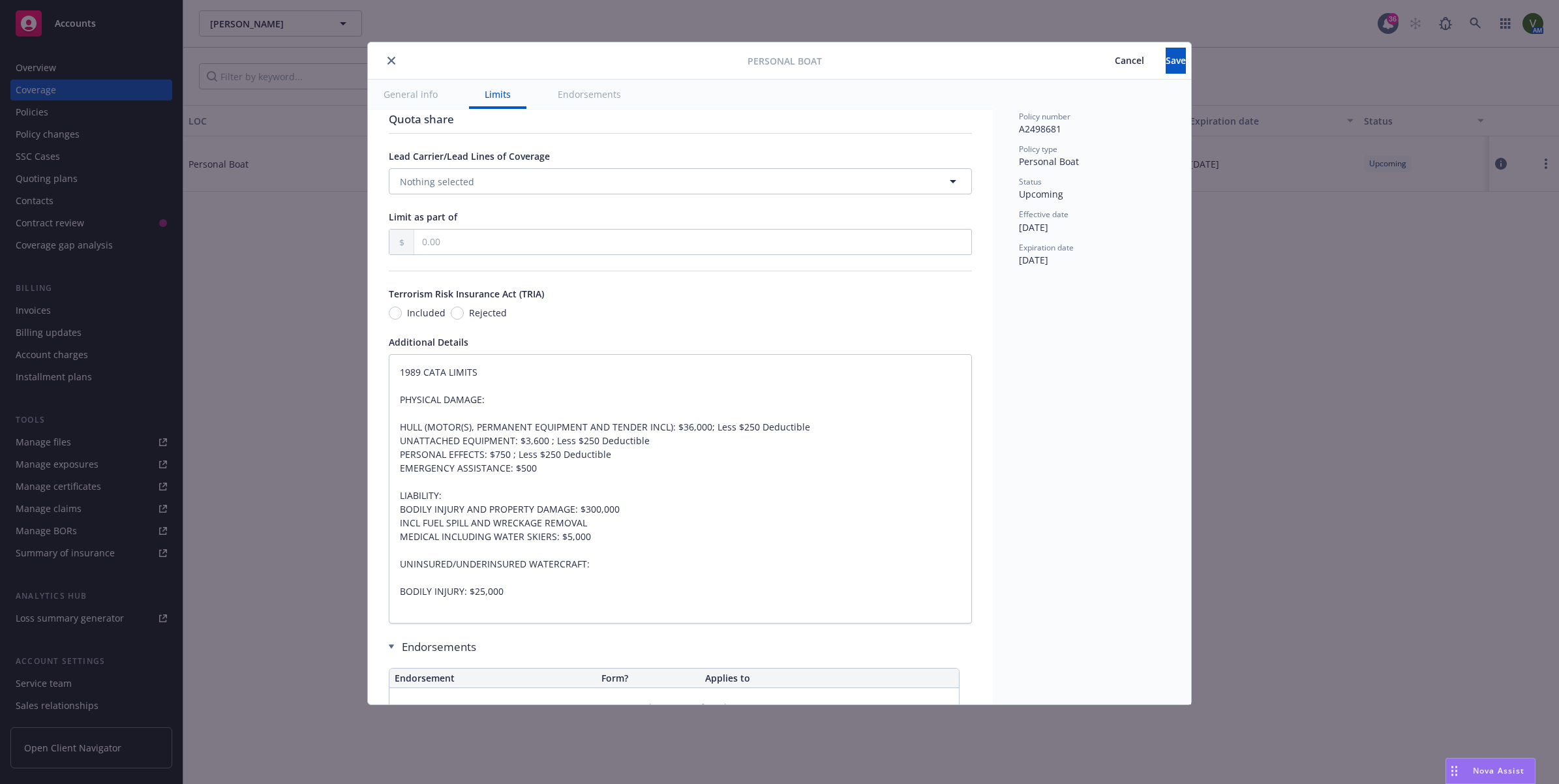
type textarea "x"
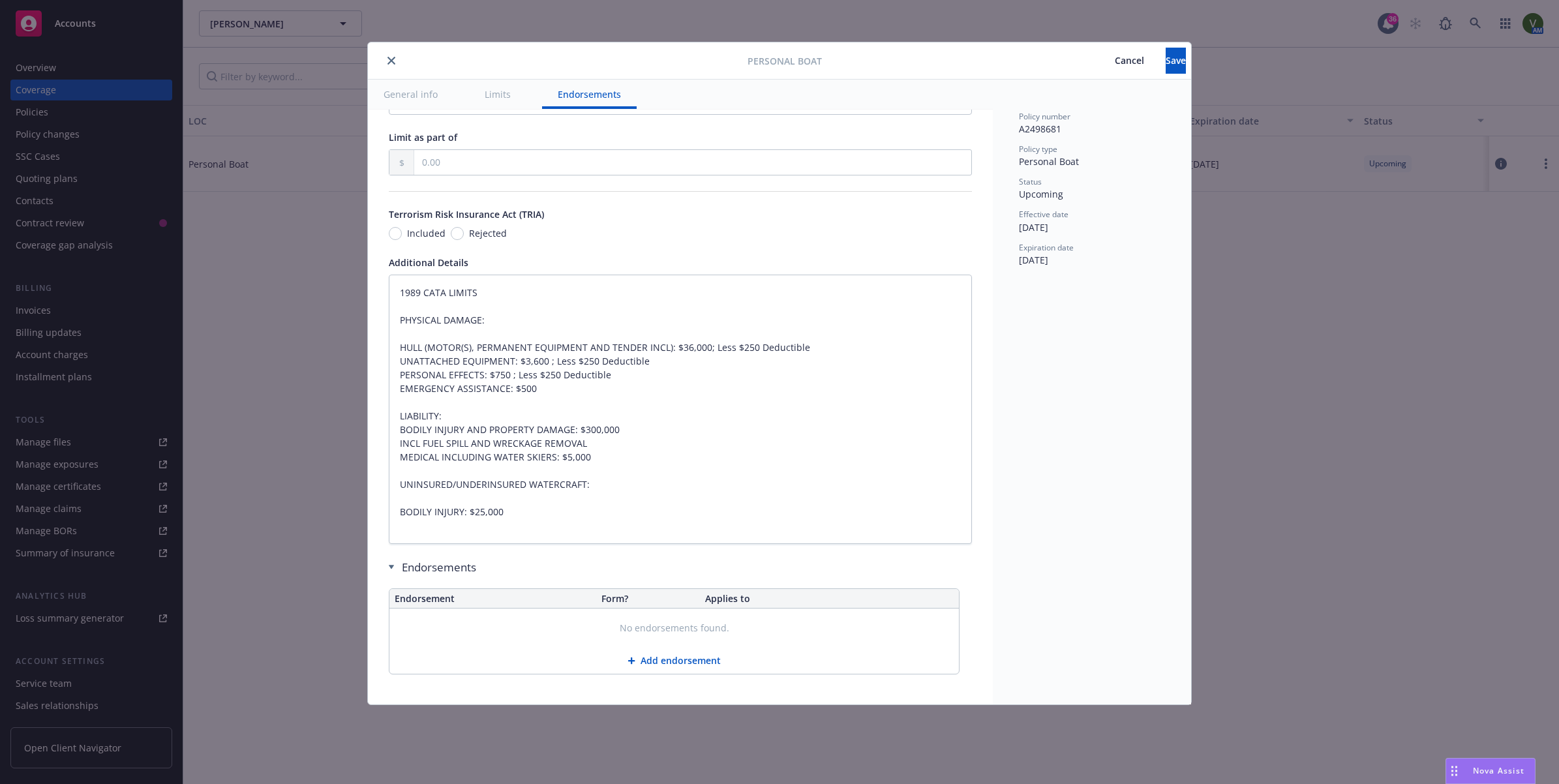
click at [387, 59] on icon "close" at bounding box center [391, 60] width 8 height 8
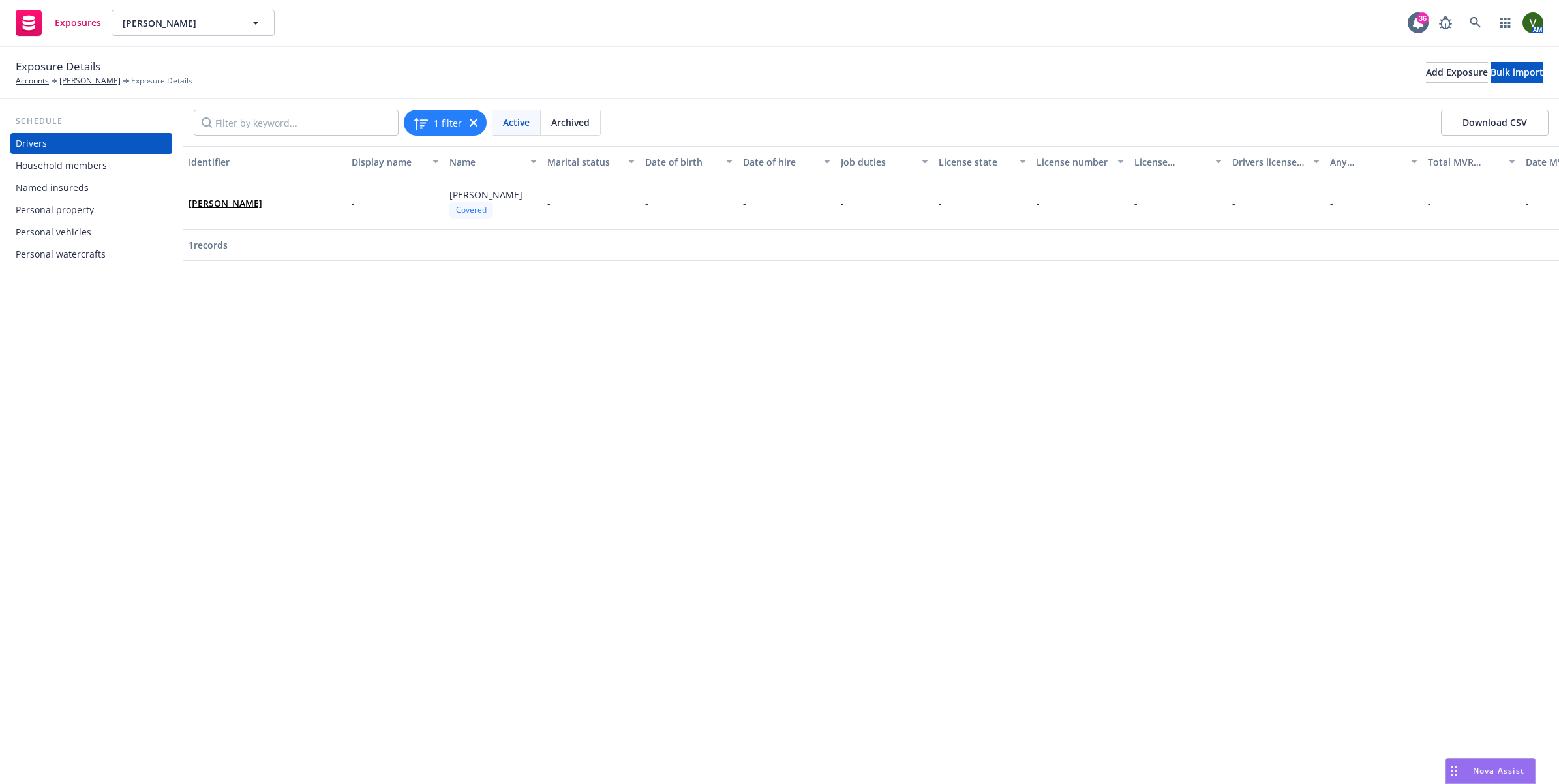
click at [65, 251] on div "Personal watercrafts" at bounding box center [60, 254] width 90 height 21
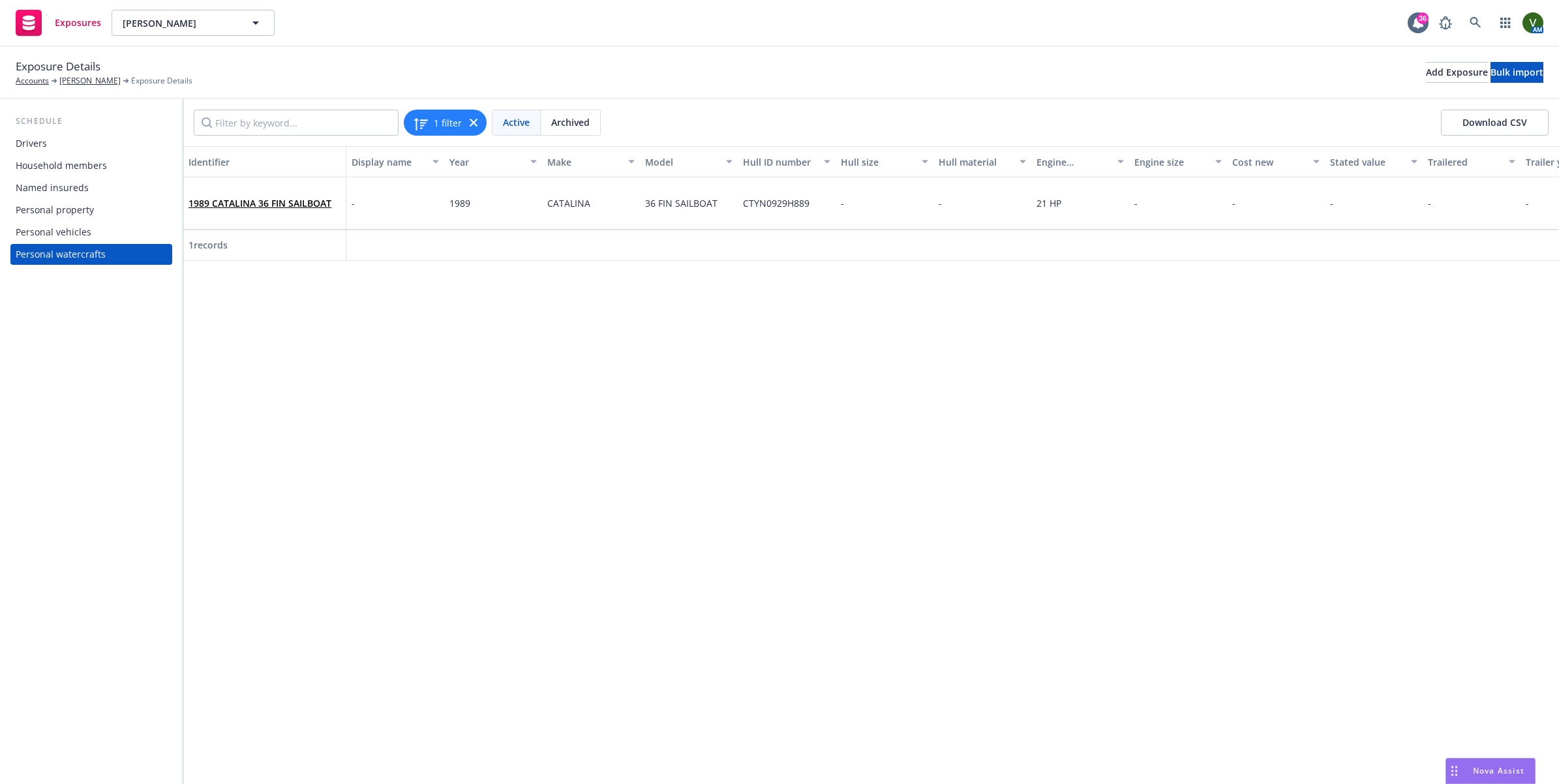
click at [292, 210] on div "1989 CATALINA 36 FIN SAILBOAT" at bounding box center [264, 204] width 152 height 36
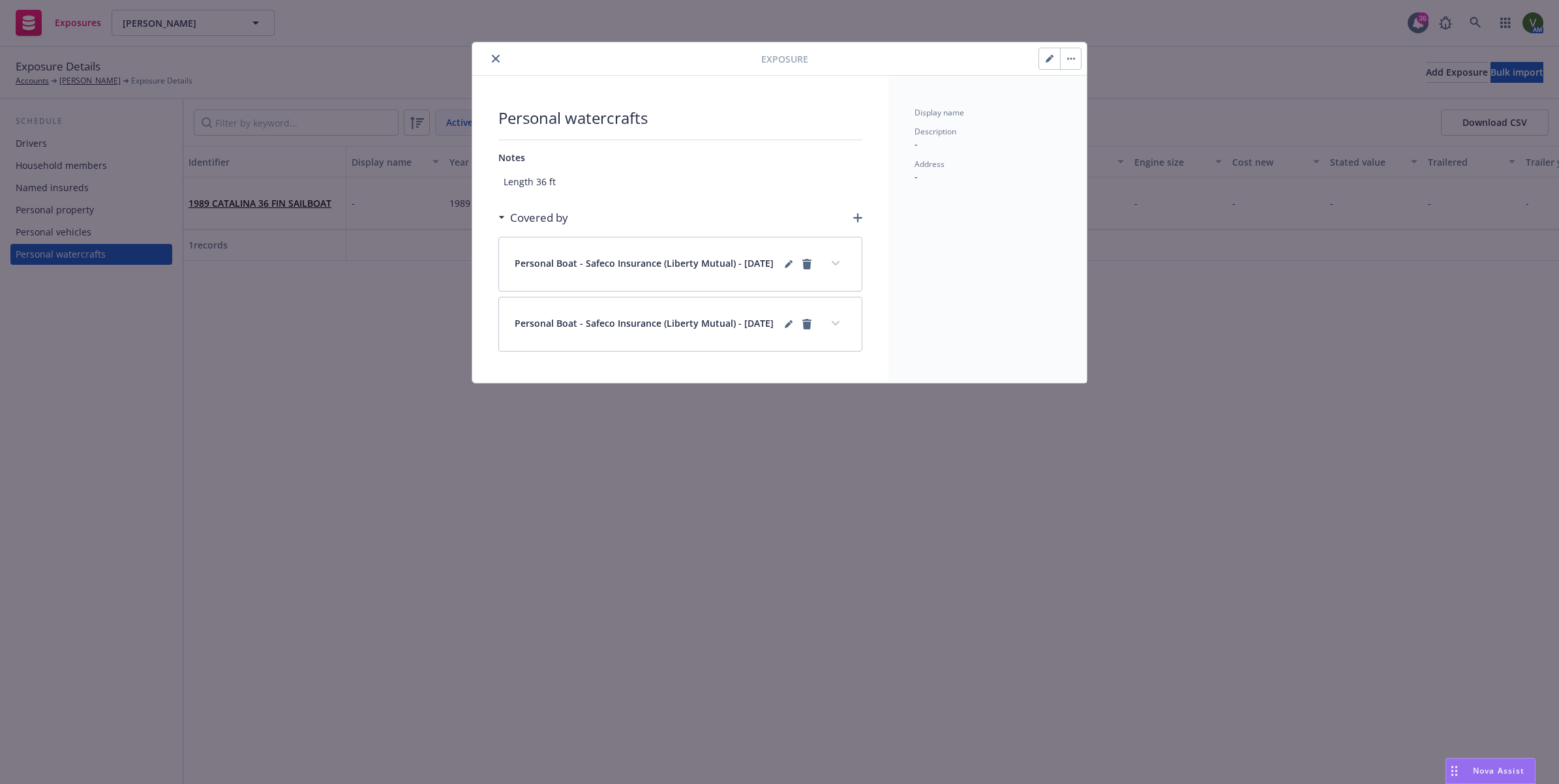
click at [1045, 58] on icon "button" at bounding box center [1049, 58] width 8 height 8
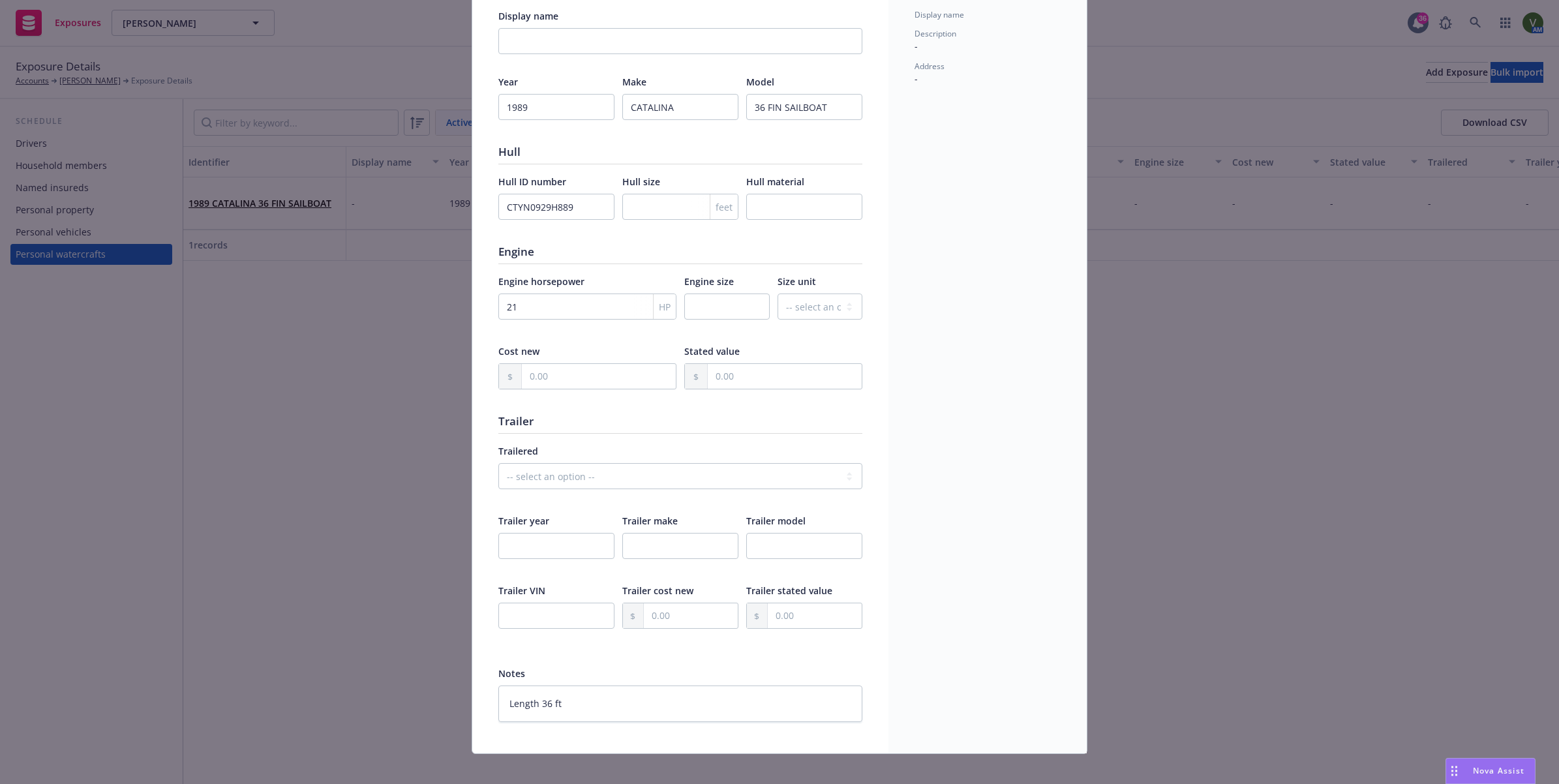
scroll to position [114, 0]
